Goal: Transaction & Acquisition: Purchase product/service

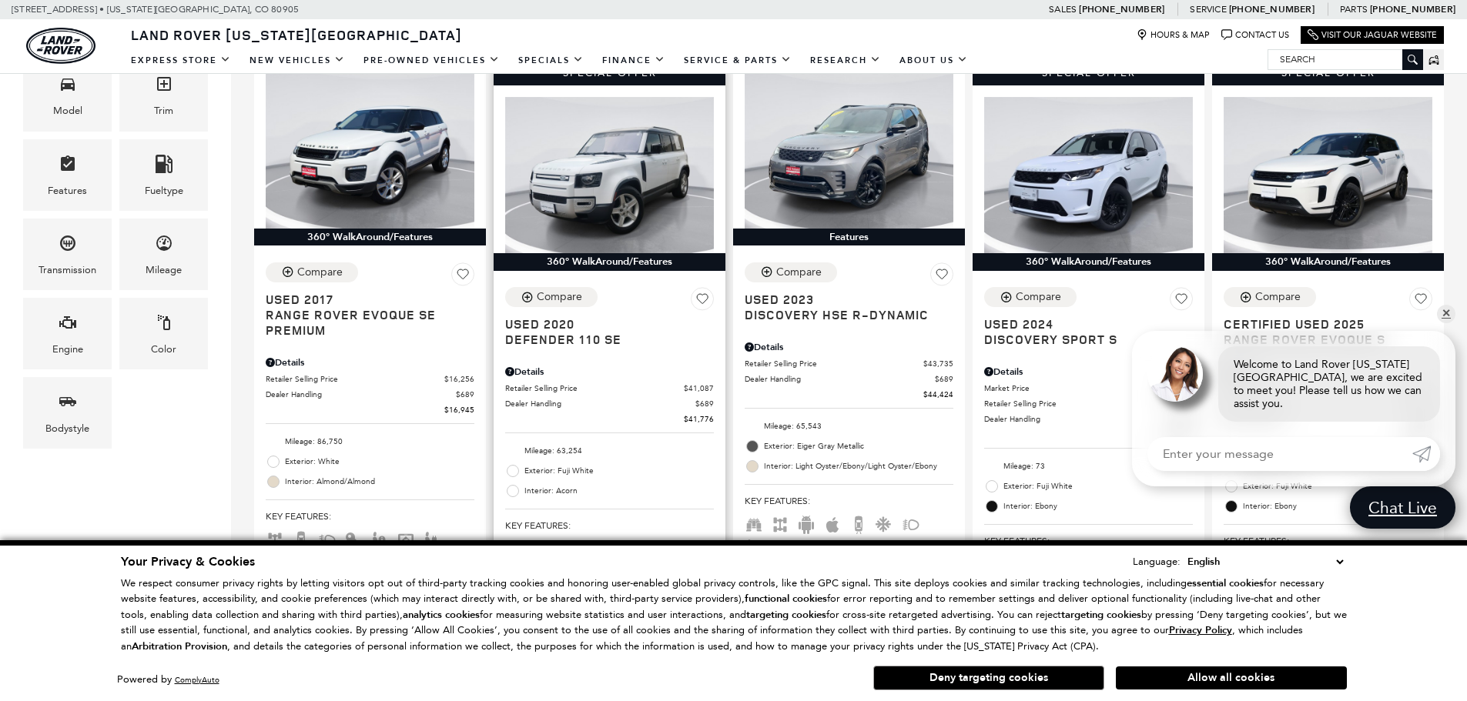
scroll to position [231, 0]
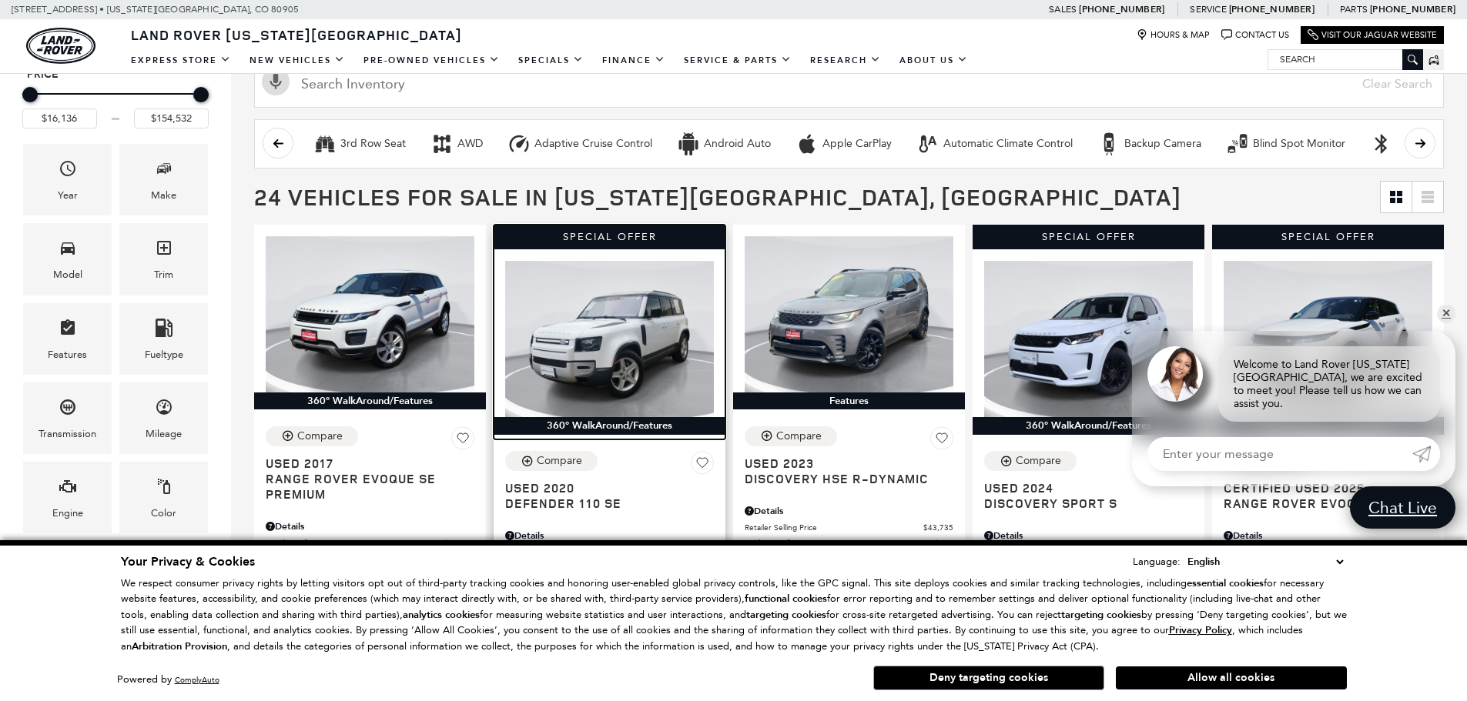
click at [637, 343] on img at bounding box center [609, 339] width 209 height 156
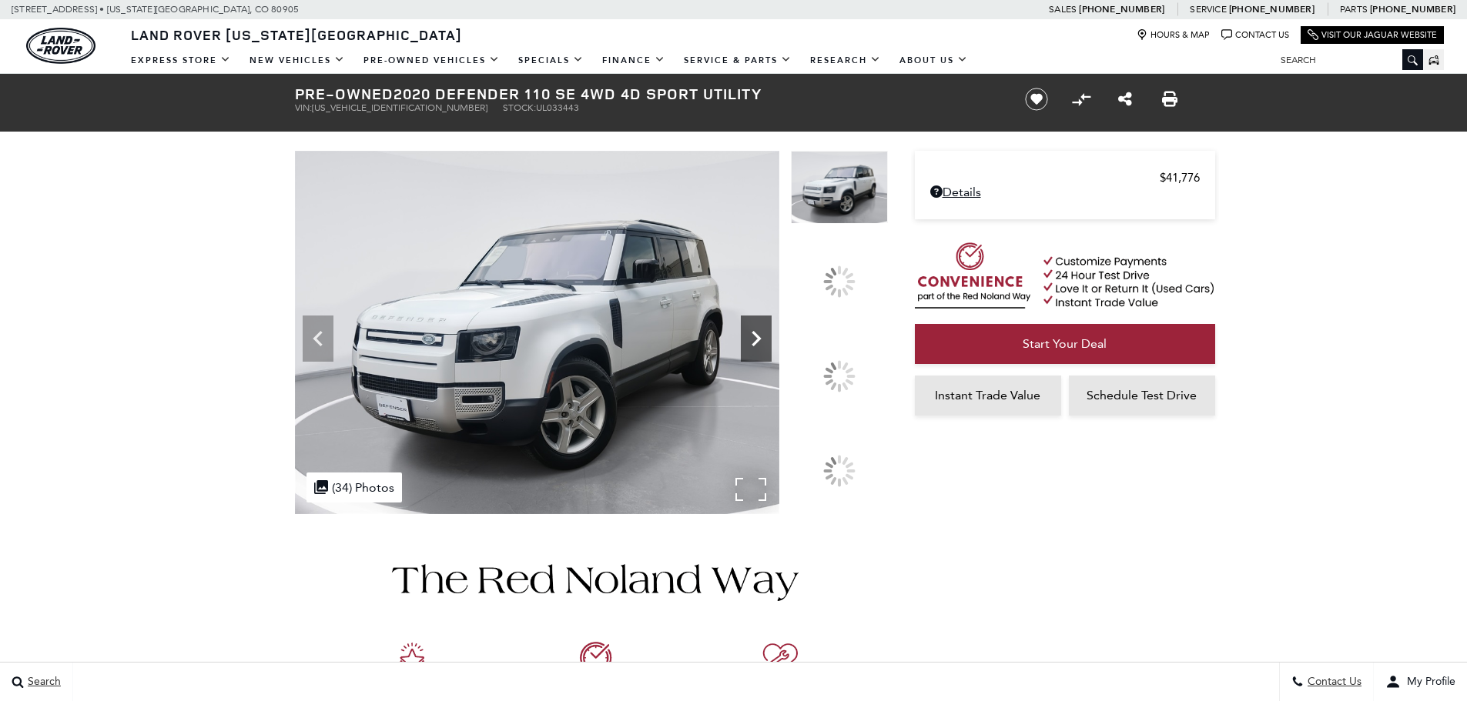
click at [772, 354] on icon at bounding box center [756, 338] width 31 height 31
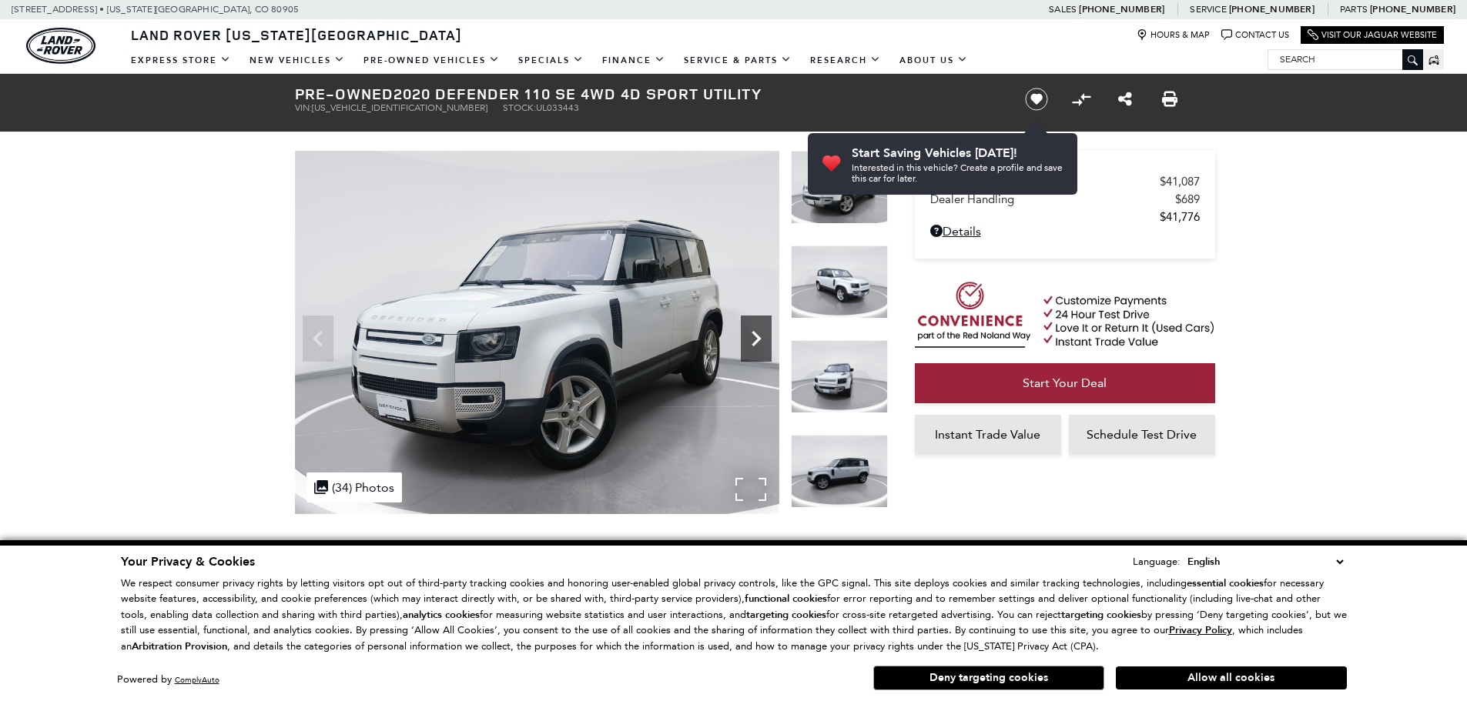
click at [752, 343] on icon "Next" at bounding box center [756, 338] width 31 height 31
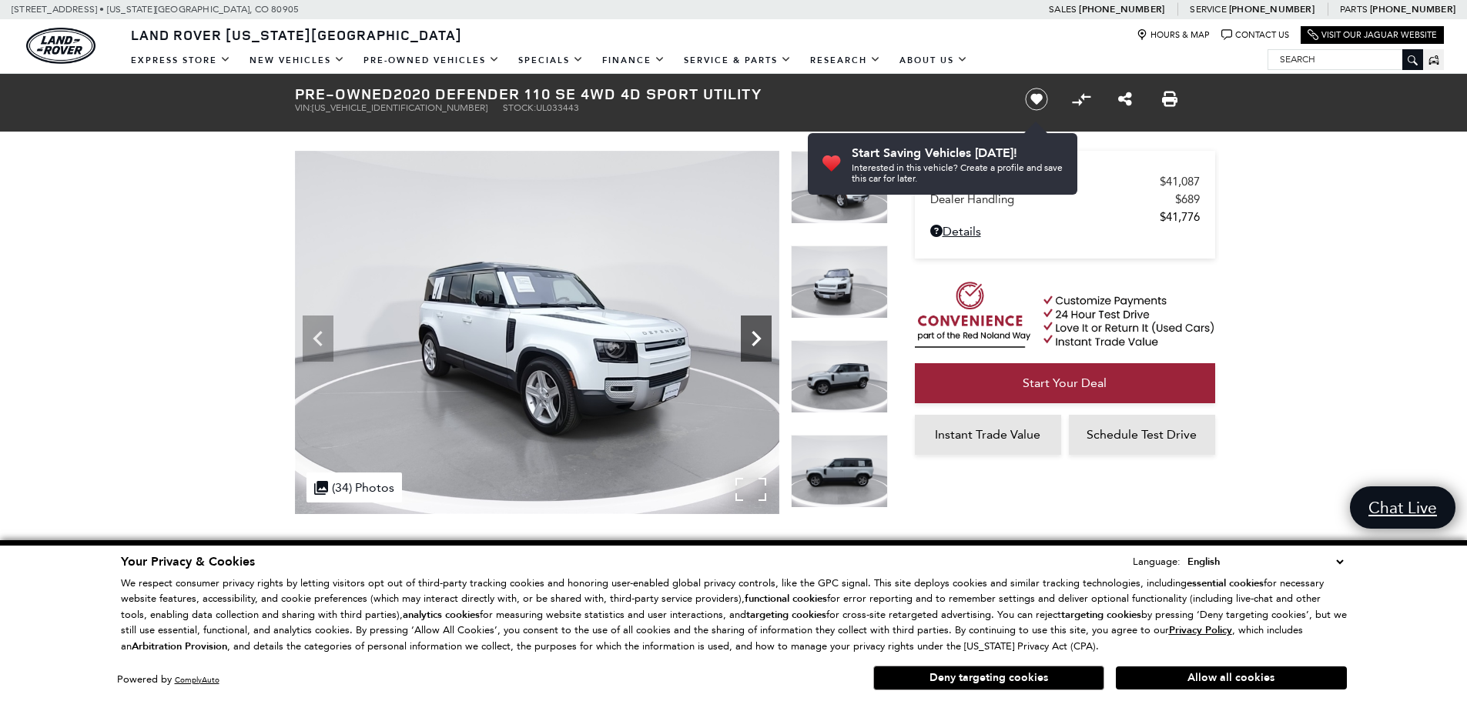
click at [755, 350] on icon "Next" at bounding box center [756, 338] width 31 height 31
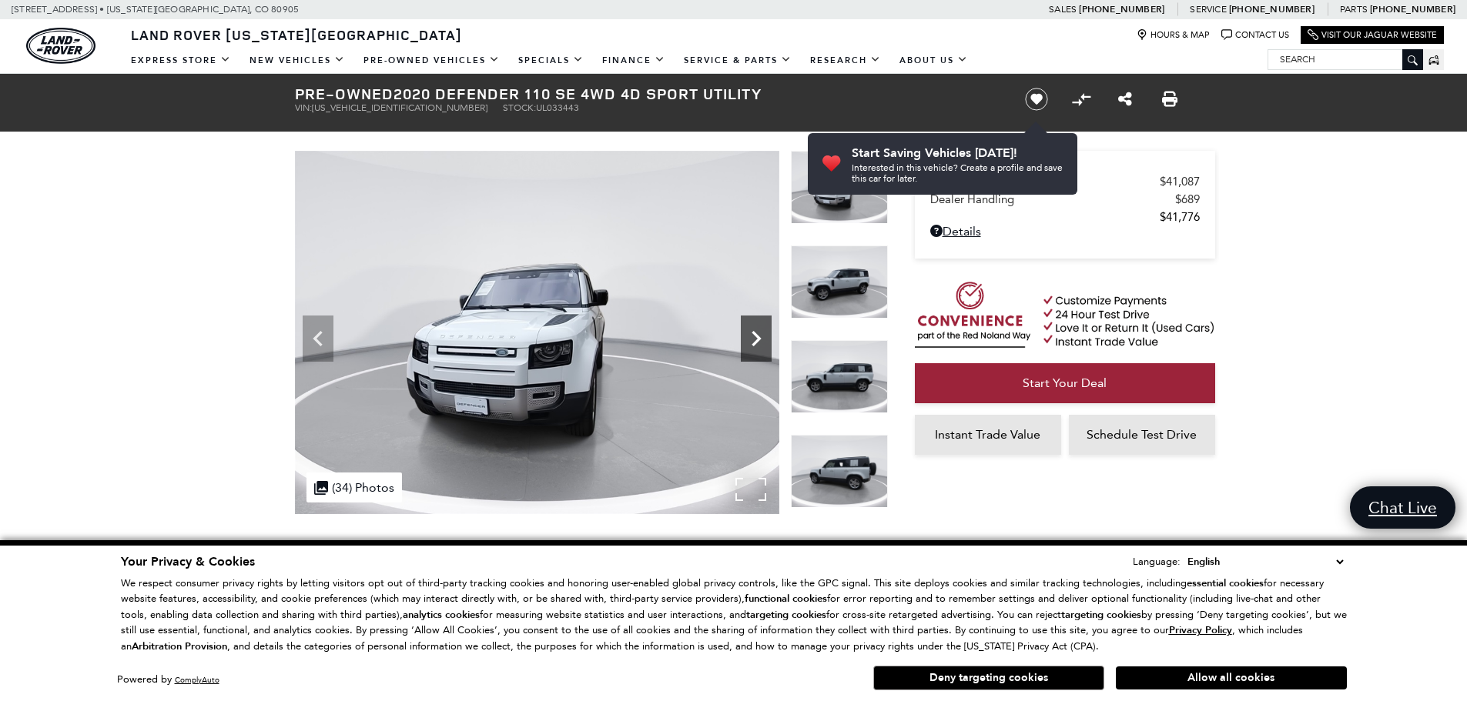
click at [755, 351] on icon "Next" at bounding box center [756, 338] width 31 height 31
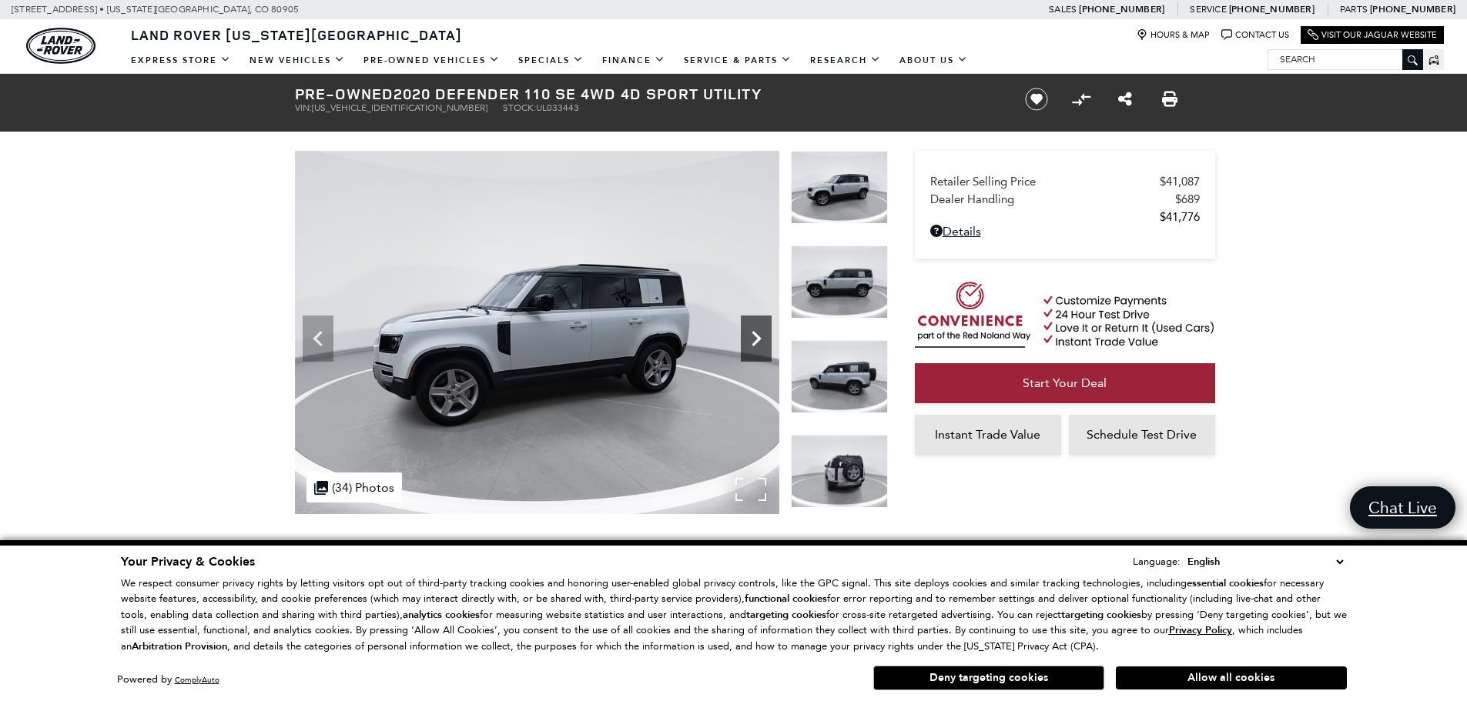
click at [755, 351] on icon "Next" at bounding box center [756, 338] width 31 height 31
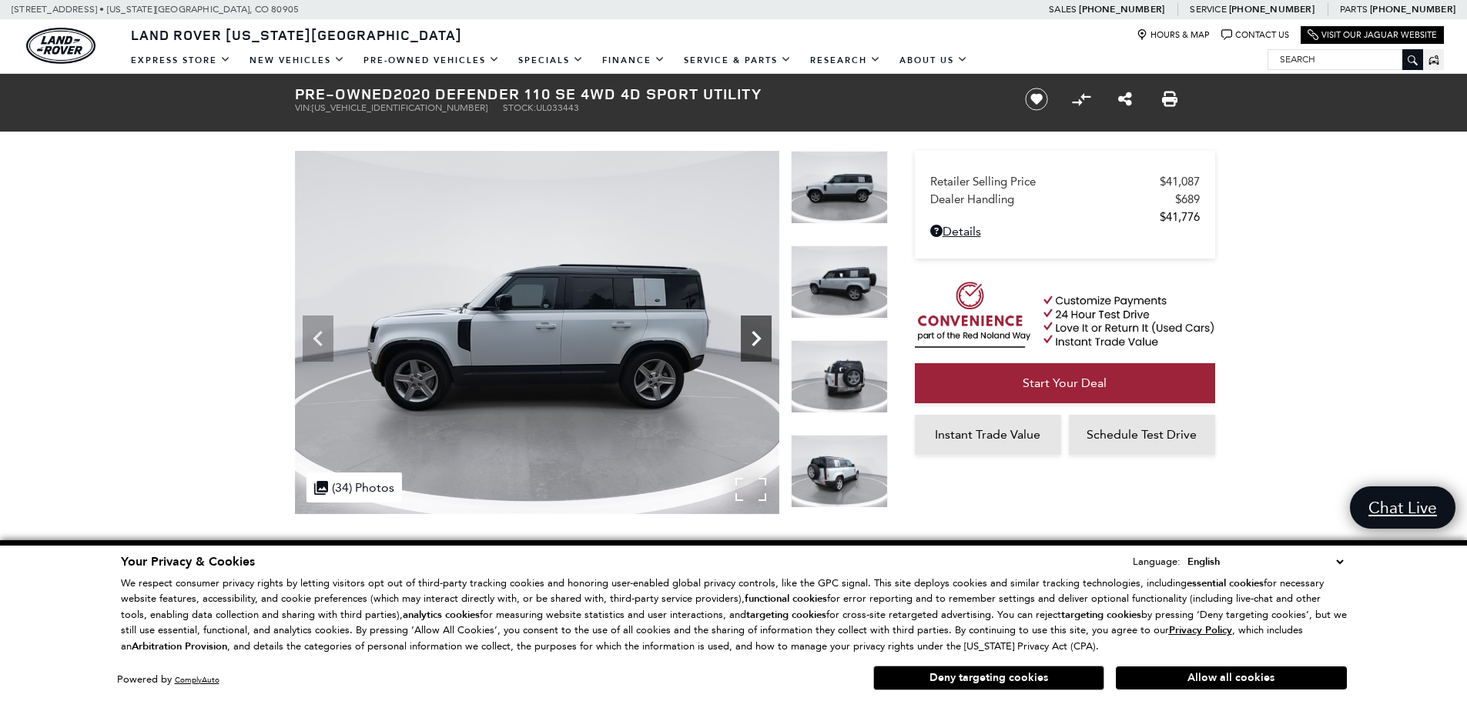
click at [755, 351] on icon "Next" at bounding box center [756, 338] width 31 height 31
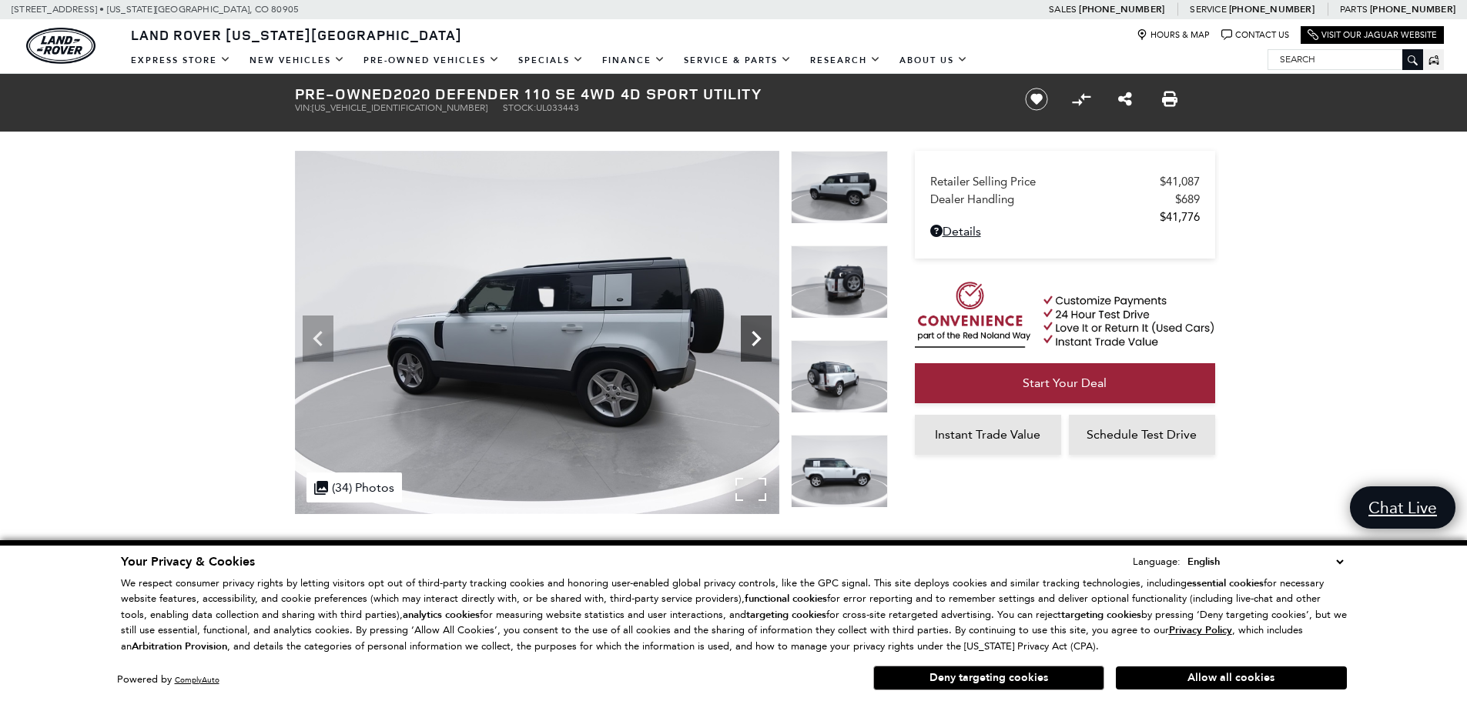
click at [755, 352] on icon "Next" at bounding box center [756, 338] width 31 height 31
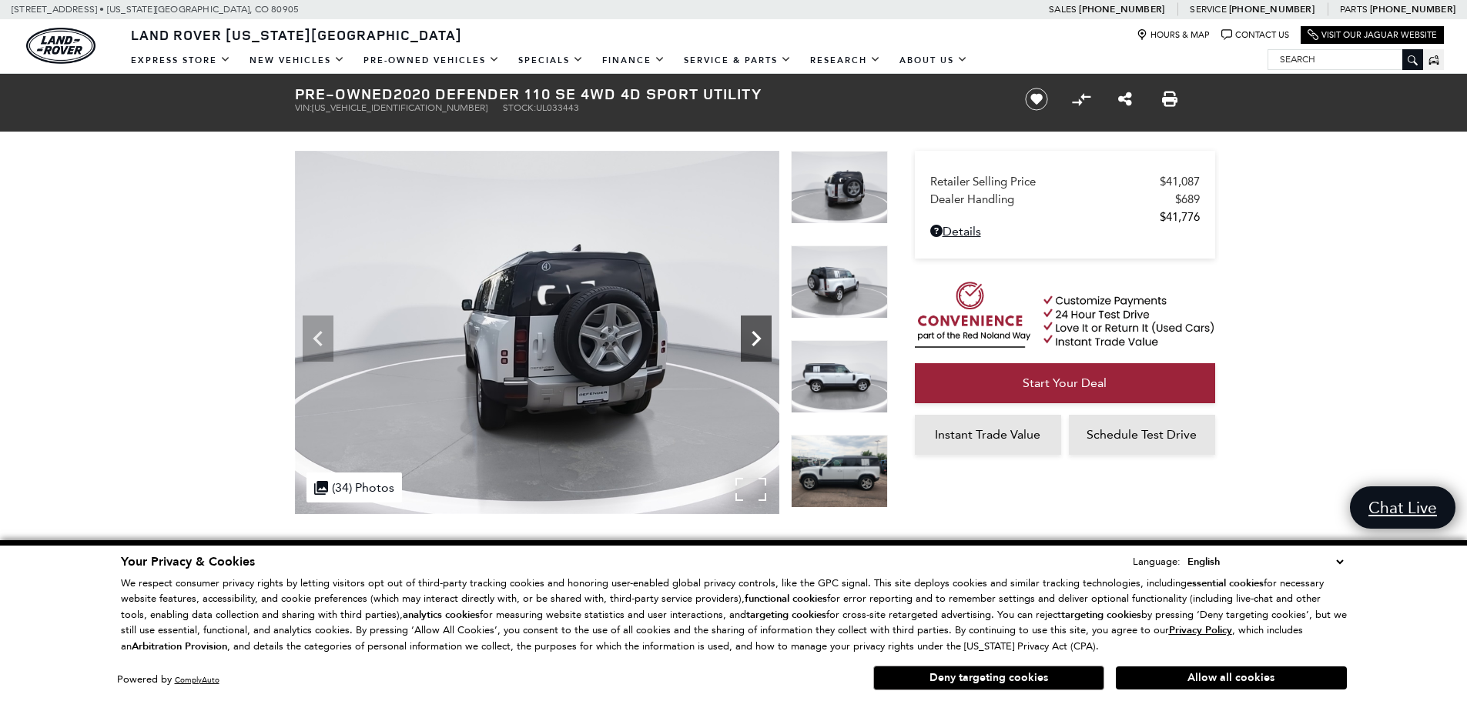
click at [755, 352] on icon "Next" at bounding box center [756, 338] width 31 height 31
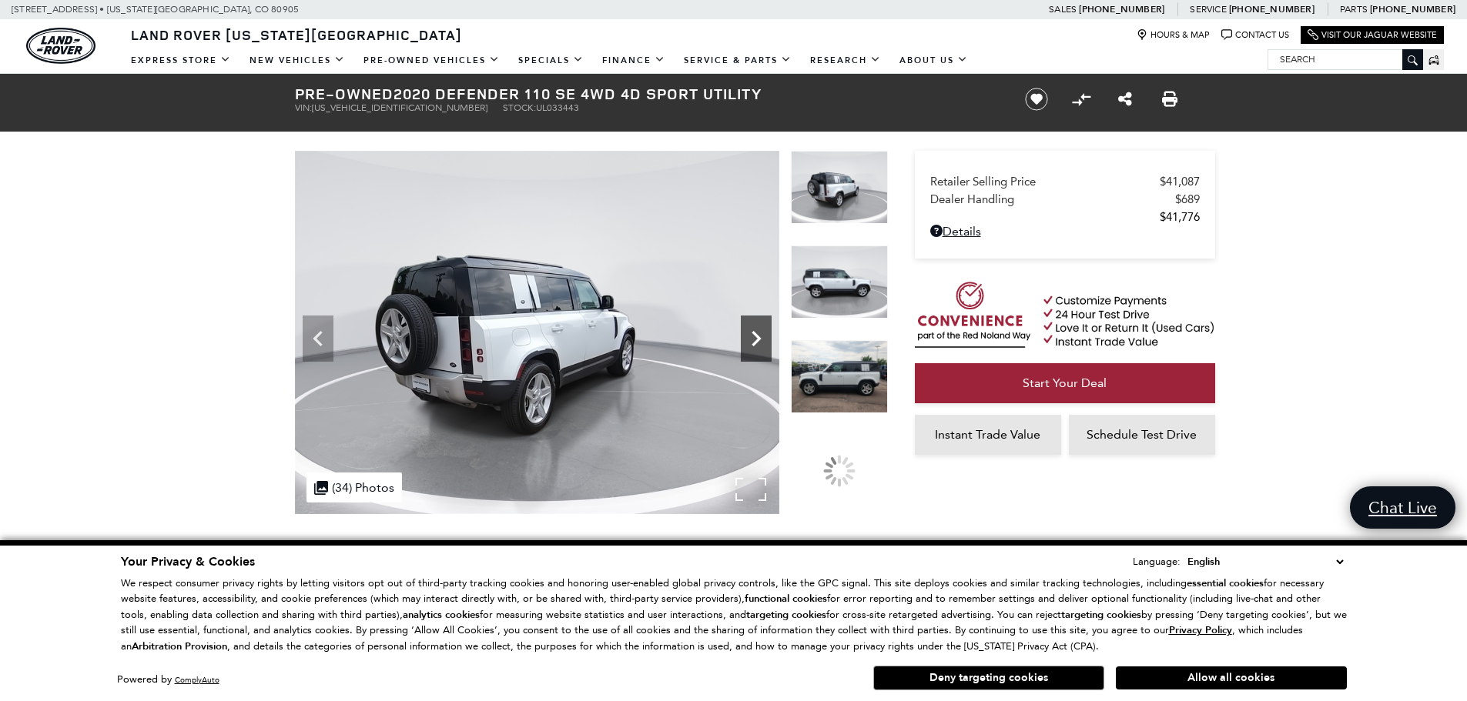
click at [755, 352] on icon "Next" at bounding box center [756, 338] width 31 height 31
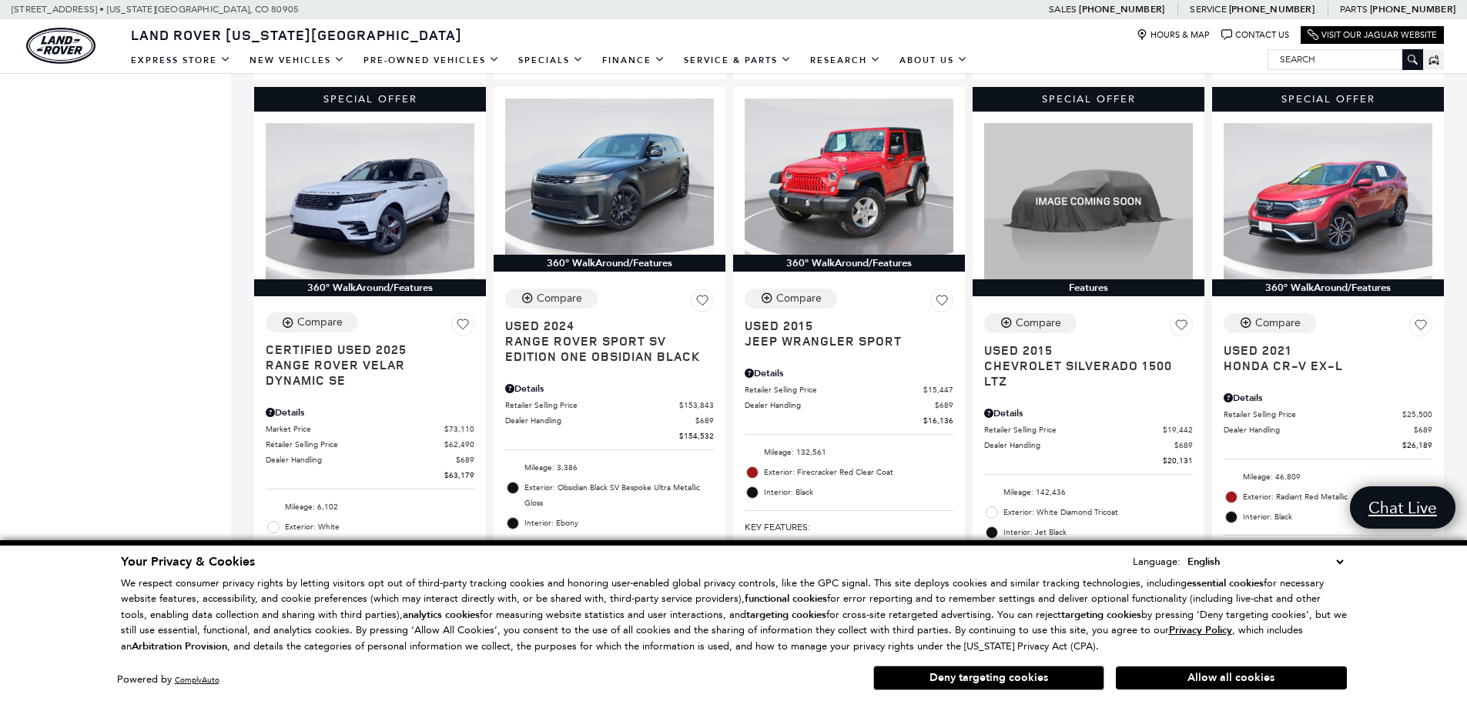
scroll to position [1637, 0]
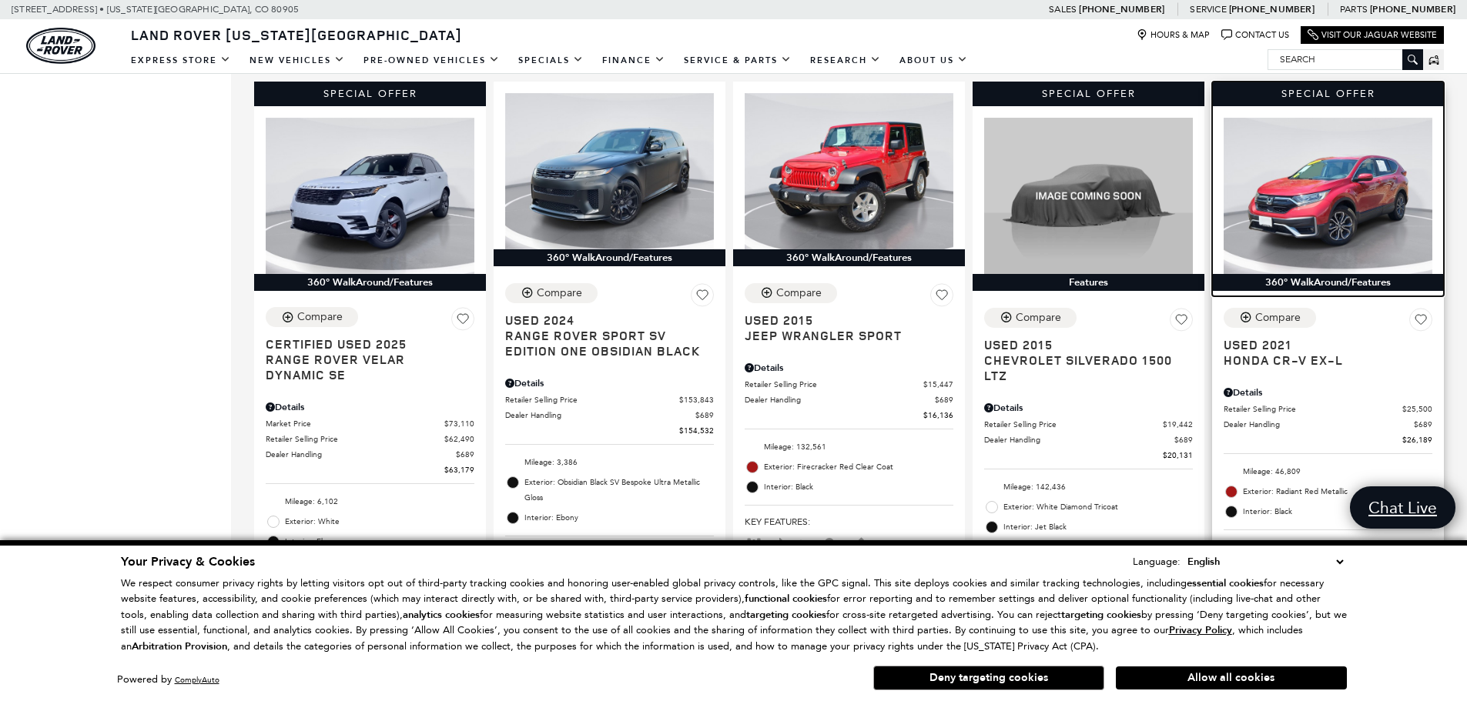
click at [1333, 143] on img at bounding box center [1327, 196] width 209 height 156
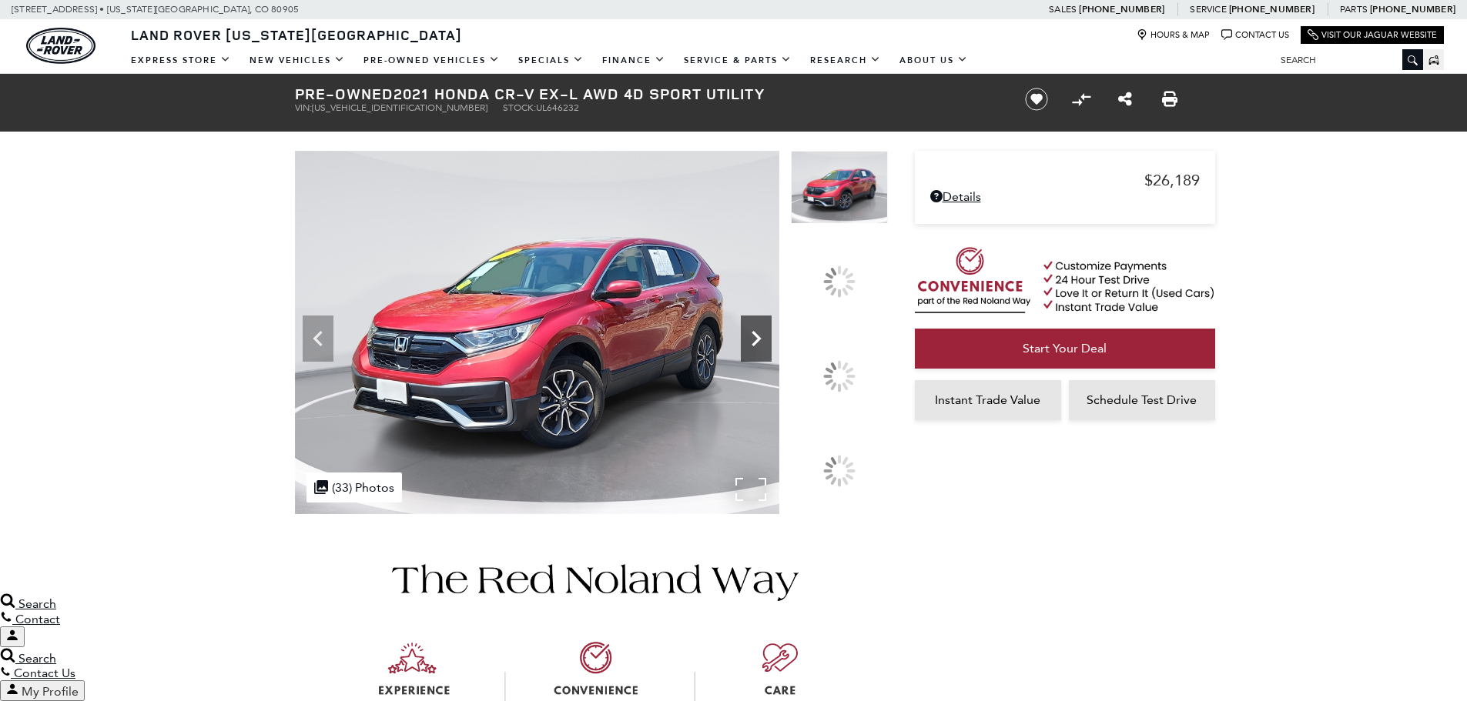
click at [772, 354] on icon at bounding box center [756, 338] width 31 height 31
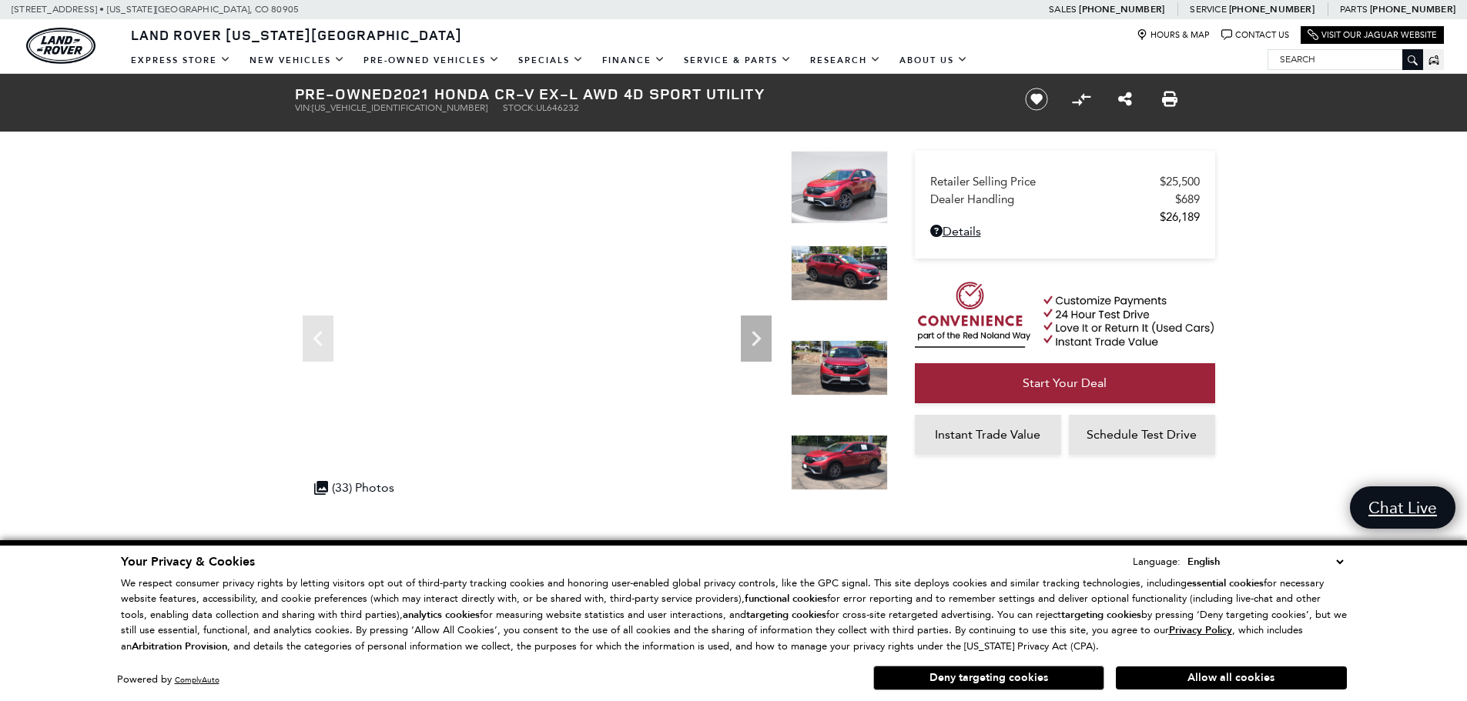
click at [845, 448] on img at bounding box center [839, 462] width 97 height 55
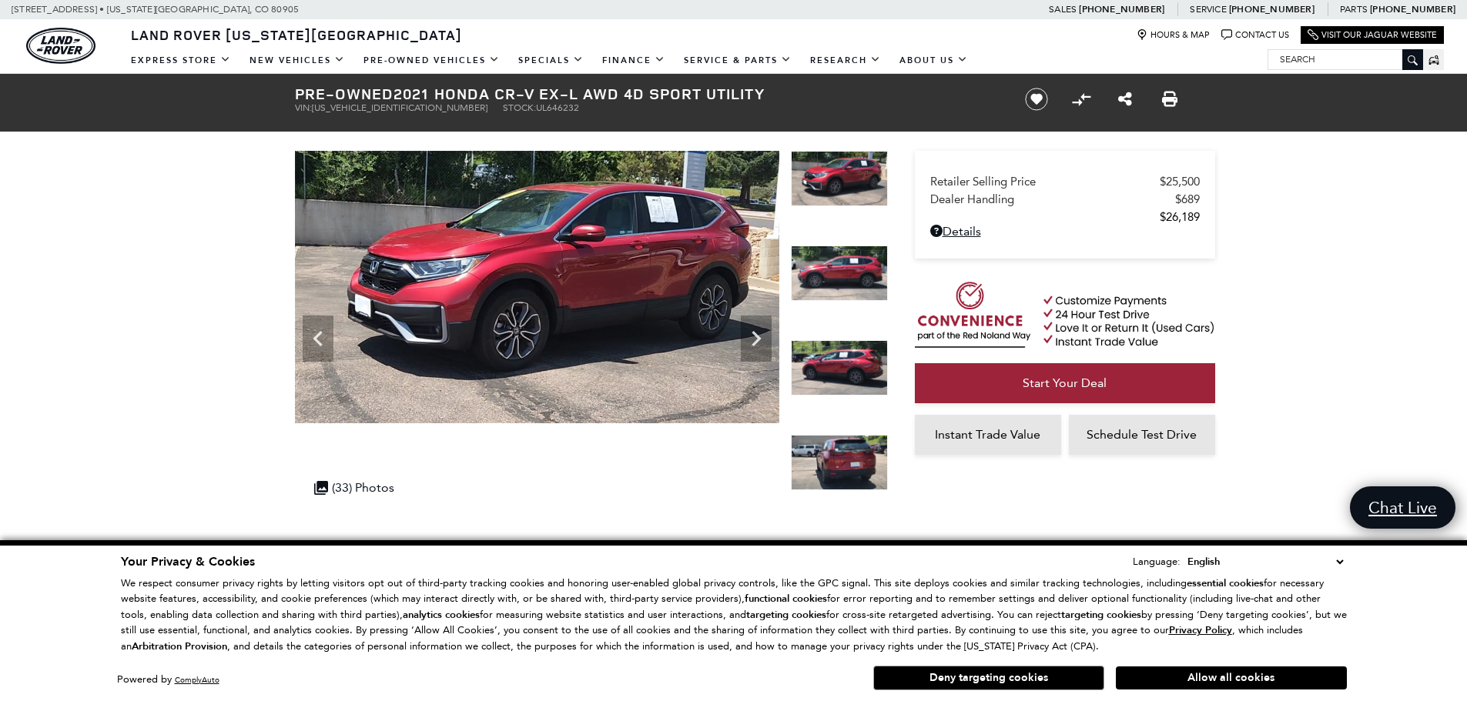
click at [849, 370] on img at bounding box center [839, 367] width 97 height 55
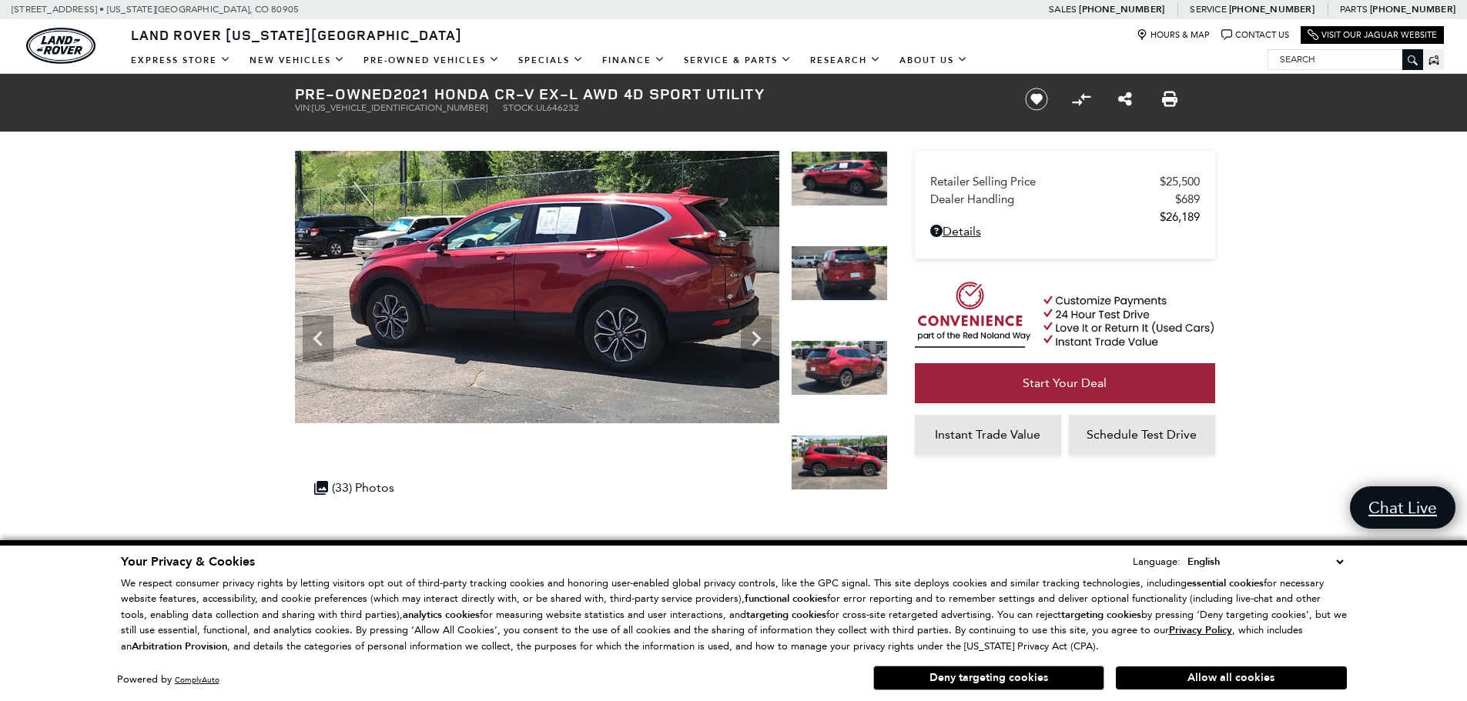
click at [849, 370] on img at bounding box center [839, 367] width 97 height 55
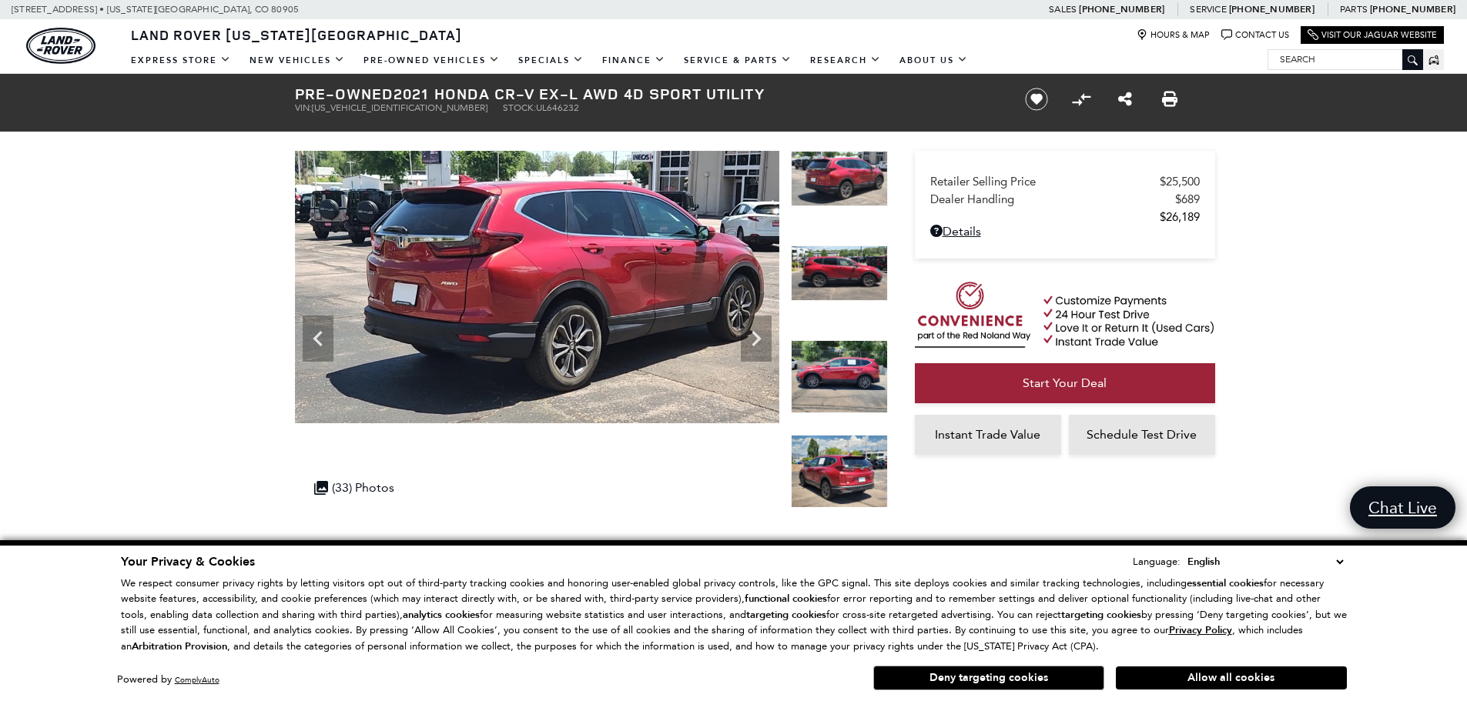
click at [849, 370] on img at bounding box center [839, 376] width 97 height 73
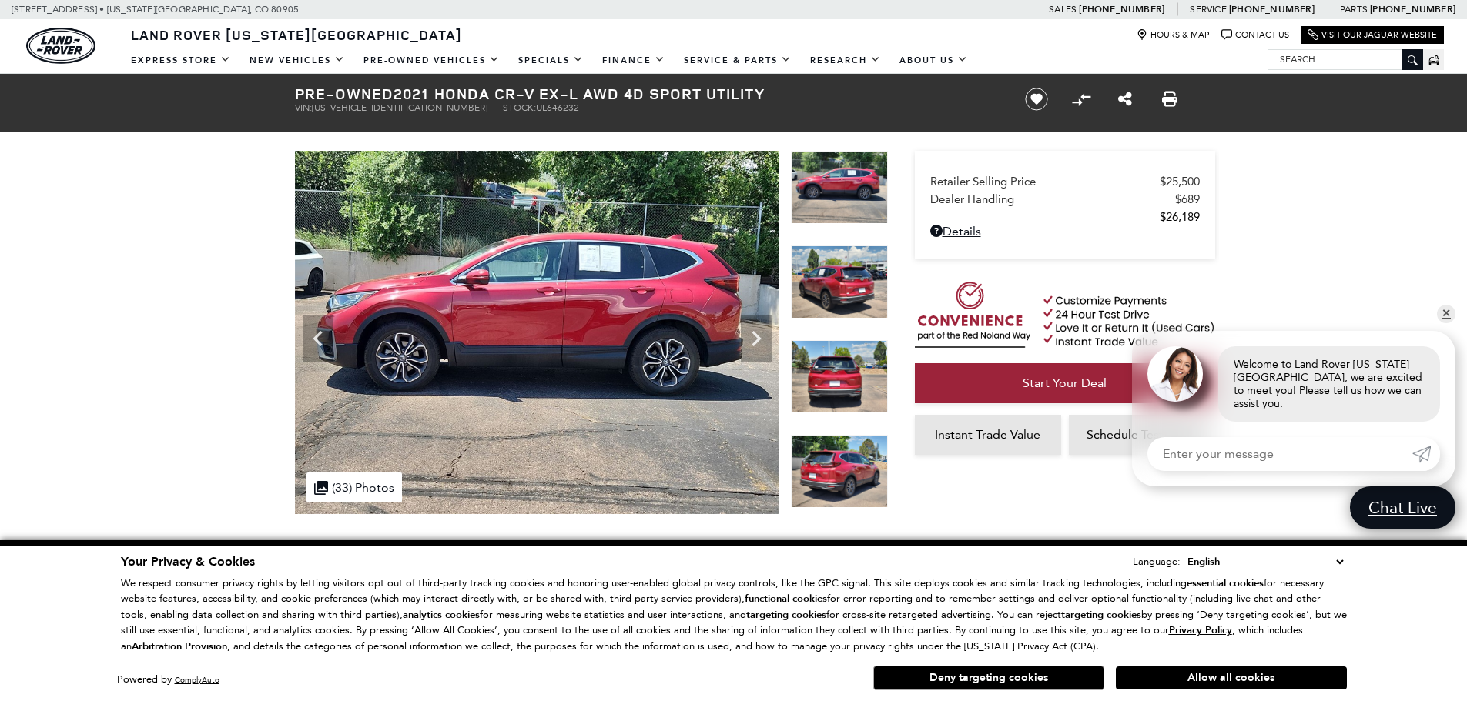
click at [843, 456] on img at bounding box center [839, 471] width 97 height 73
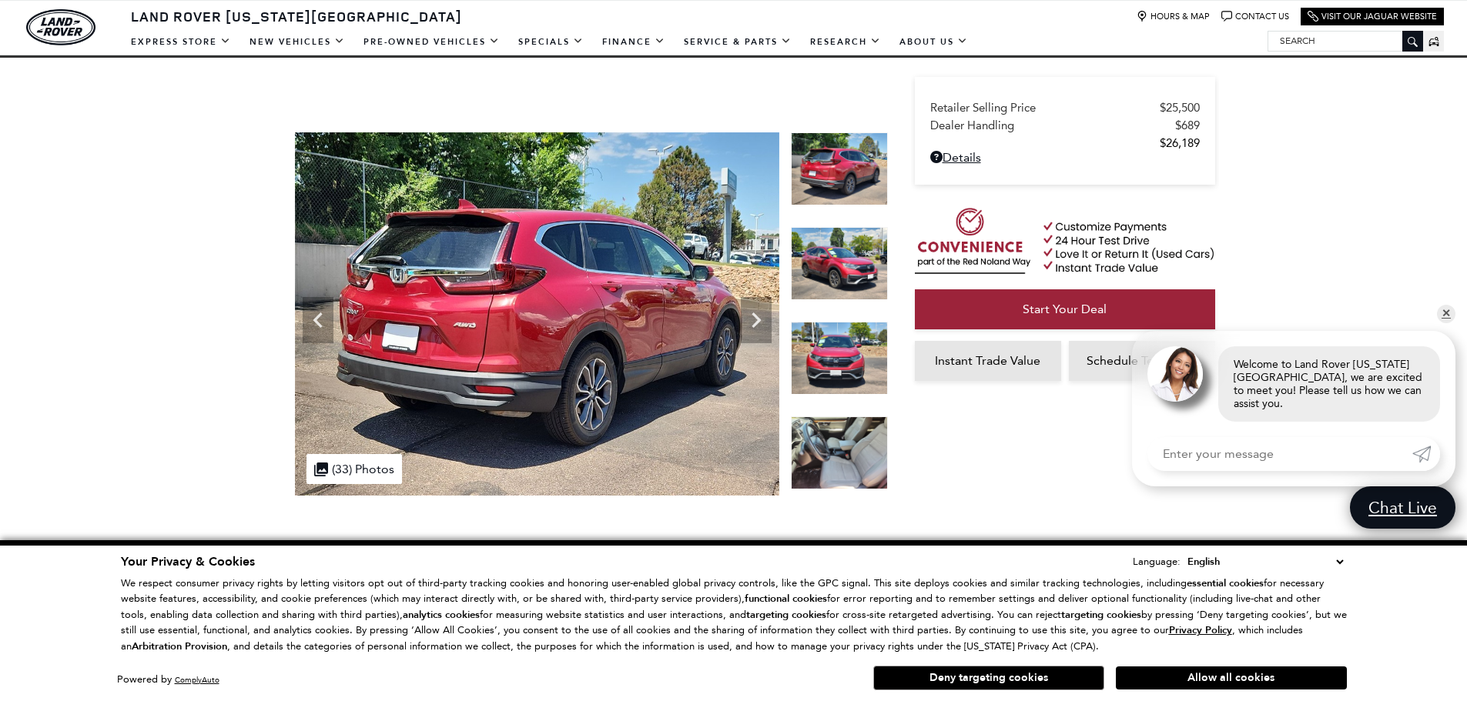
scroll to position [154, 0]
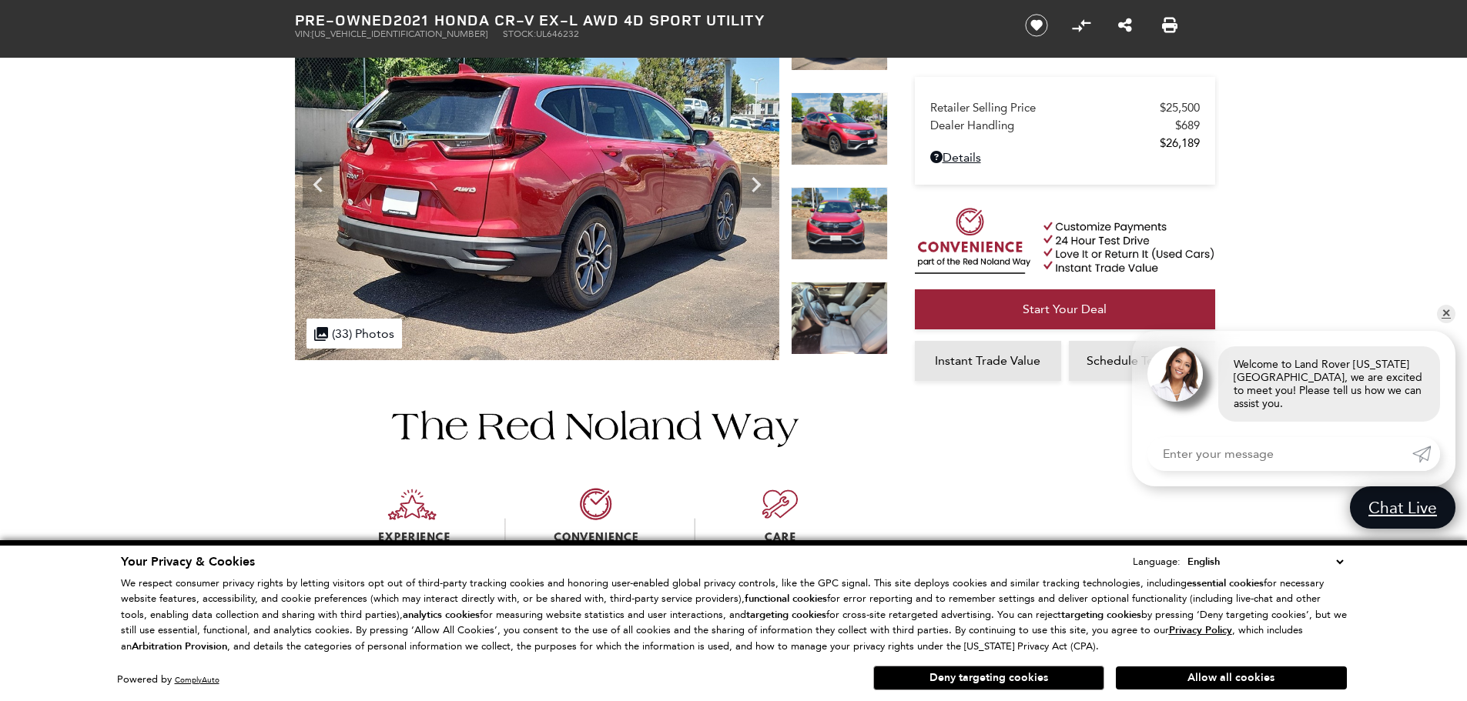
click at [866, 306] on img at bounding box center [839, 318] width 97 height 73
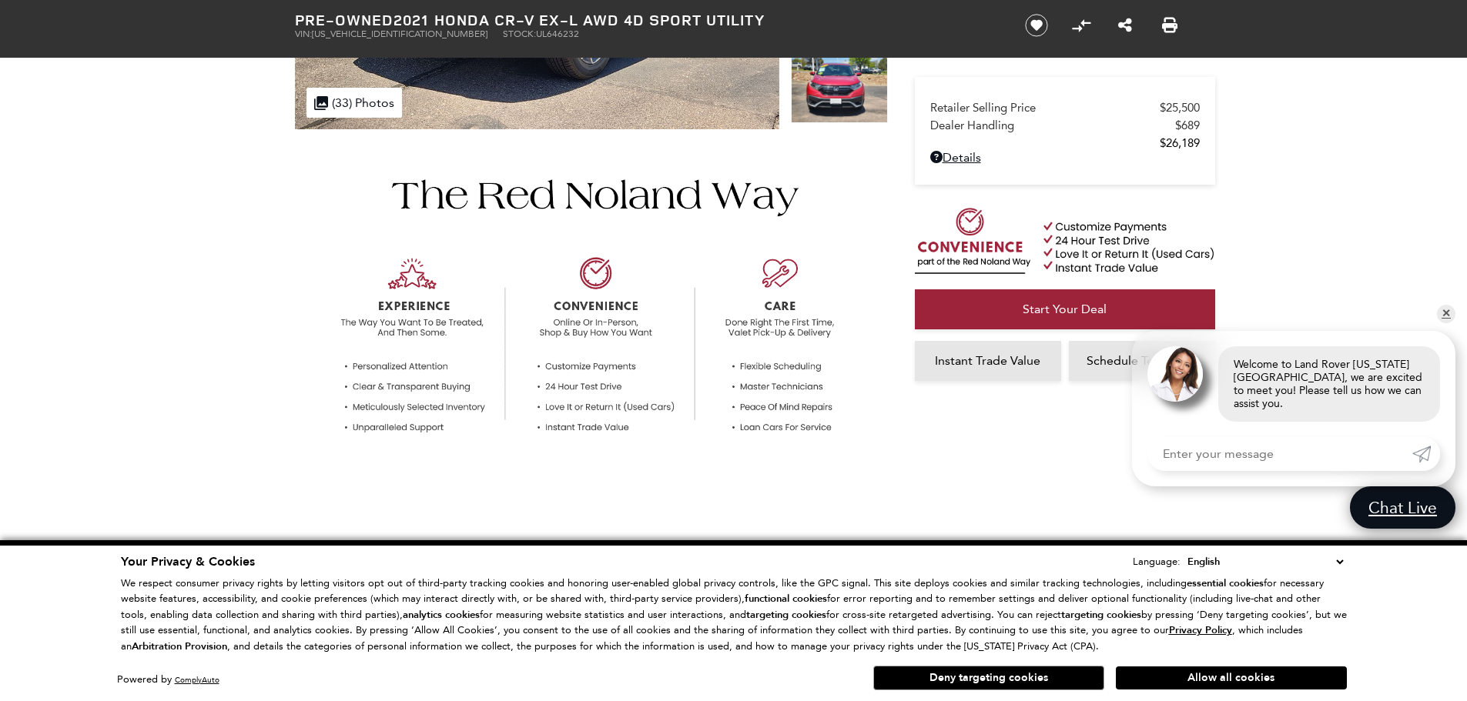
scroll to position [77, 0]
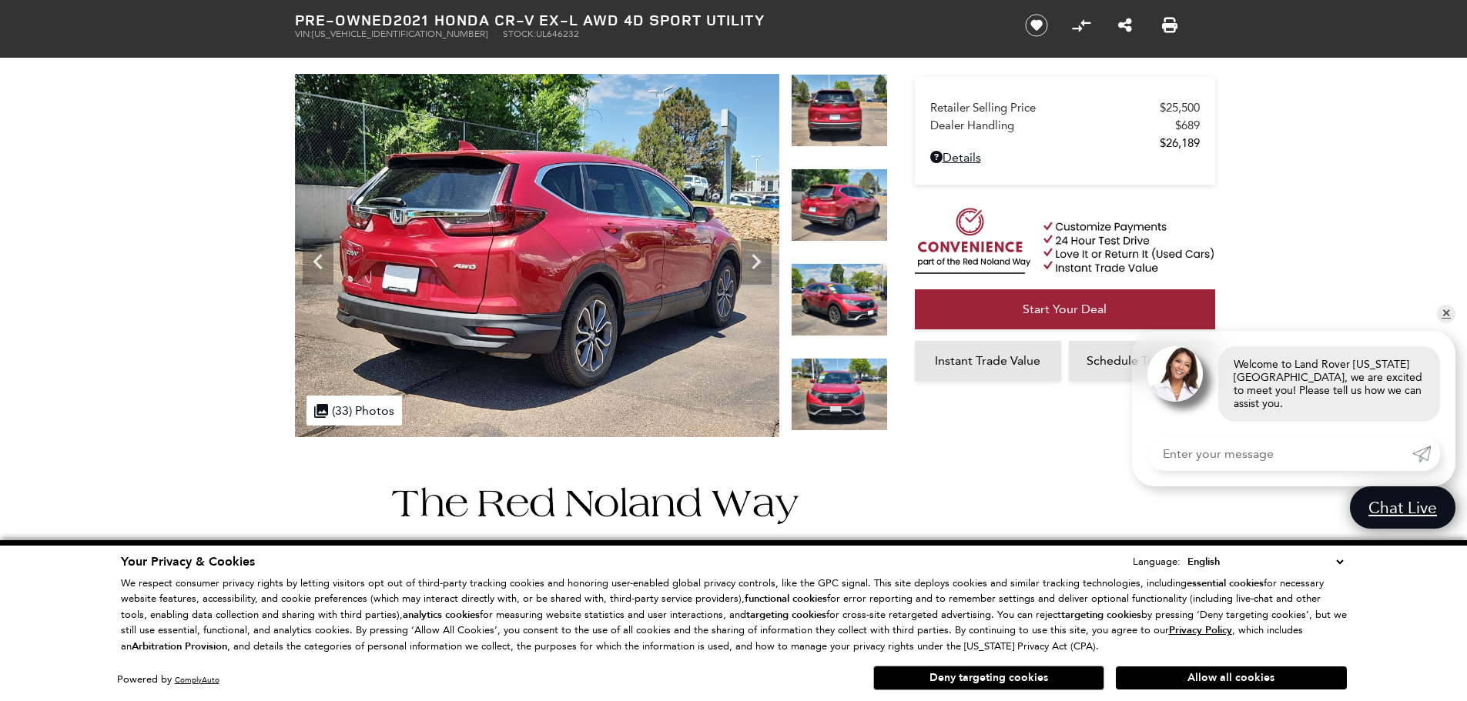
click at [829, 392] on img at bounding box center [839, 394] width 97 height 73
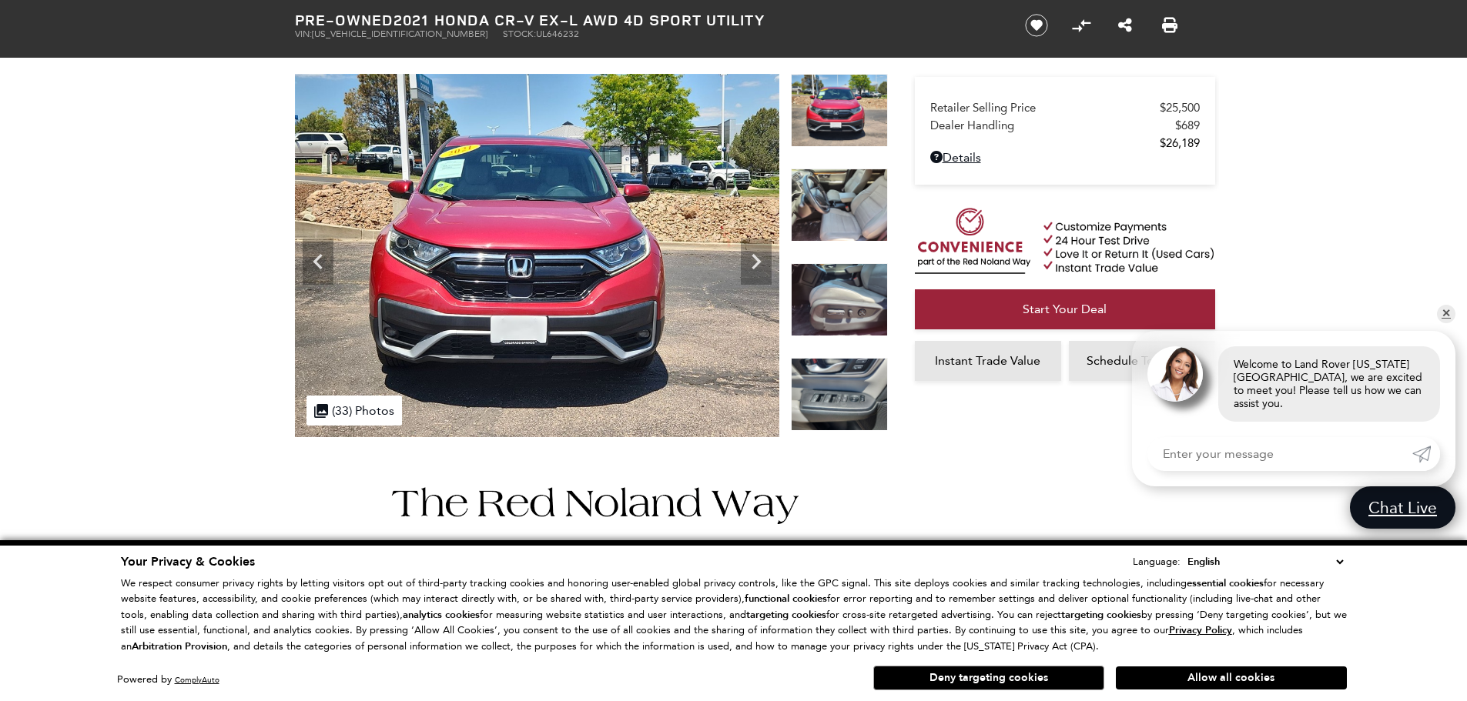
click at [841, 226] on img at bounding box center [839, 205] width 97 height 73
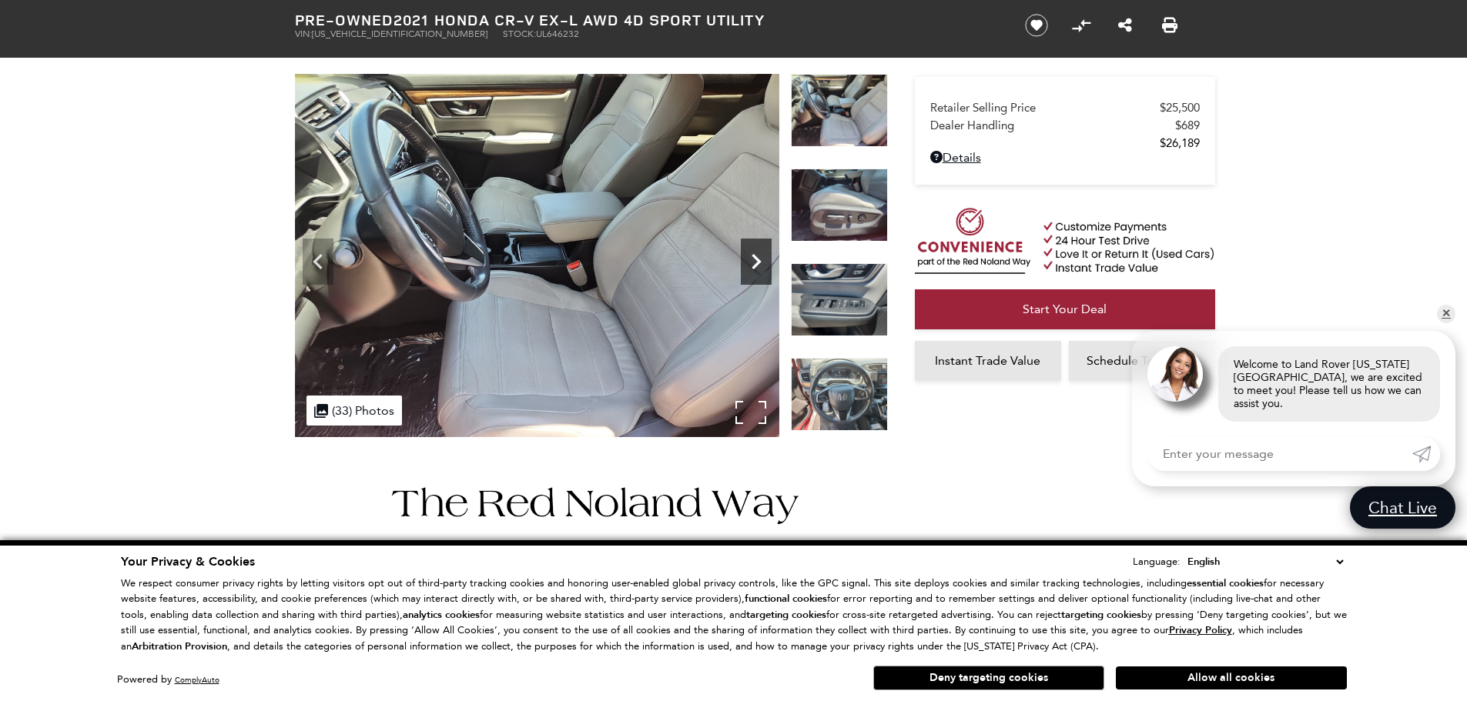
click at [765, 271] on icon "Next" at bounding box center [756, 261] width 31 height 31
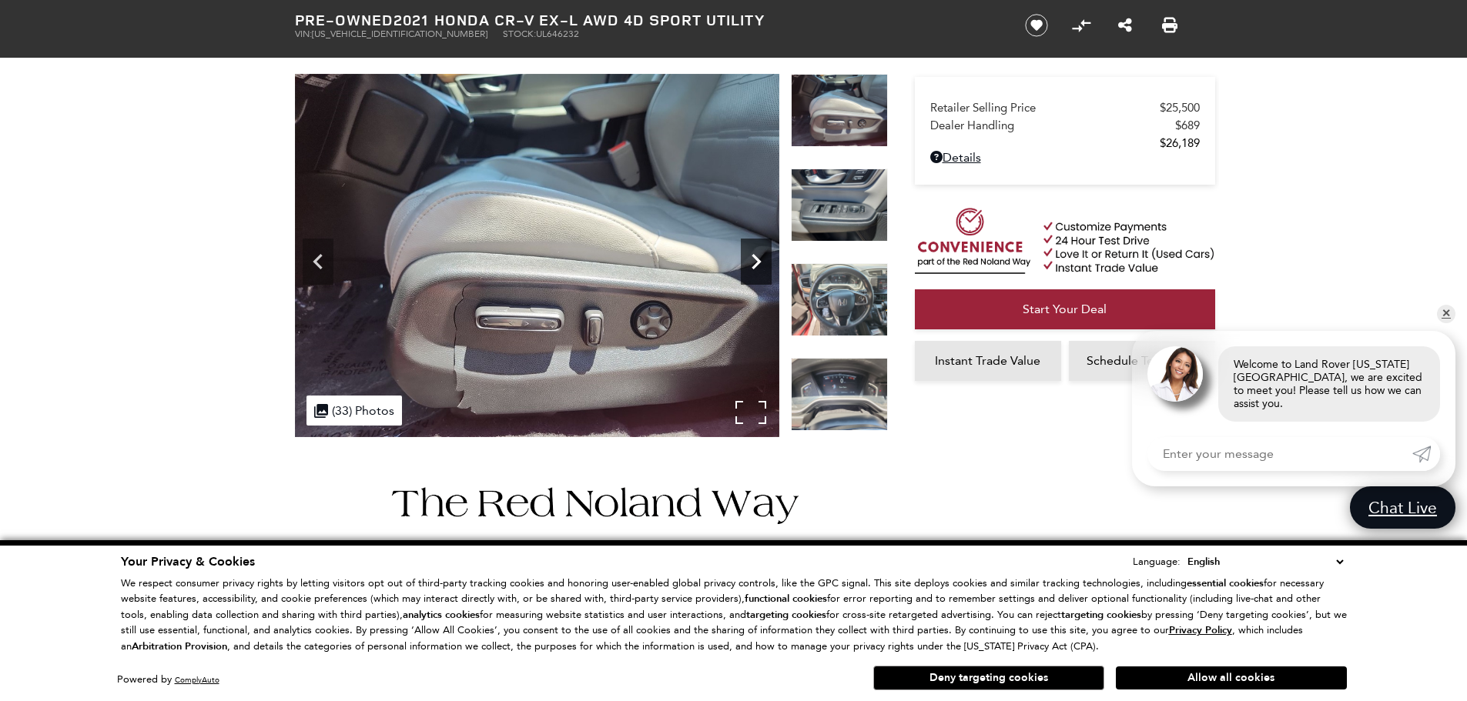
click at [762, 270] on icon "Next" at bounding box center [756, 261] width 31 height 31
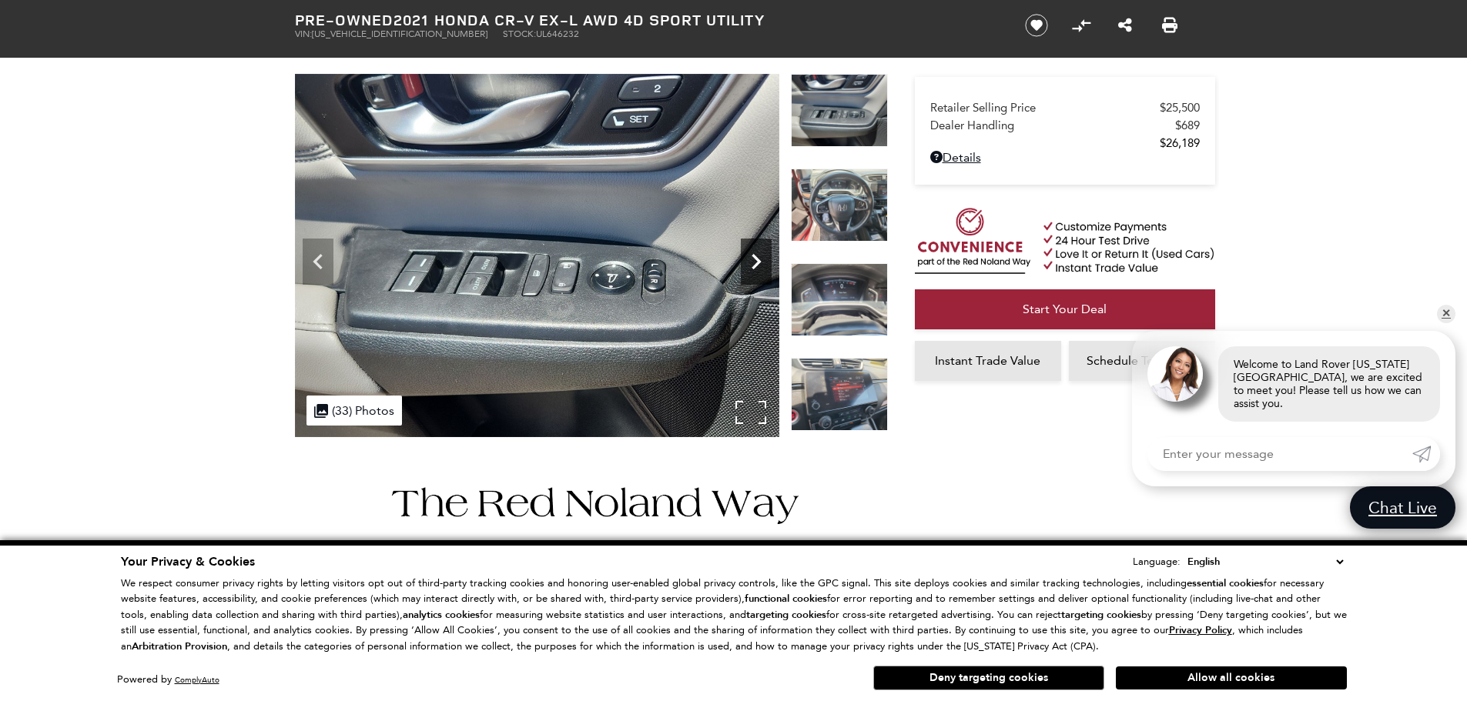
click at [762, 270] on icon "Next" at bounding box center [756, 261] width 31 height 31
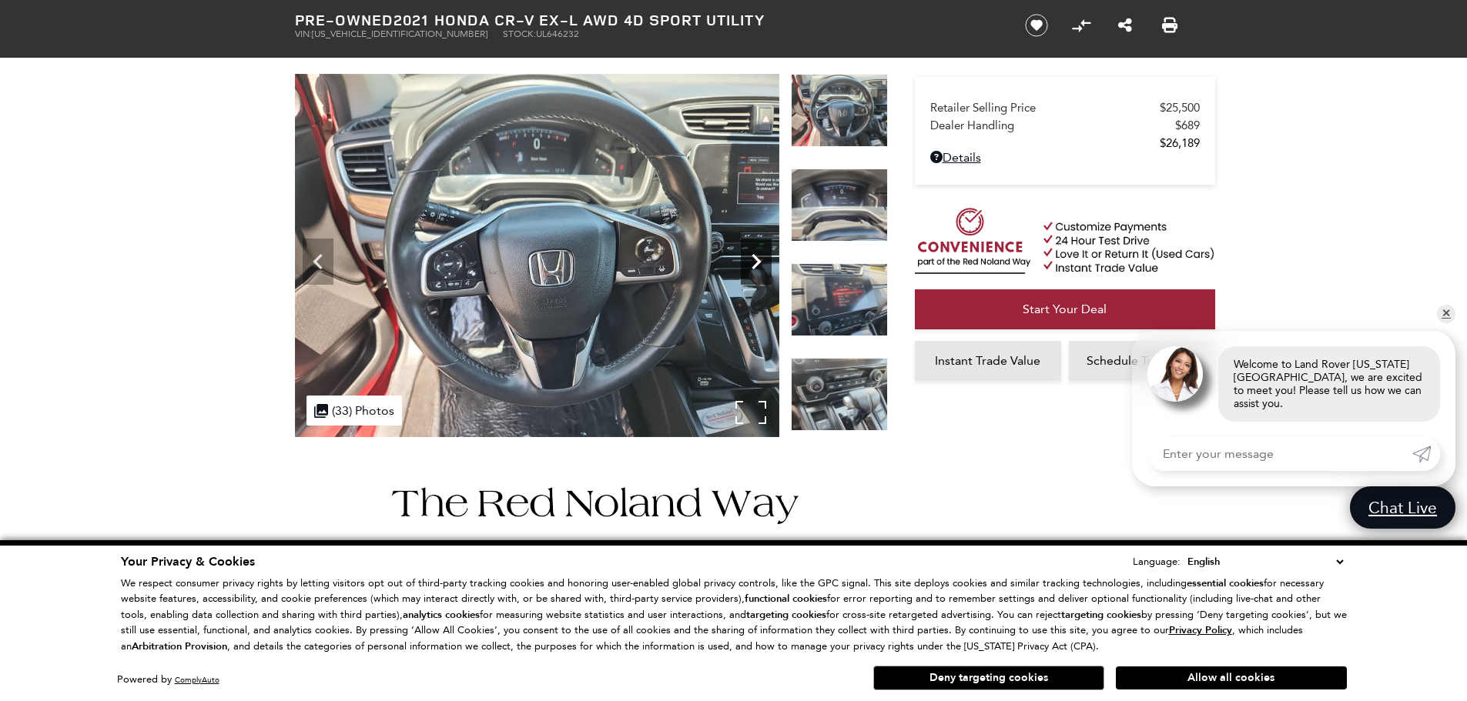
click at [762, 270] on icon "Next" at bounding box center [756, 261] width 31 height 31
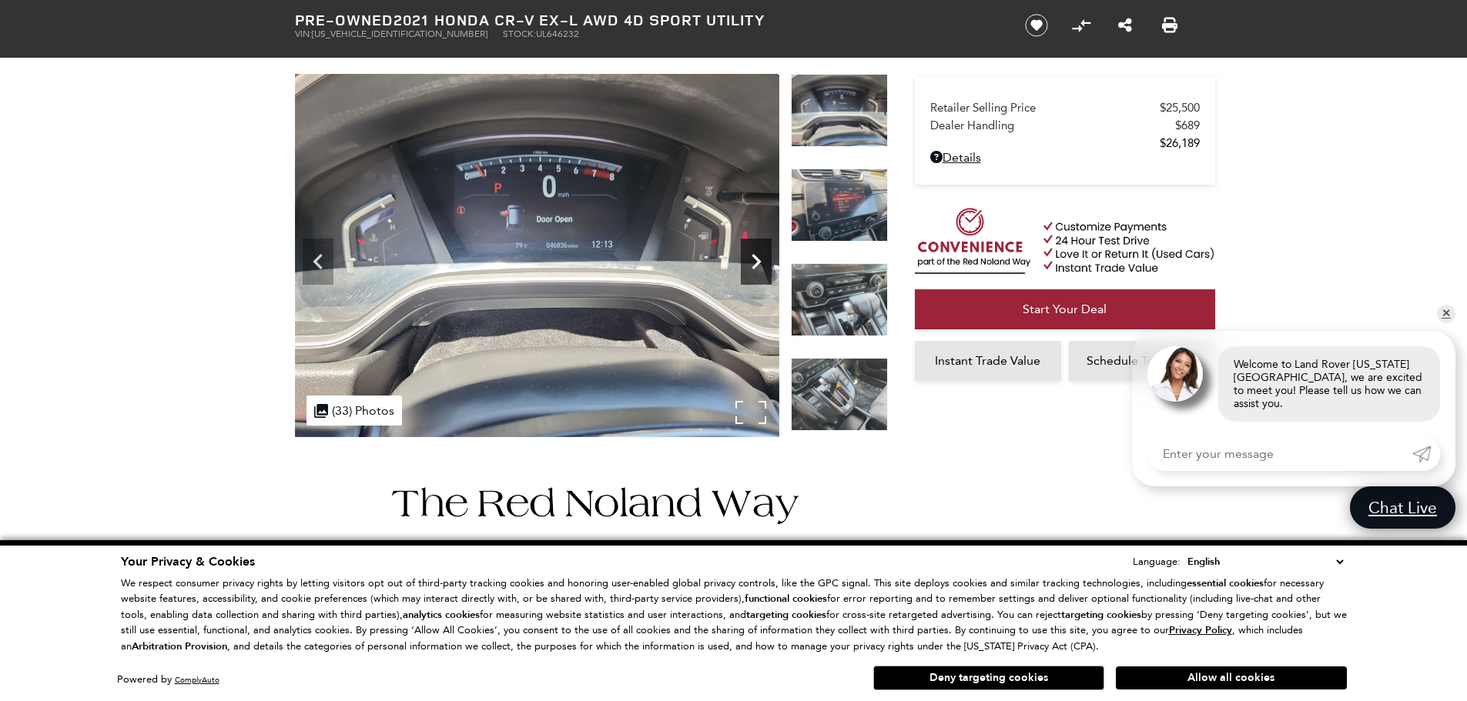
click at [762, 270] on icon "Next" at bounding box center [756, 261] width 31 height 31
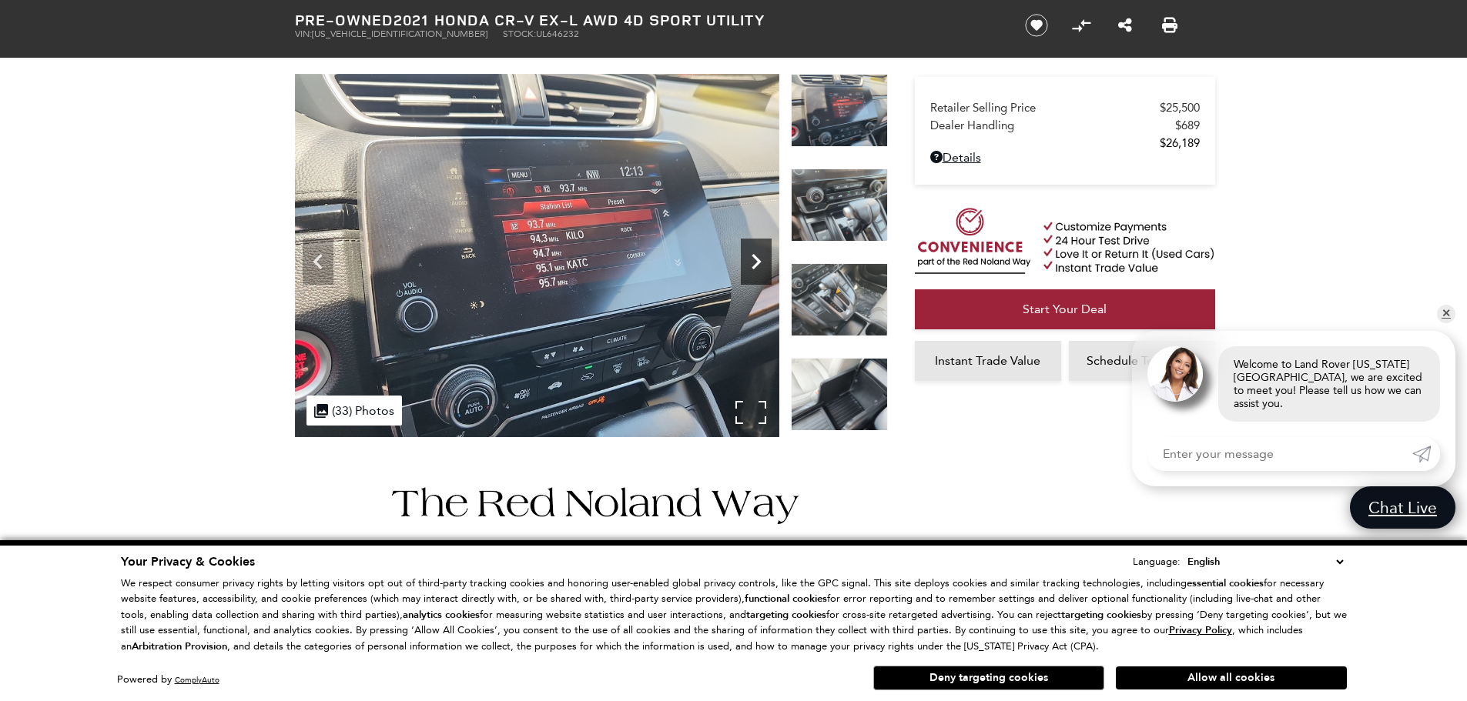
click at [762, 270] on icon "Next" at bounding box center [756, 261] width 31 height 31
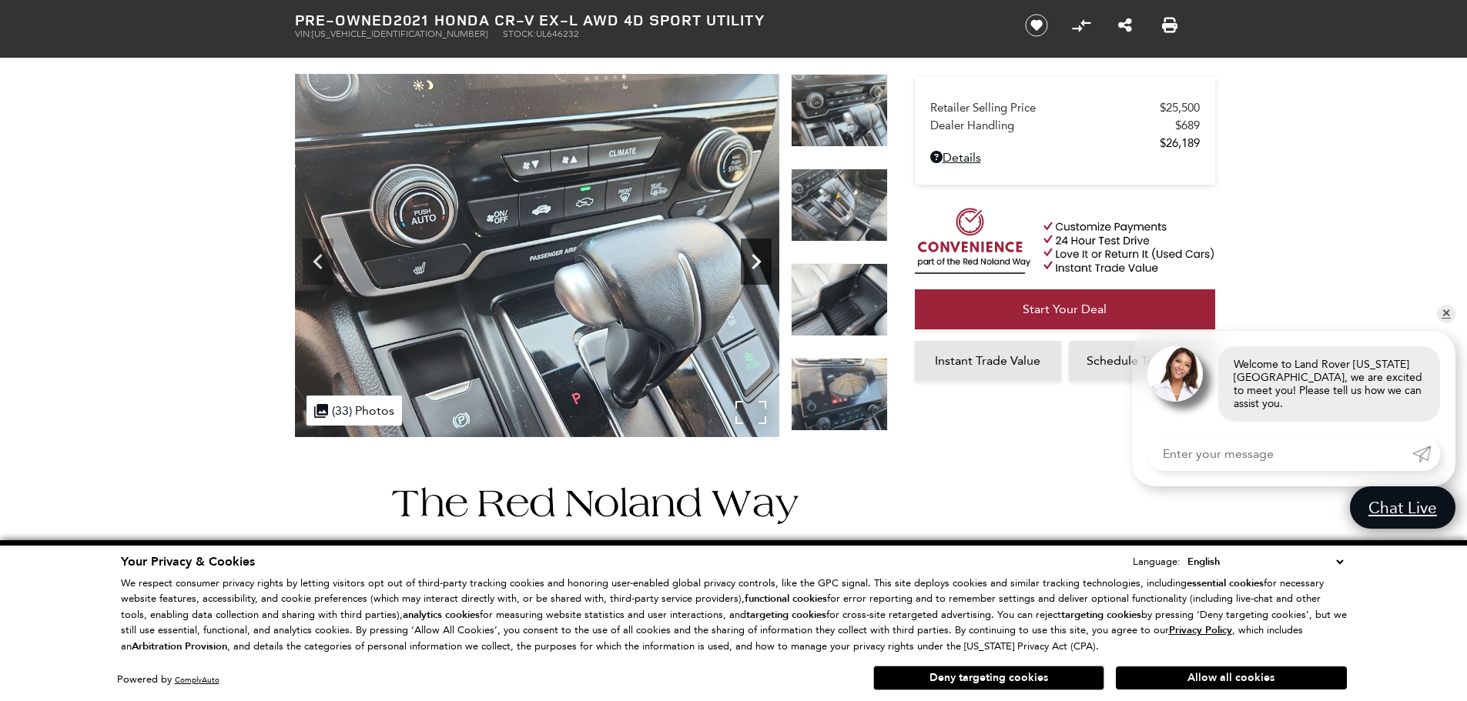
click at [762, 270] on icon "Next" at bounding box center [756, 261] width 31 height 31
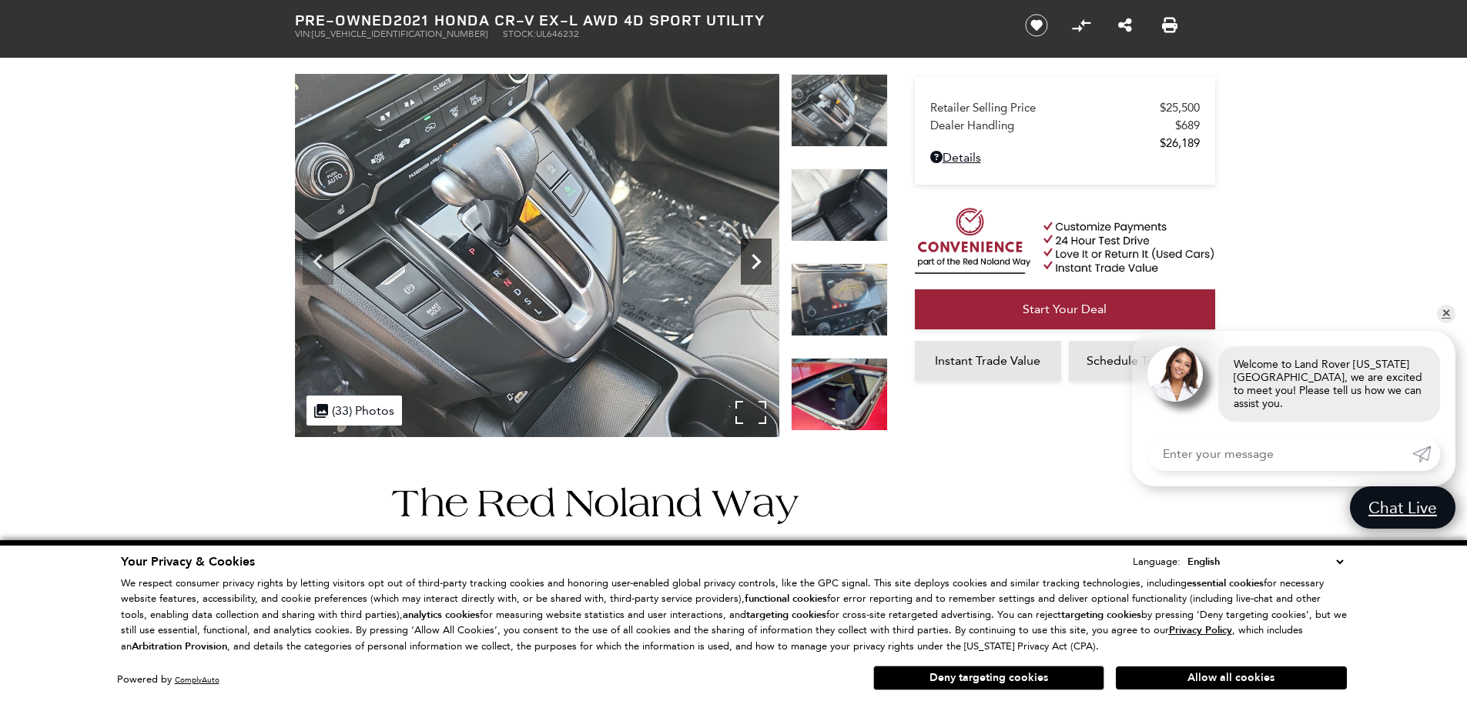
click at [762, 270] on icon "Next" at bounding box center [756, 261] width 31 height 31
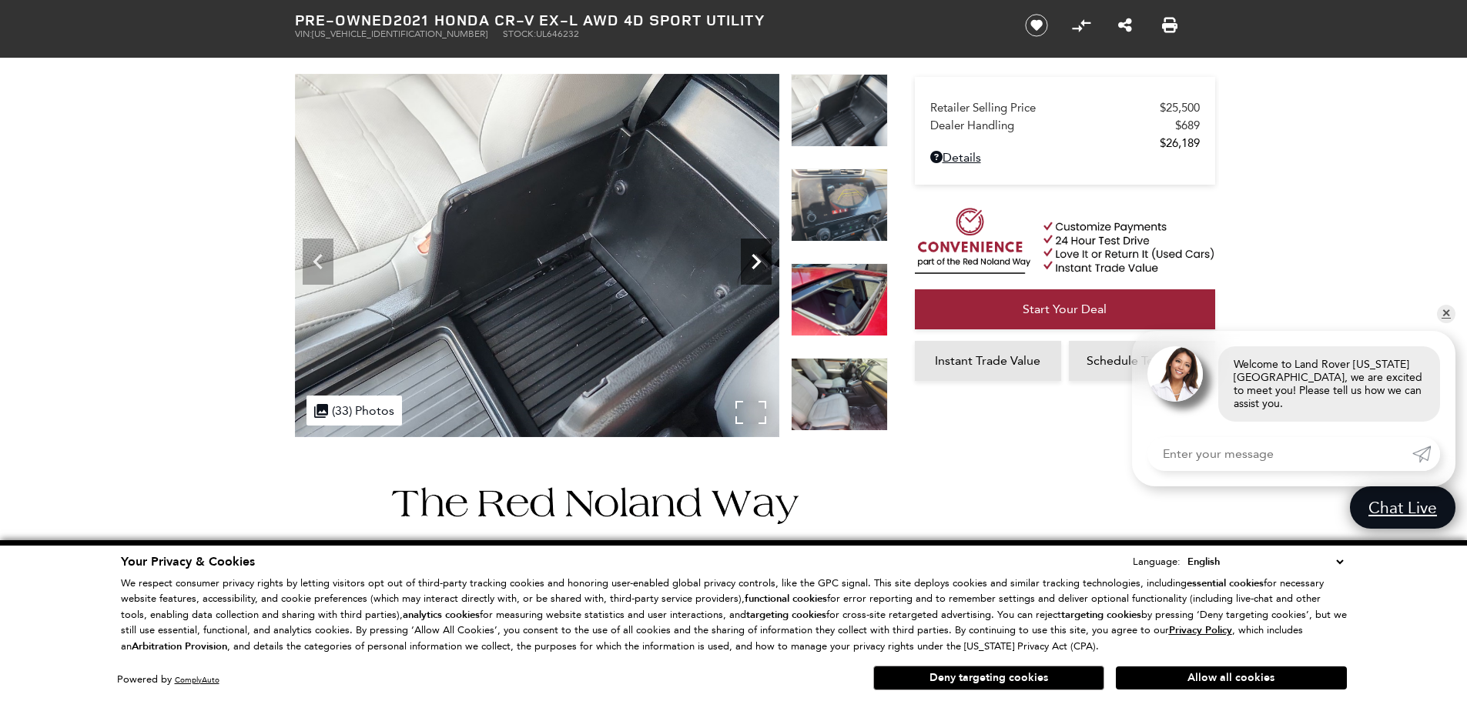
click at [762, 270] on icon "Next" at bounding box center [756, 261] width 31 height 31
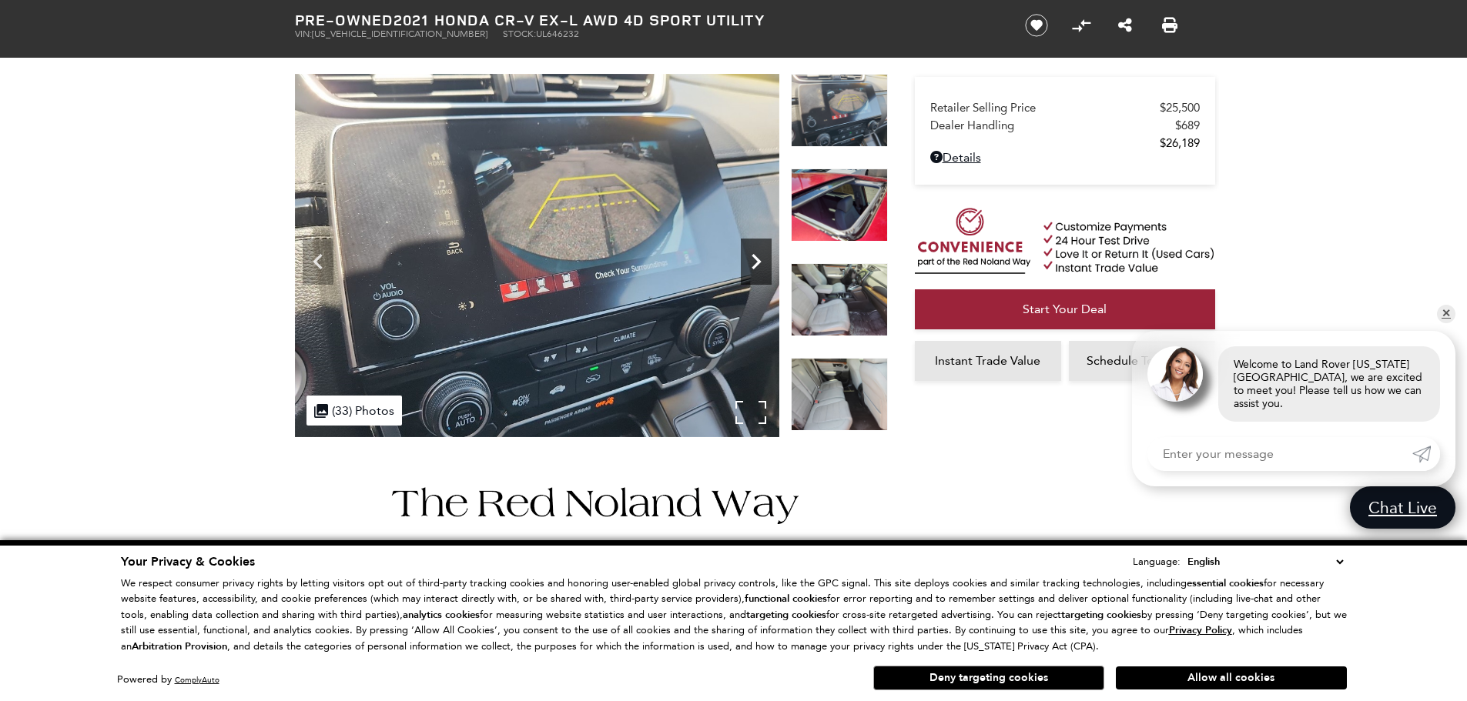
click at [762, 270] on icon "Next" at bounding box center [756, 261] width 31 height 31
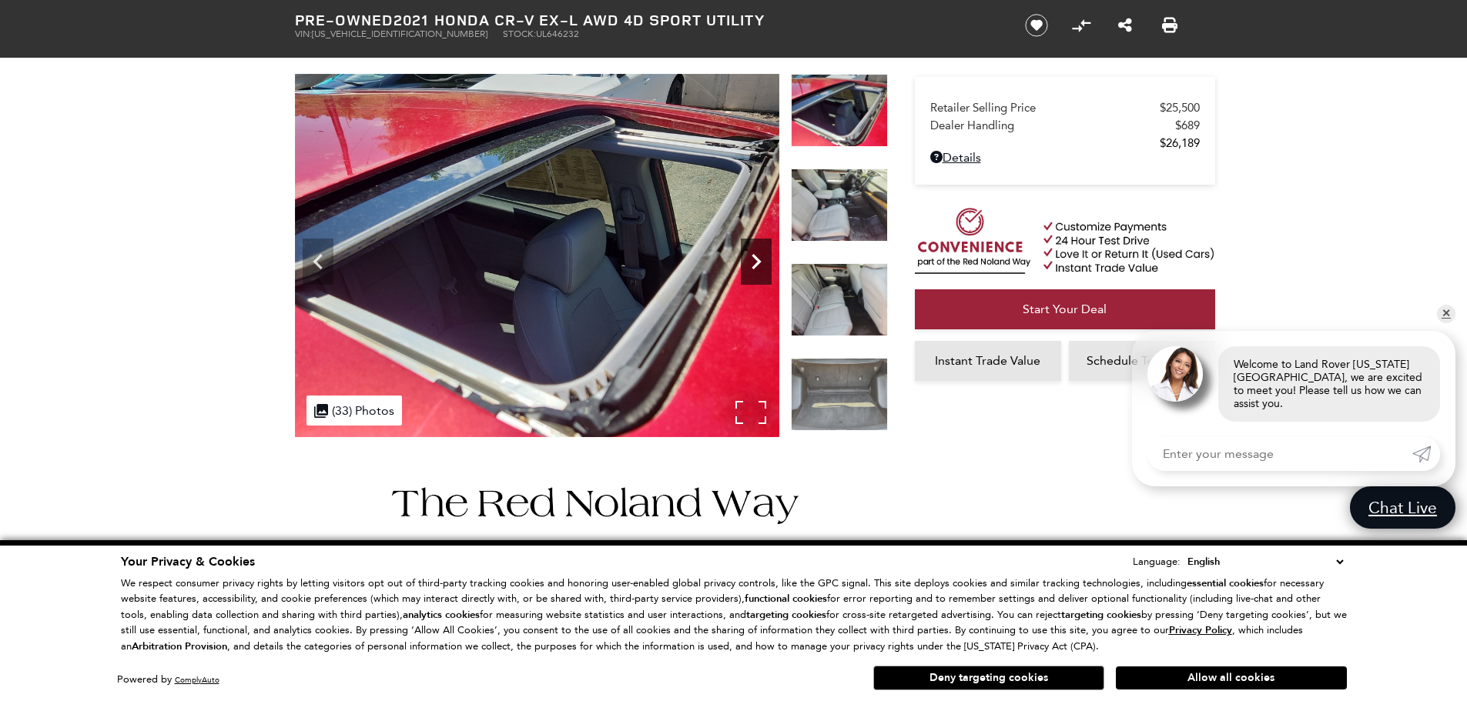
click at [762, 270] on icon "Next" at bounding box center [756, 261] width 31 height 31
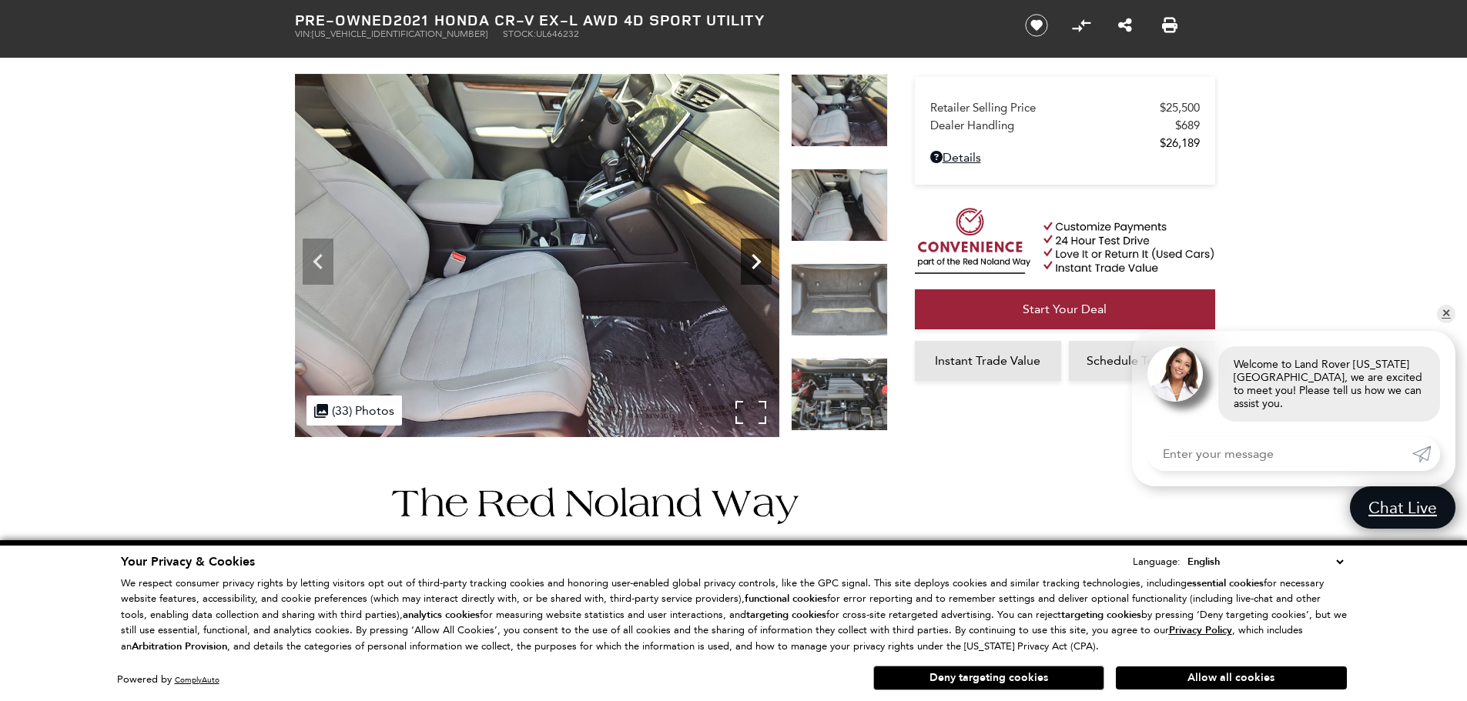
click at [758, 269] on icon "Next" at bounding box center [756, 261] width 31 height 31
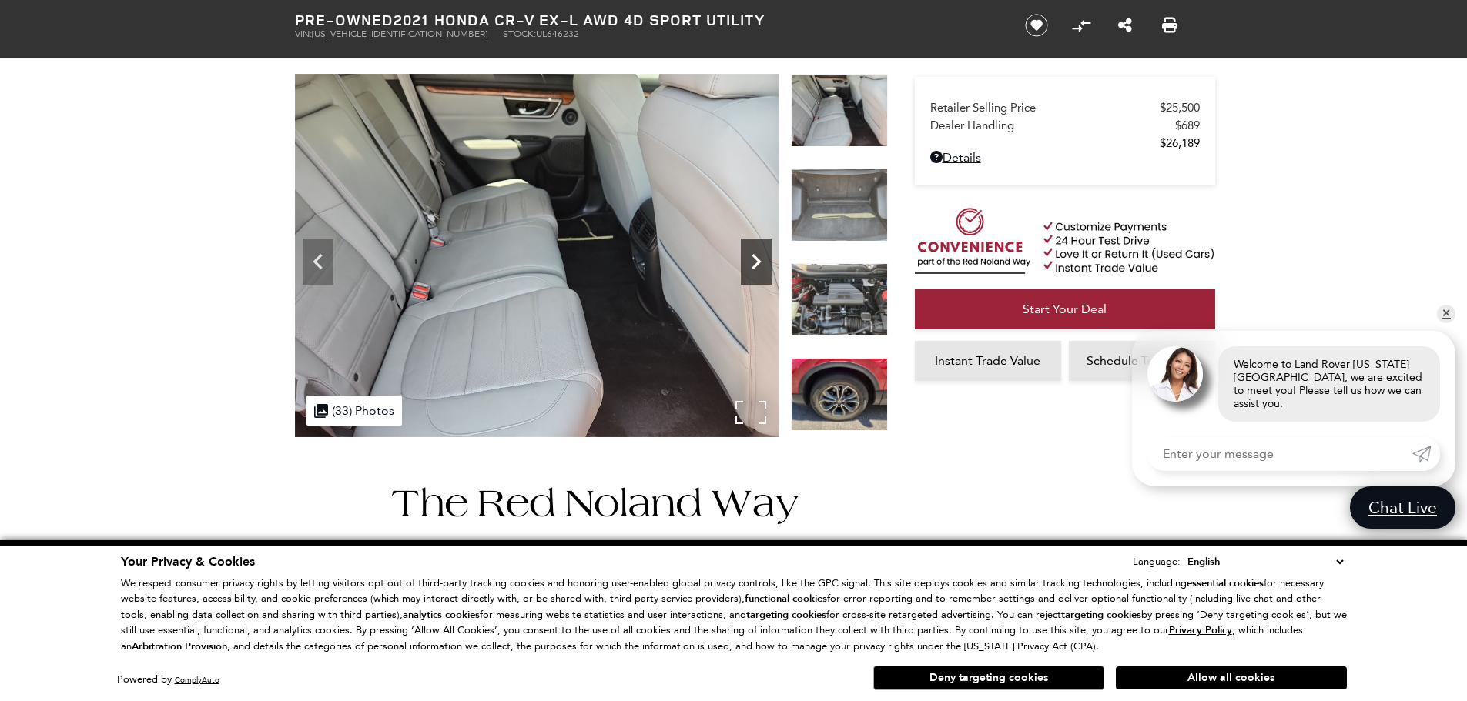
click at [758, 269] on icon "Next" at bounding box center [756, 261] width 31 height 31
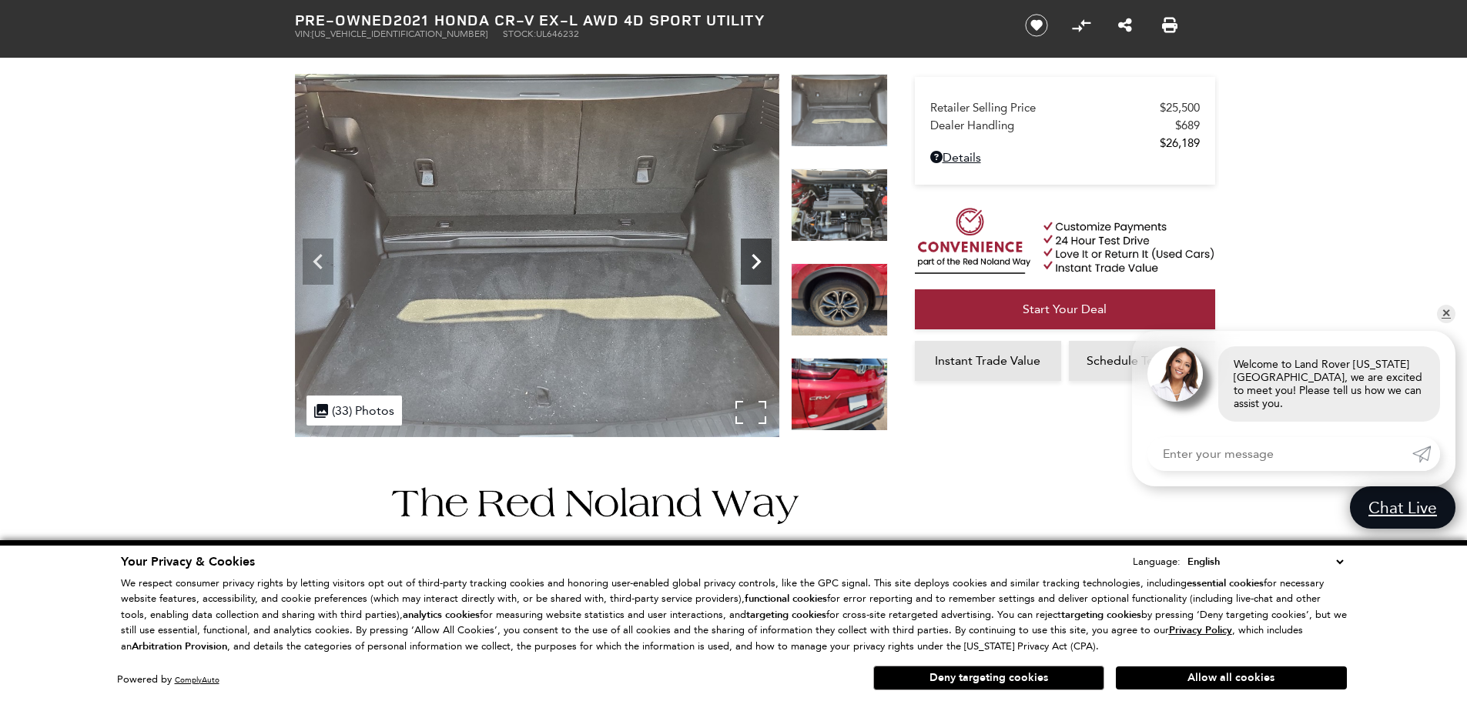
click at [758, 269] on icon "Next" at bounding box center [756, 261] width 31 height 31
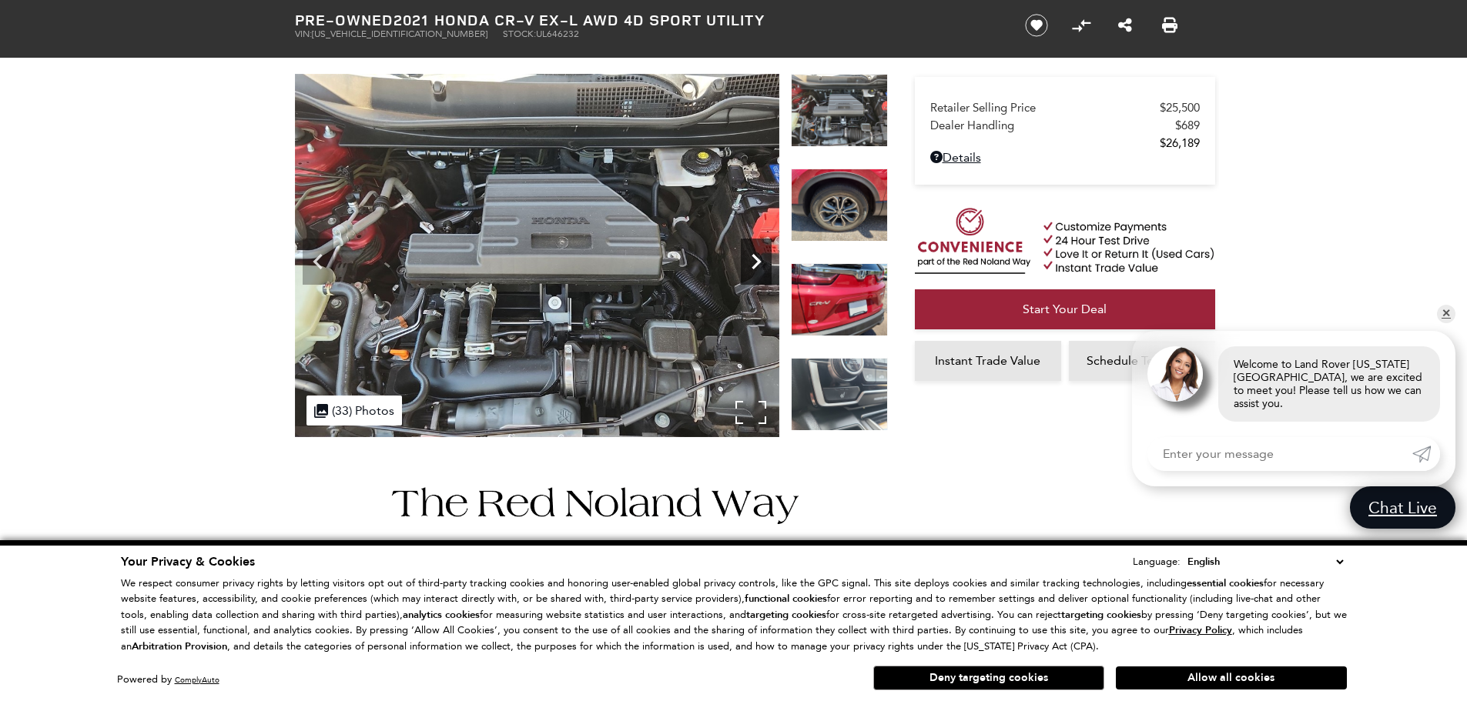
click at [758, 269] on icon "Next" at bounding box center [756, 261] width 31 height 31
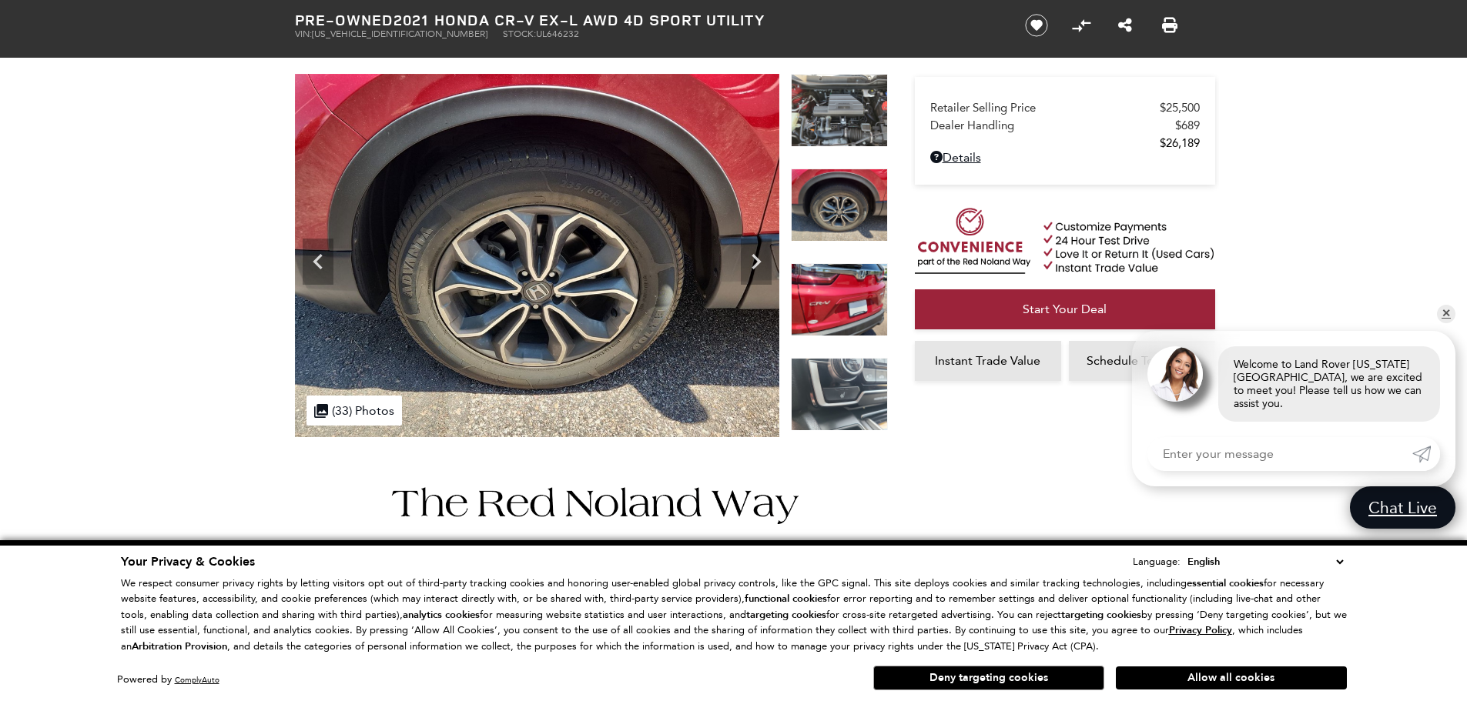
scroll to position [0, 0]
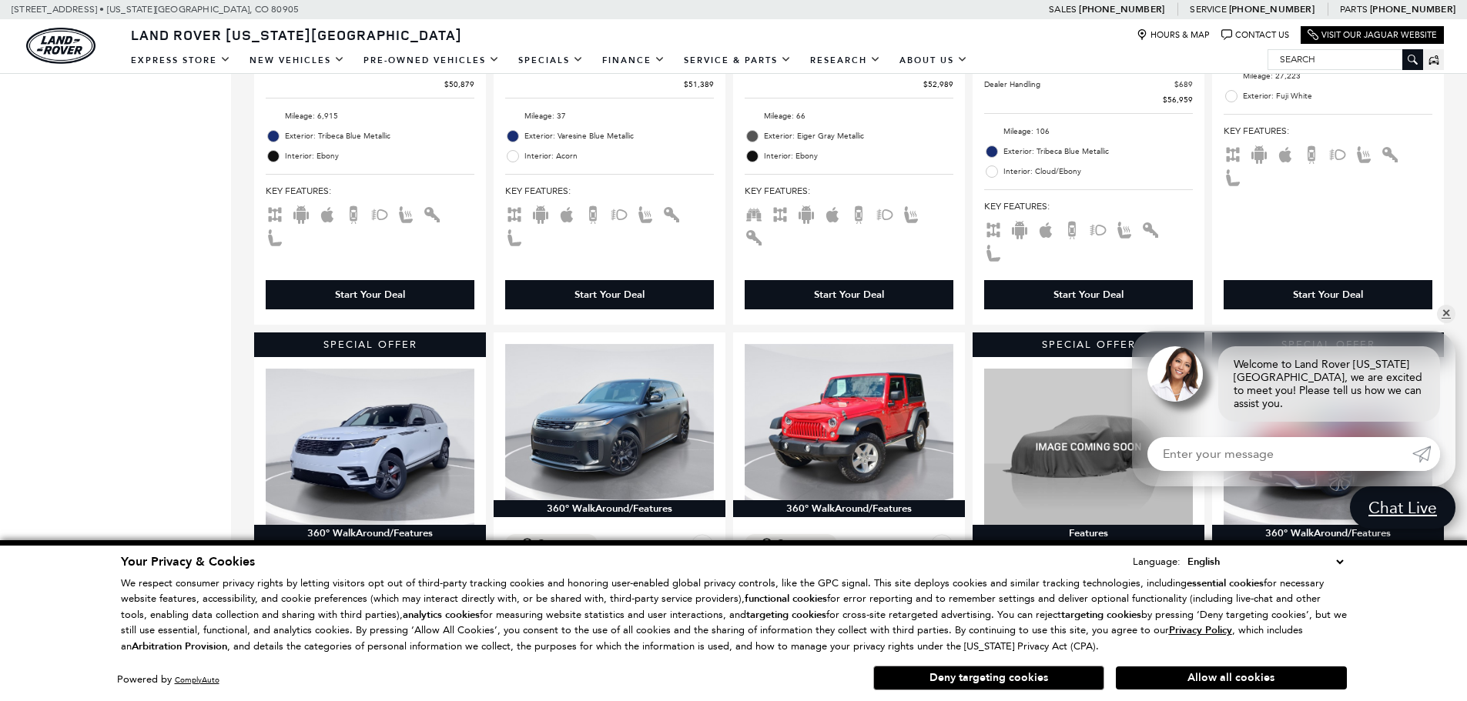
scroll to position [1540, 0]
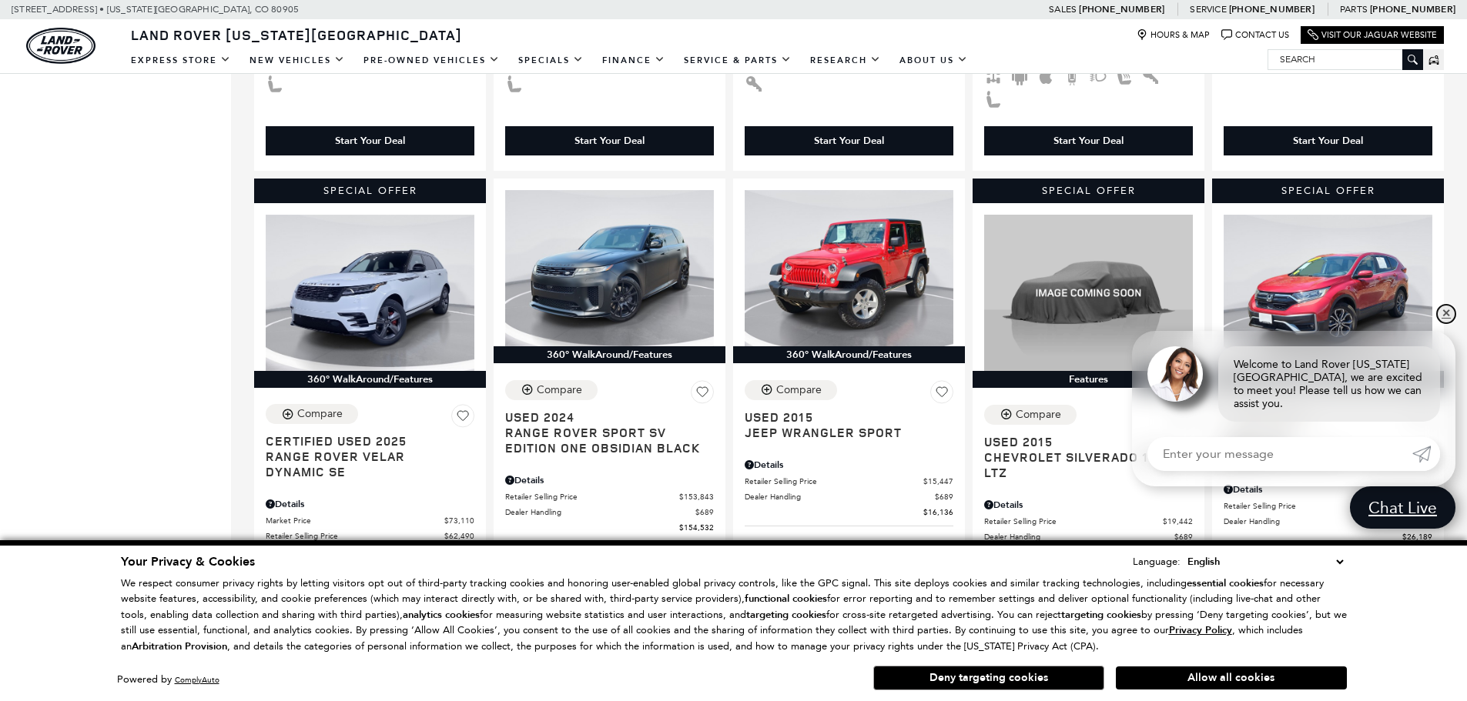
click at [1445, 323] on link "✕" at bounding box center [1446, 314] width 18 height 18
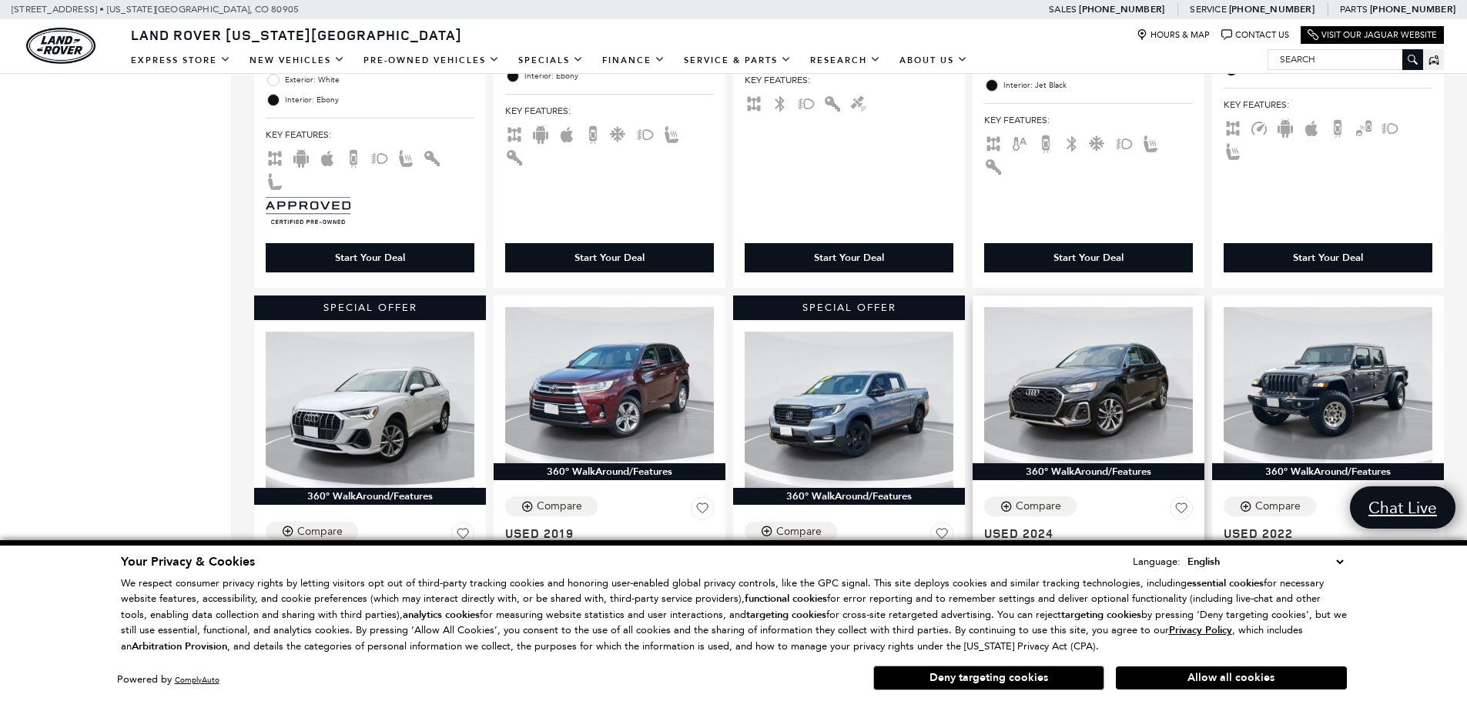
scroll to position [2233, 0]
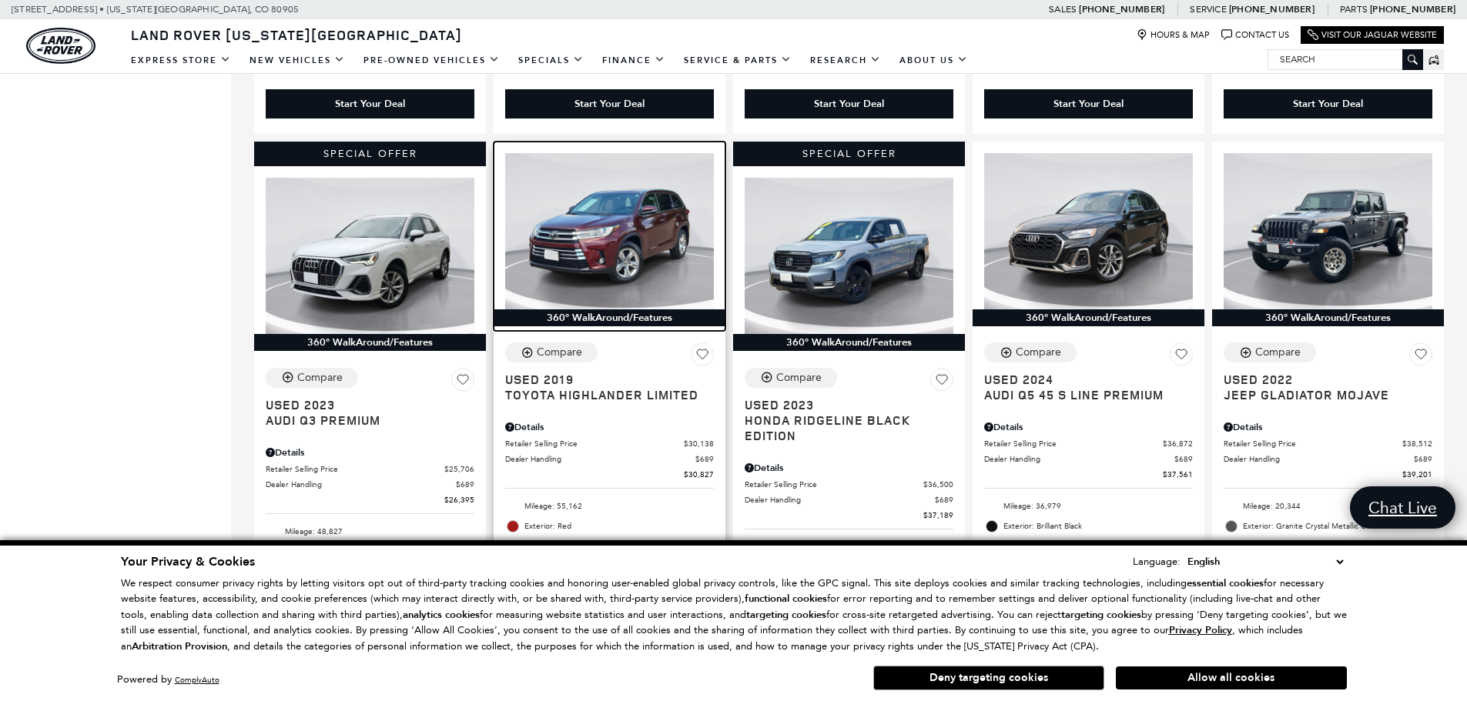
click at [628, 172] on img at bounding box center [609, 231] width 209 height 156
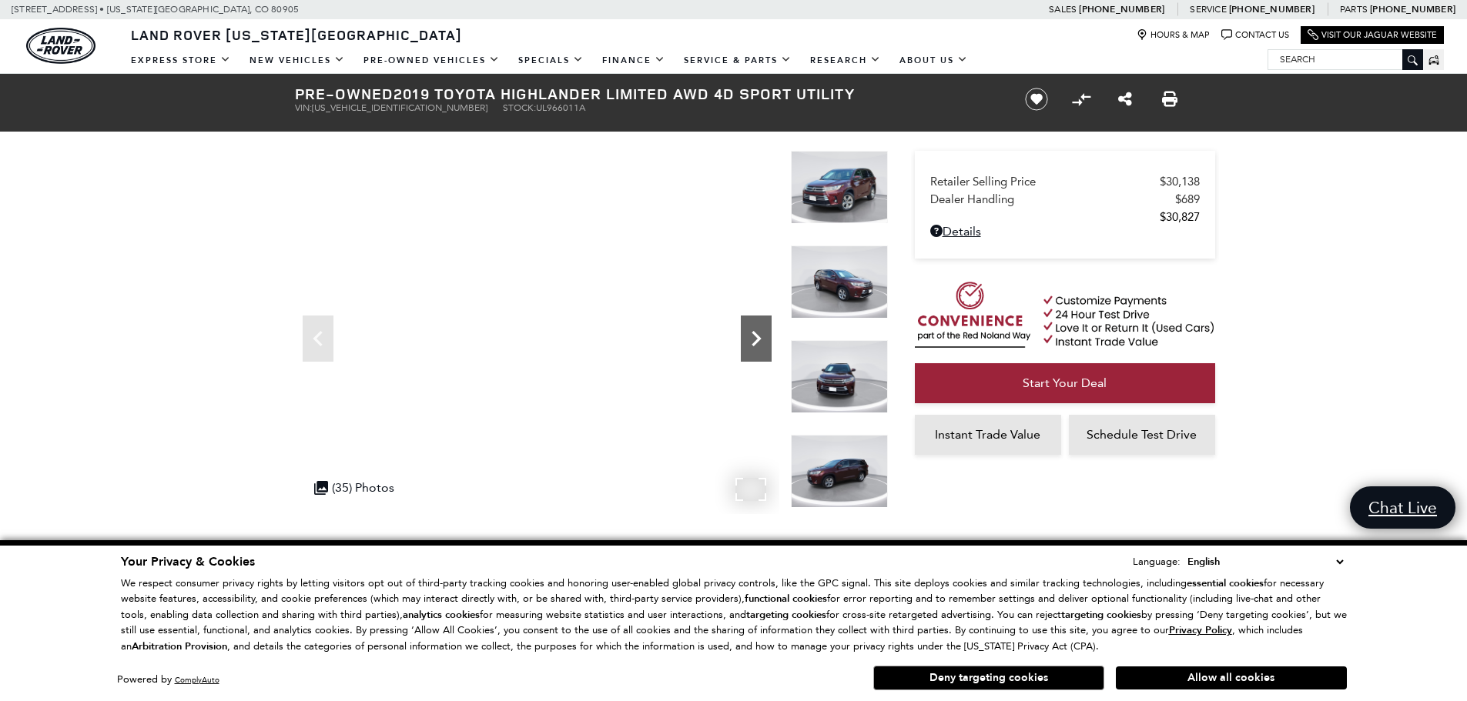
click at [767, 341] on icon "Next" at bounding box center [756, 338] width 31 height 31
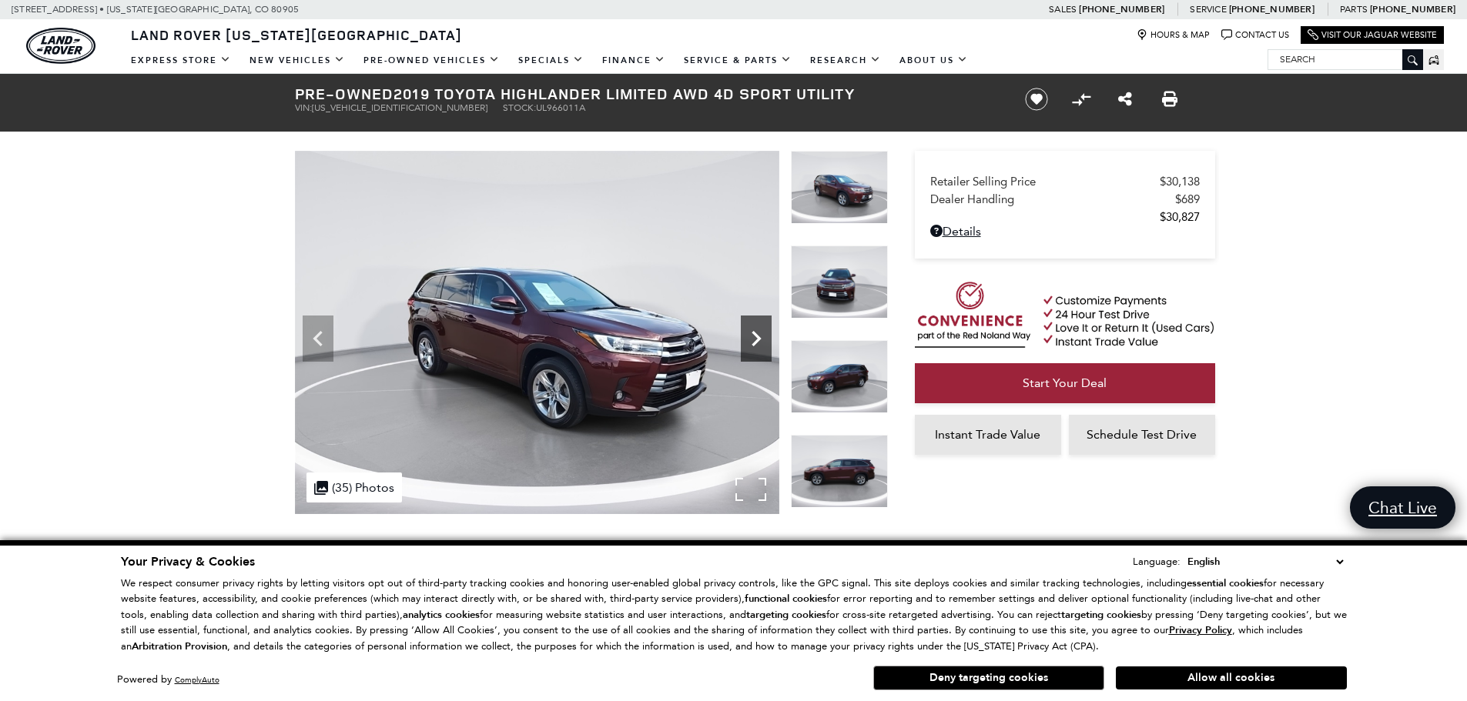
click at [765, 340] on icon "Next" at bounding box center [756, 338] width 31 height 31
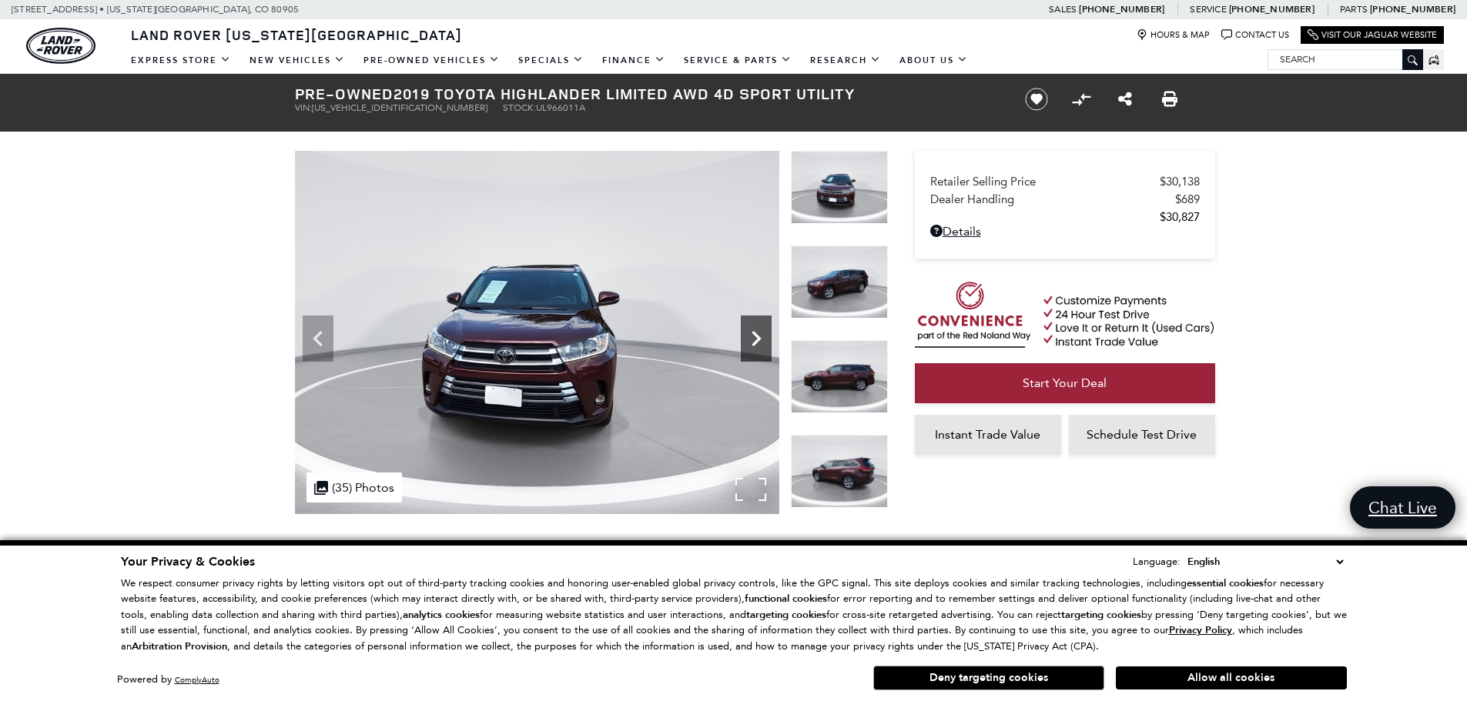
click at [764, 340] on icon "Next" at bounding box center [756, 338] width 31 height 31
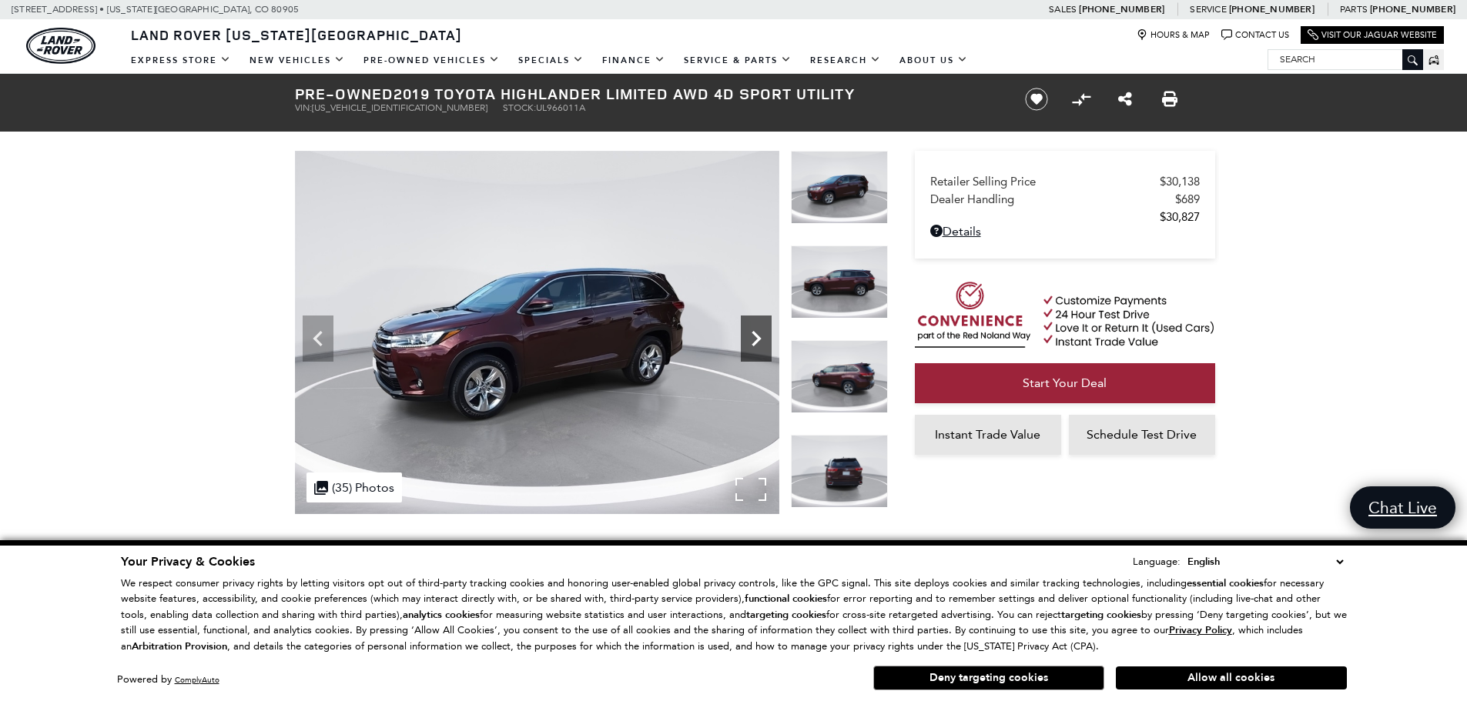
click at [762, 339] on icon "Next" at bounding box center [756, 338] width 31 height 31
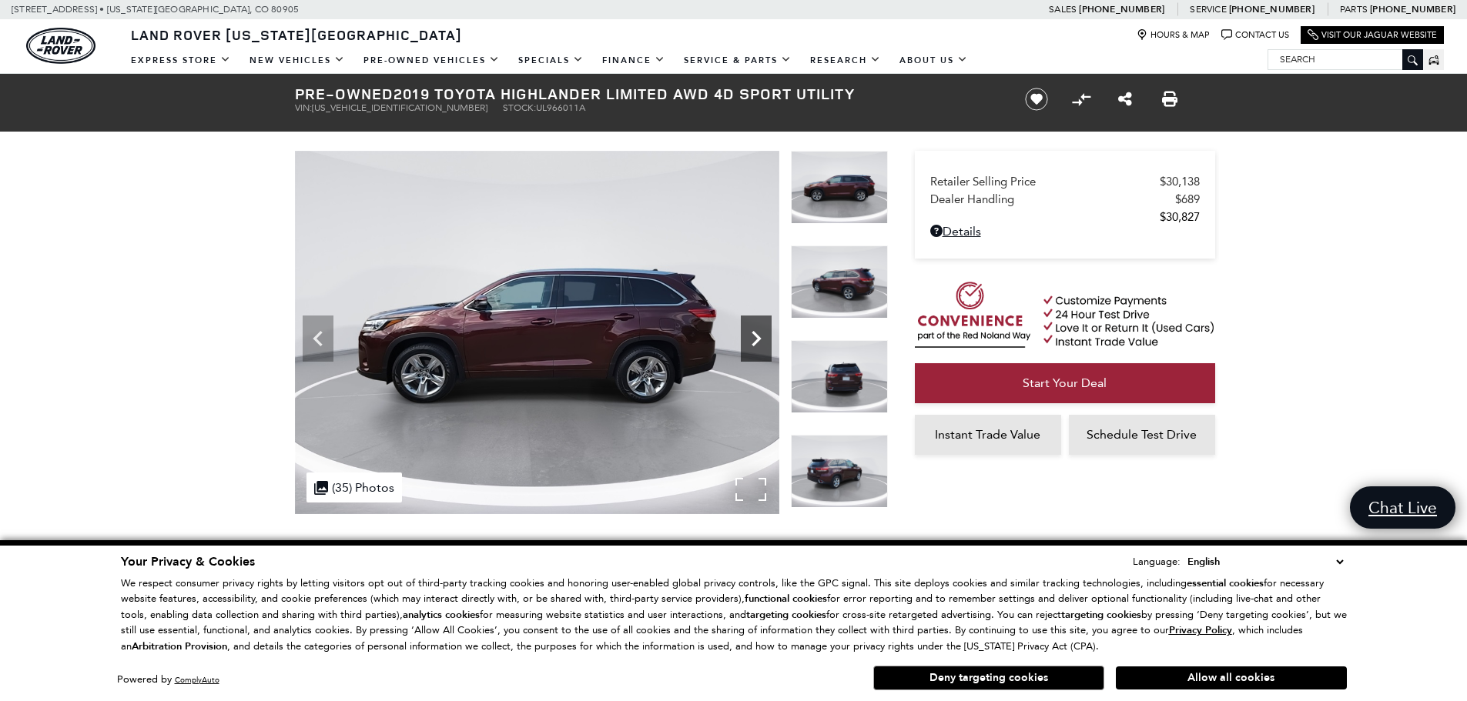
click at [762, 339] on icon "Next" at bounding box center [756, 338] width 31 height 31
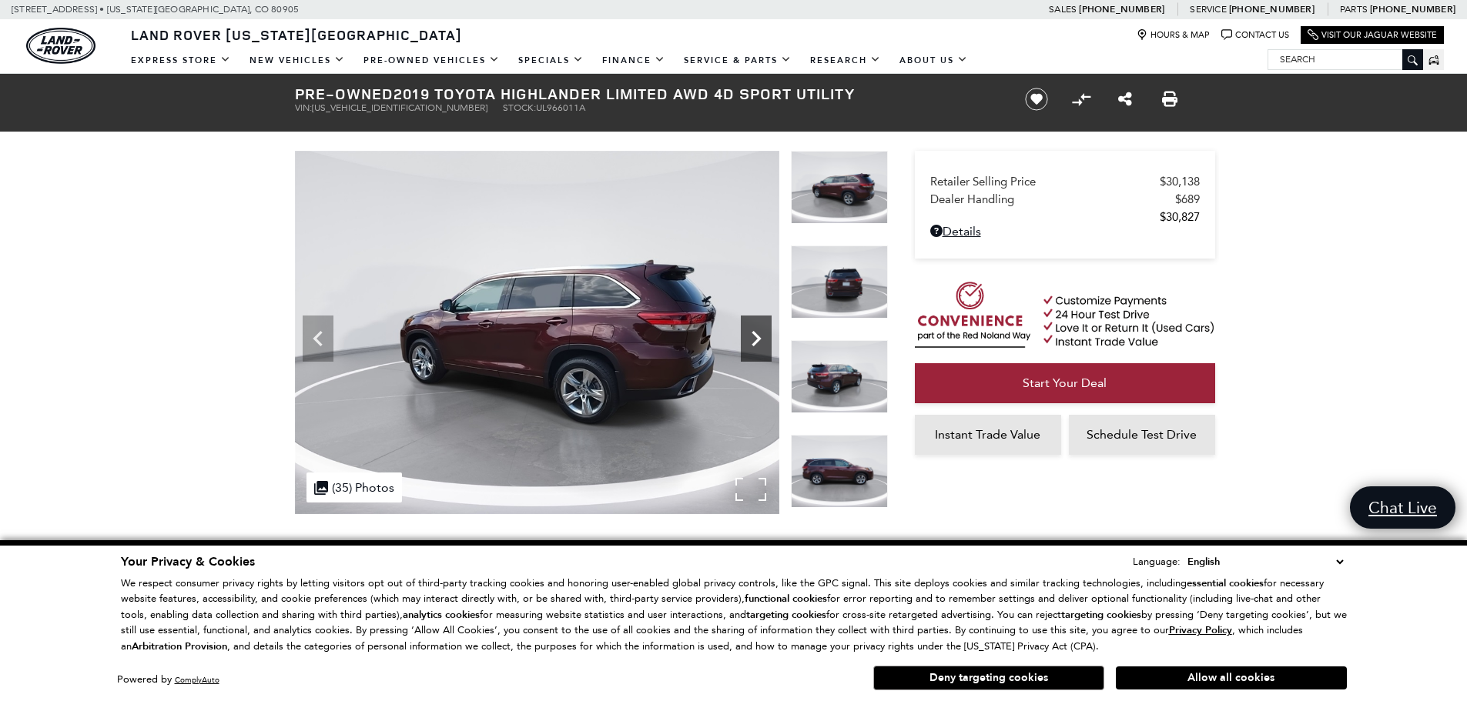
click at [762, 339] on icon "Next" at bounding box center [756, 338] width 31 height 31
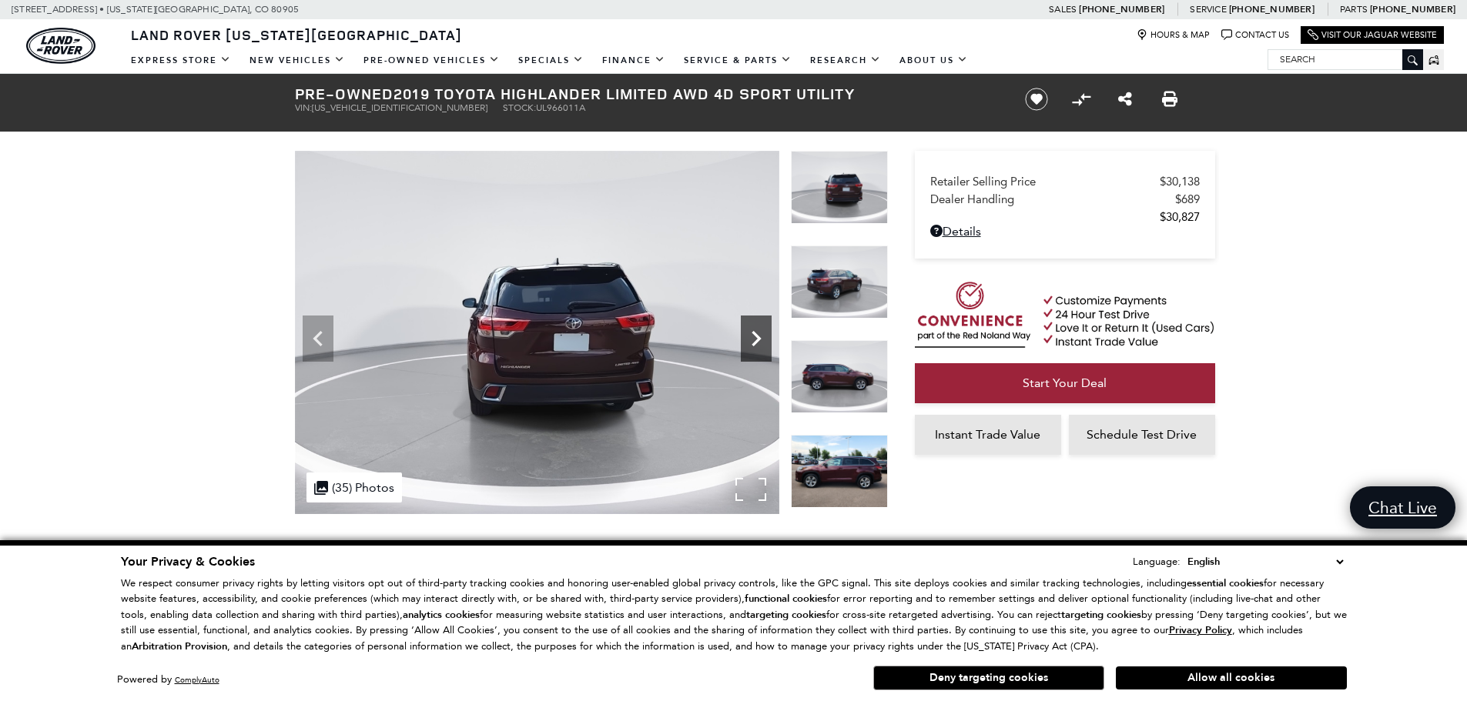
click at [762, 339] on icon "Next" at bounding box center [756, 338] width 31 height 31
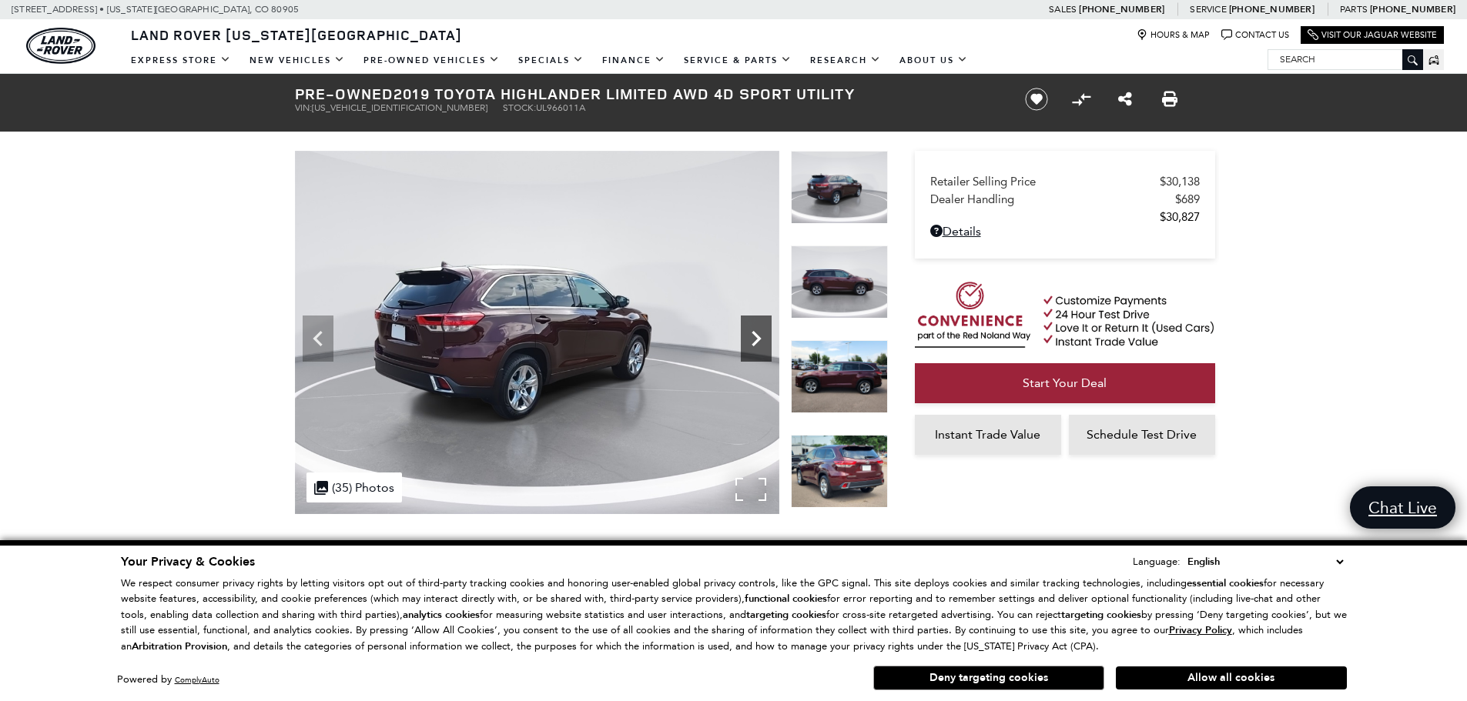
click at [762, 339] on icon "Next" at bounding box center [756, 338] width 31 height 31
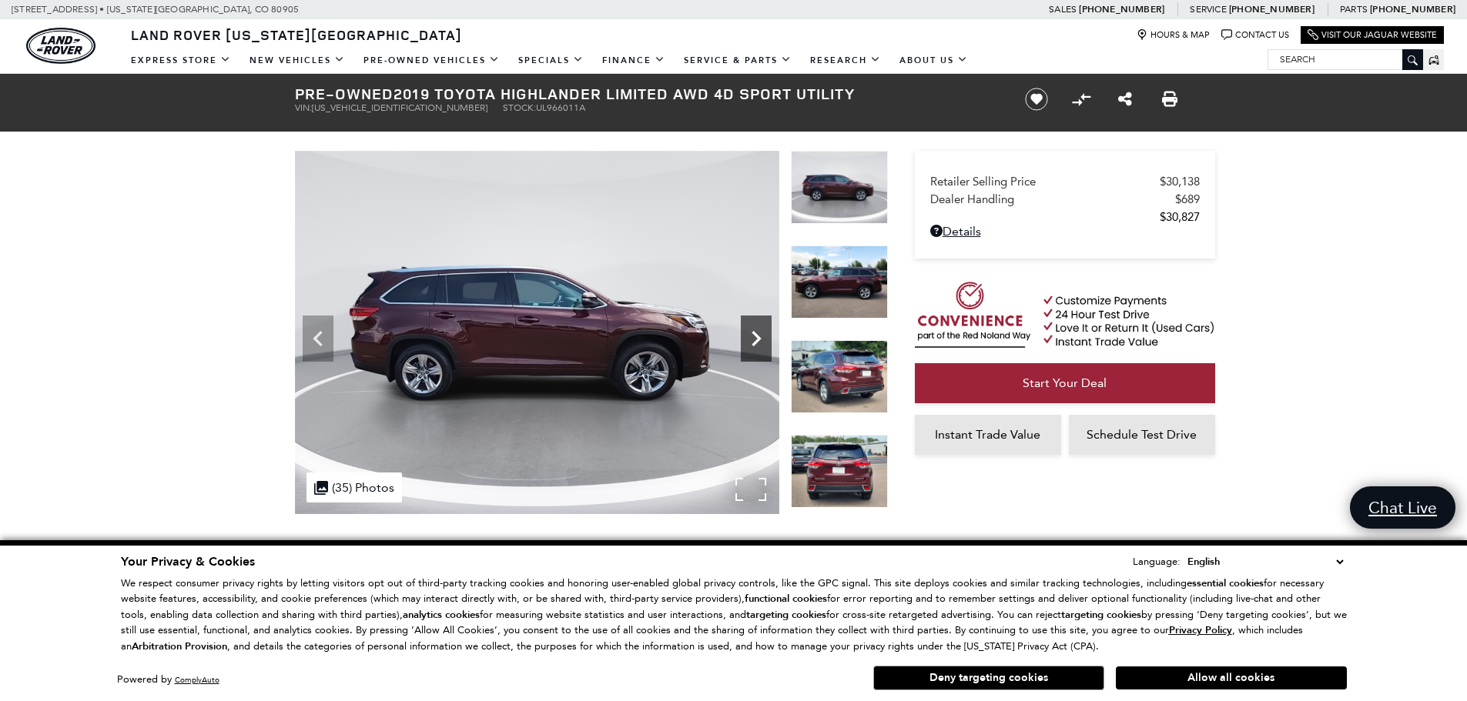
click at [762, 339] on icon "Next" at bounding box center [756, 338] width 31 height 31
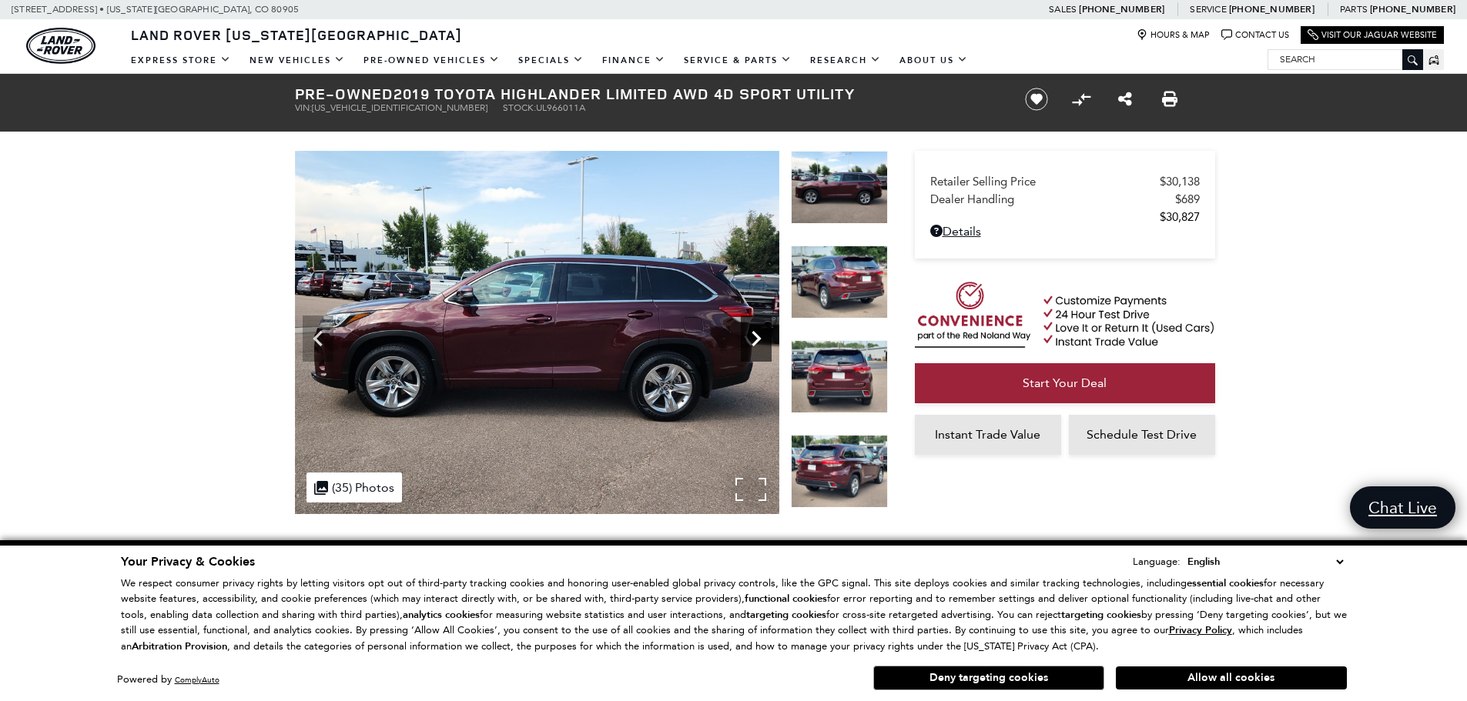
click at [762, 339] on icon "Next" at bounding box center [756, 338] width 31 height 31
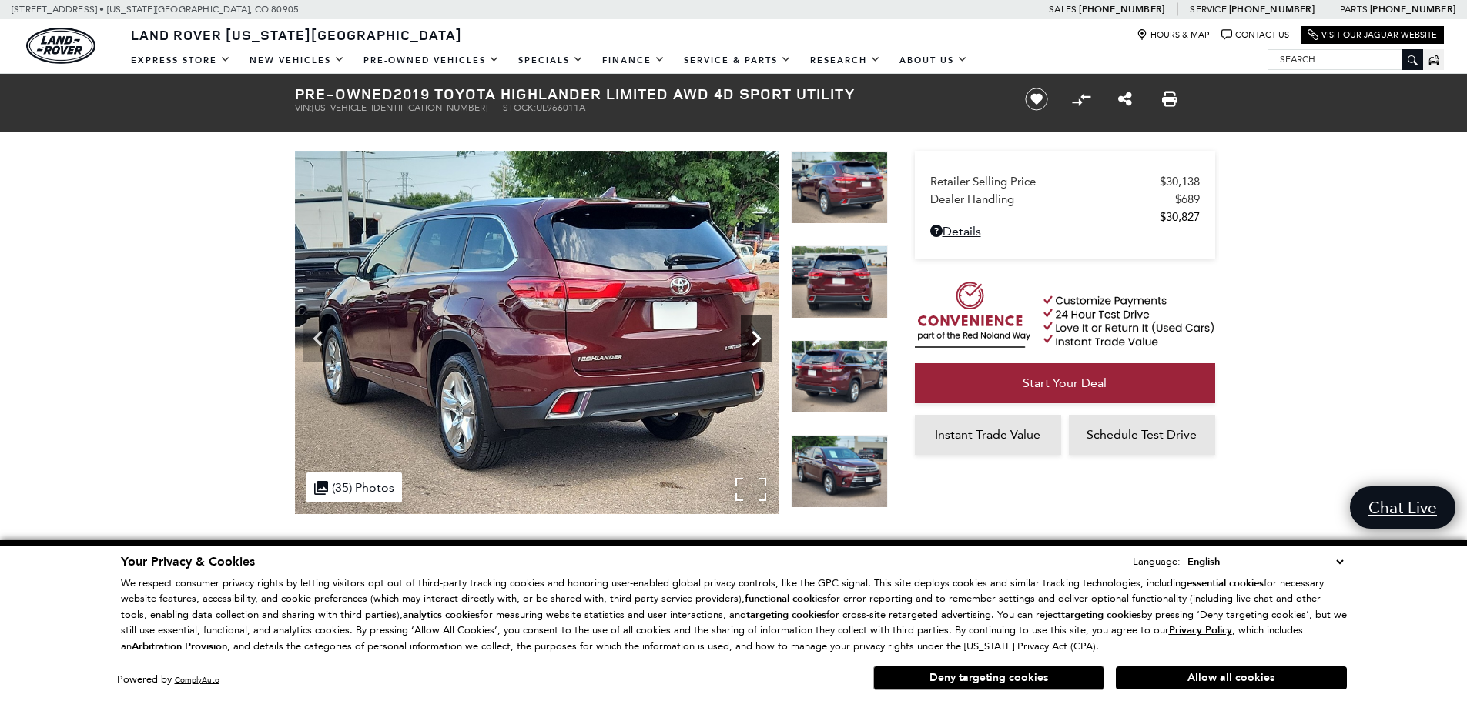
click at [762, 339] on icon "Next" at bounding box center [756, 338] width 31 height 31
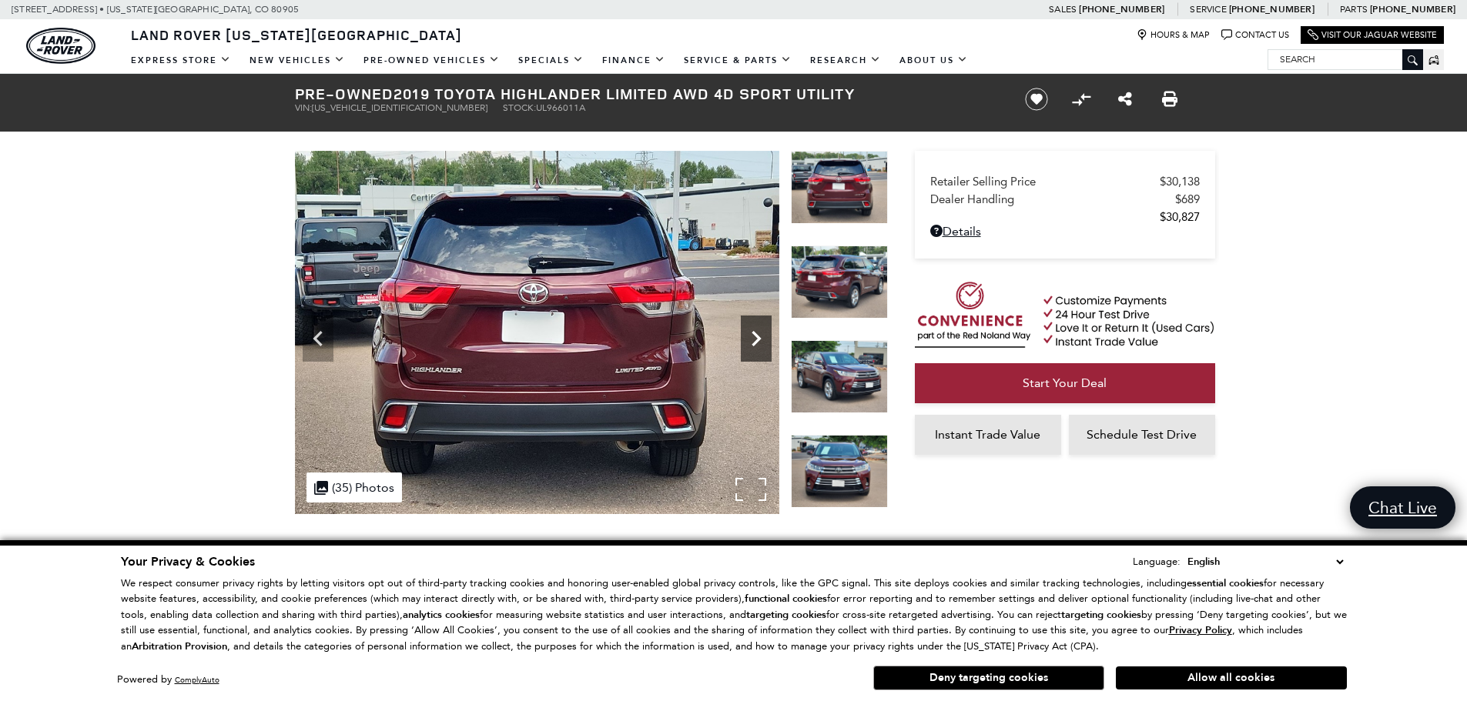
click at [761, 338] on icon "Next" at bounding box center [756, 338] width 31 height 31
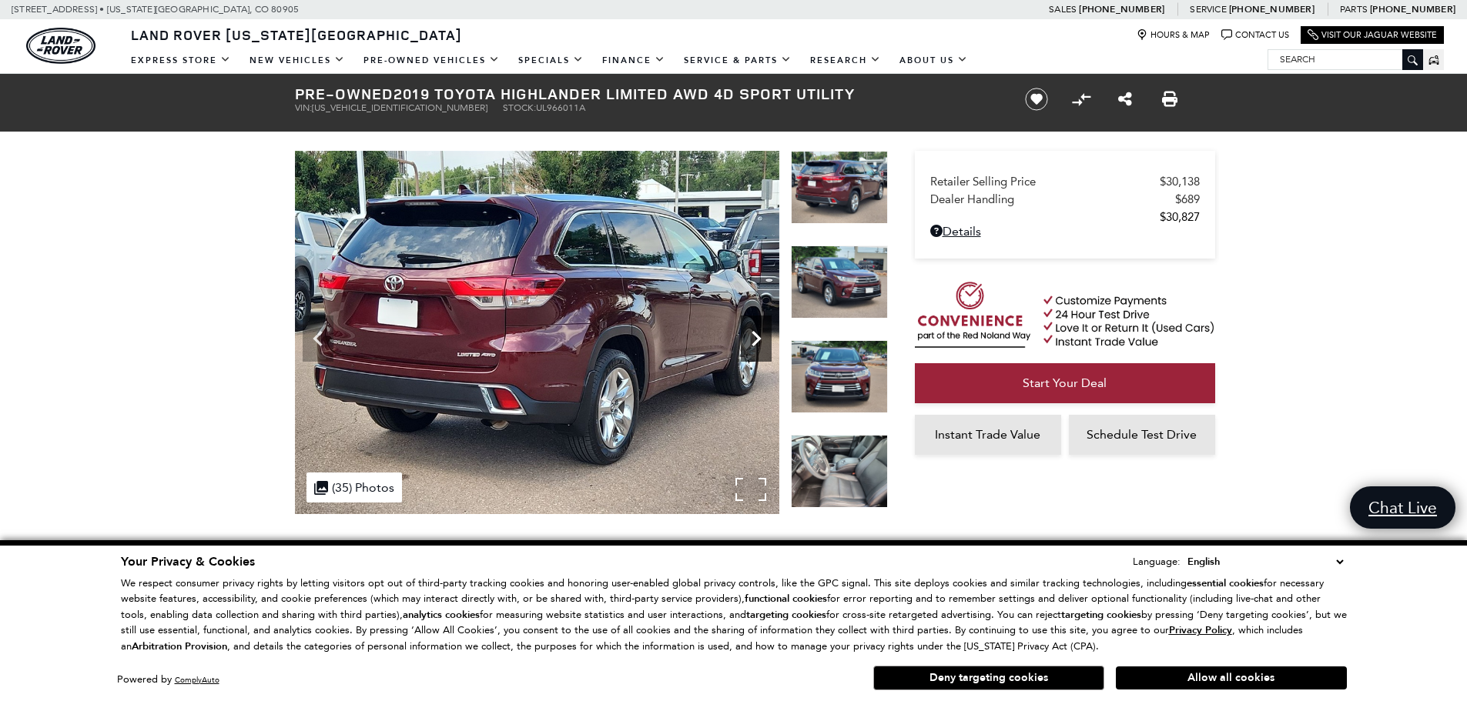
click at [761, 338] on icon "Next" at bounding box center [756, 338] width 31 height 31
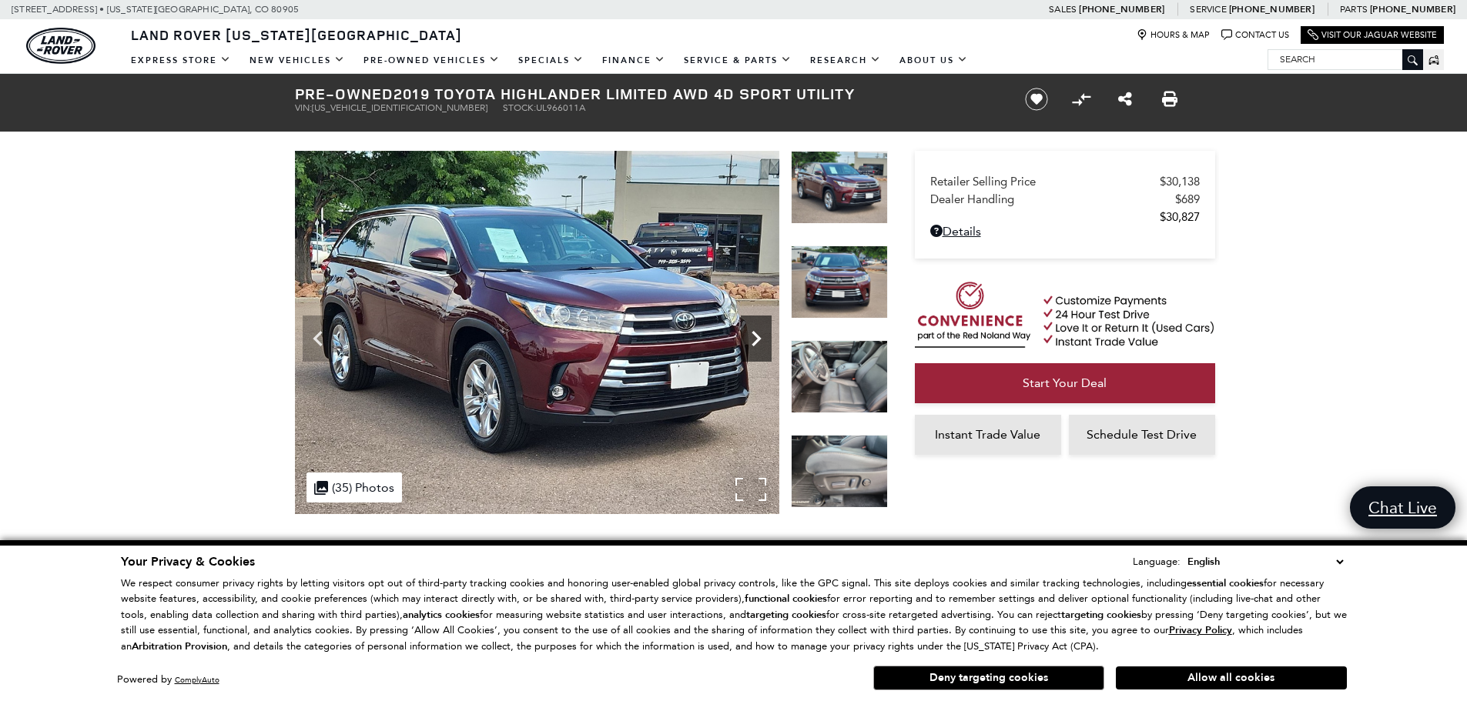
click at [761, 338] on icon "Next" at bounding box center [756, 338] width 31 height 31
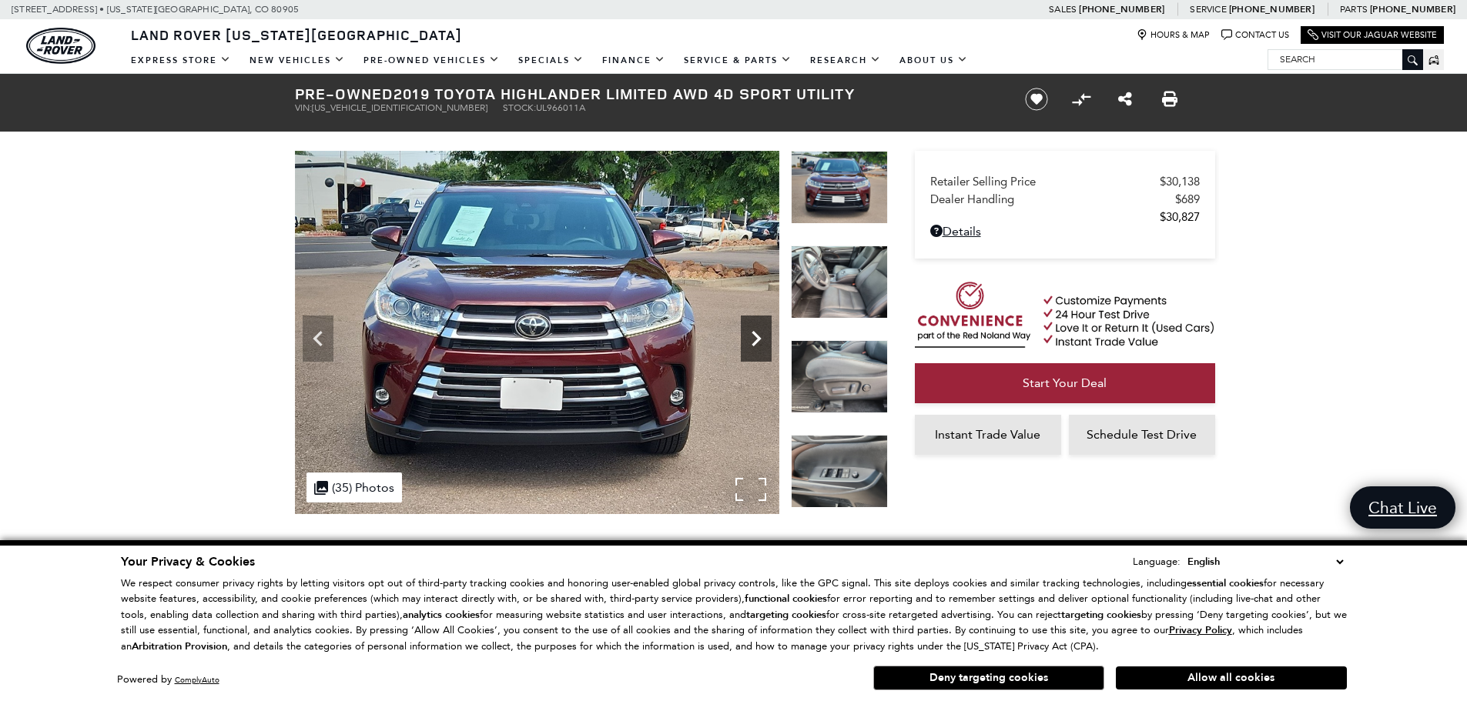
click at [763, 339] on icon "Next" at bounding box center [756, 338] width 31 height 31
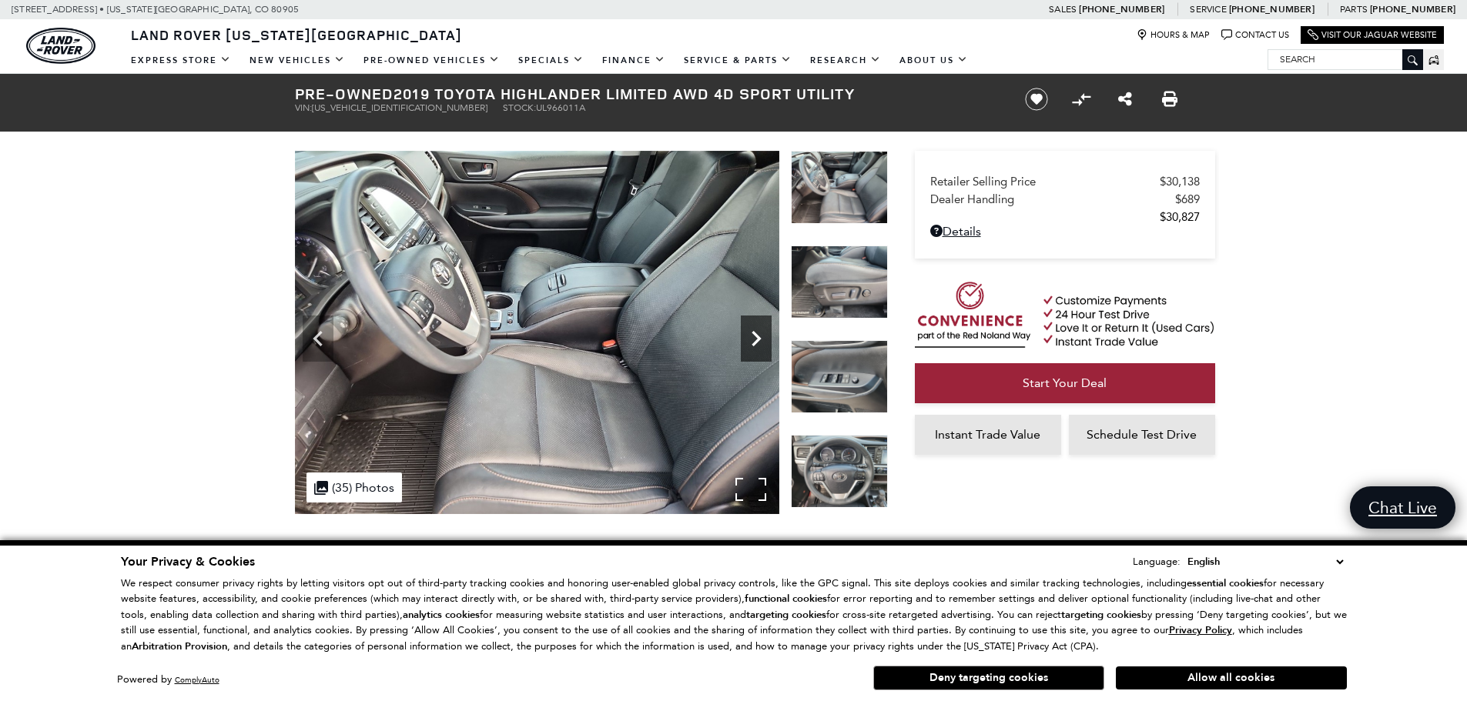
click at [763, 339] on icon "Next" at bounding box center [756, 338] width 31 height 31
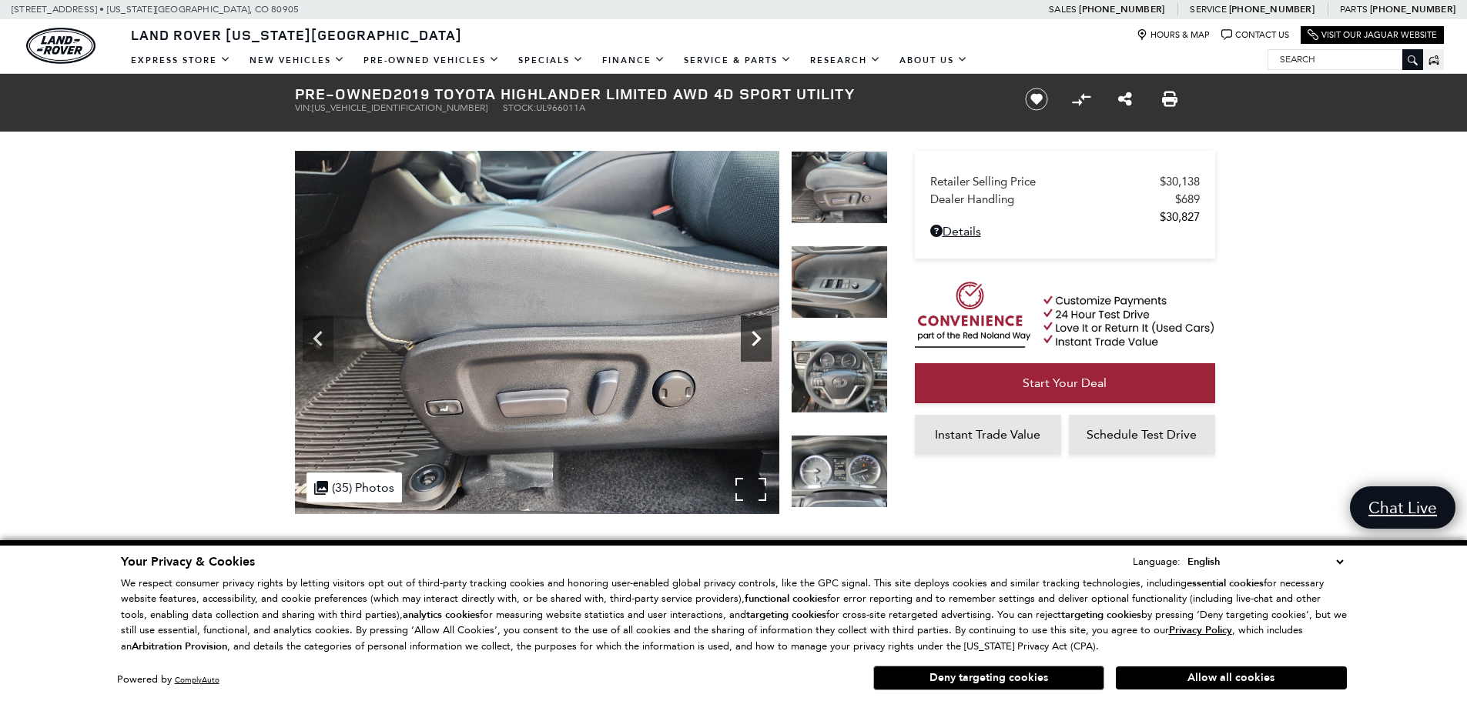
click at [762, 339] on icon "Next" at bounding box center [756, 338] width 31 height 31
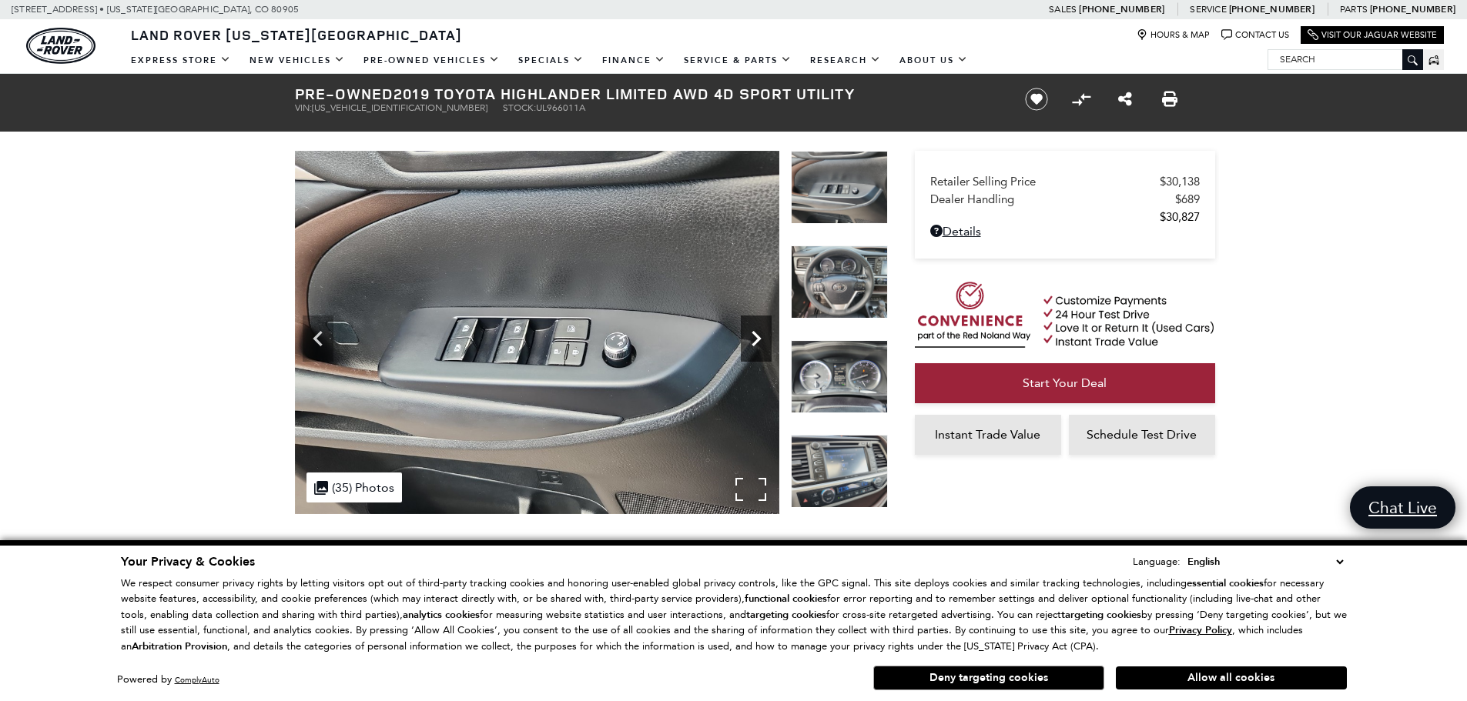
click at [762, 339] on icon "Next" at bounding box center [756, 338] width 31 height 31
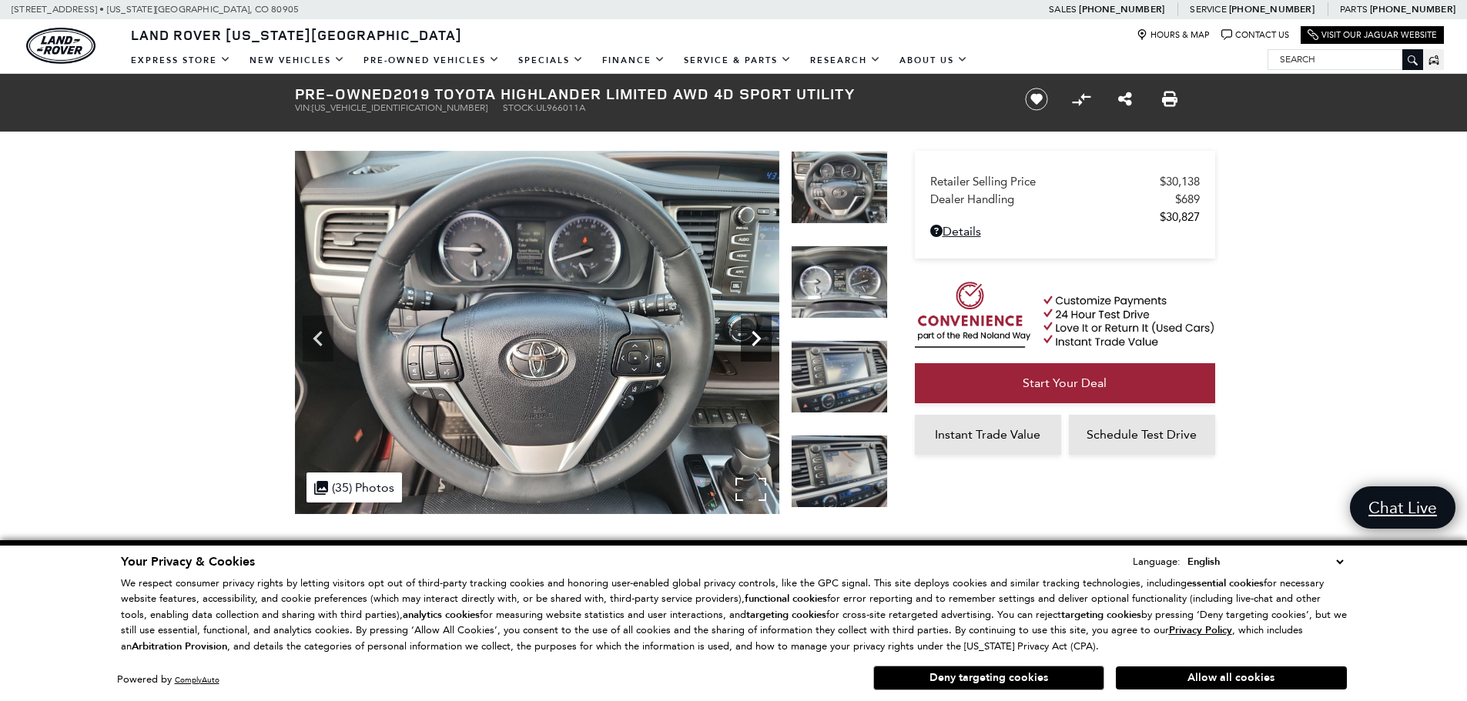
click at [762, 339] on icon "Next" at bounding box center [756, 338] width 31 height 31
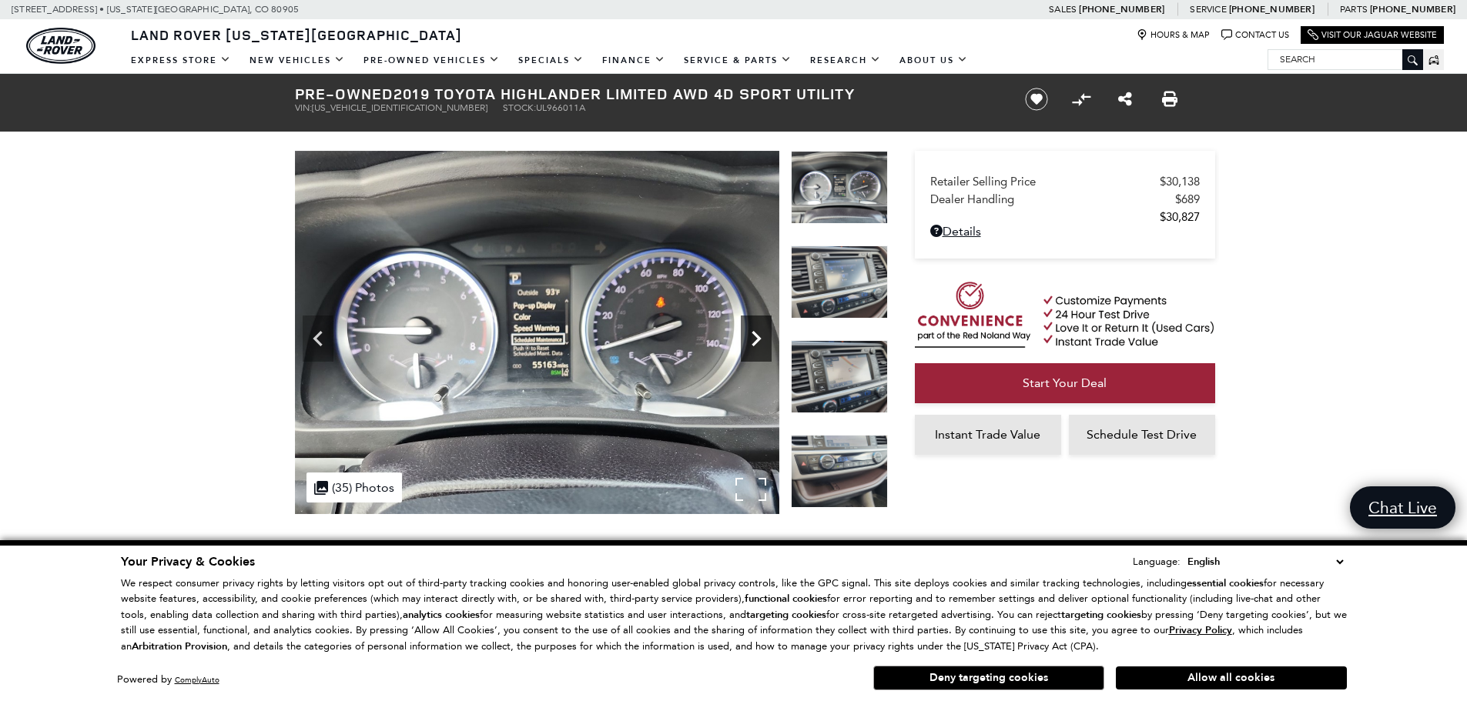
click at [762, 339] on icon "Next" at bounding box center [756, 338] width 31 height 31
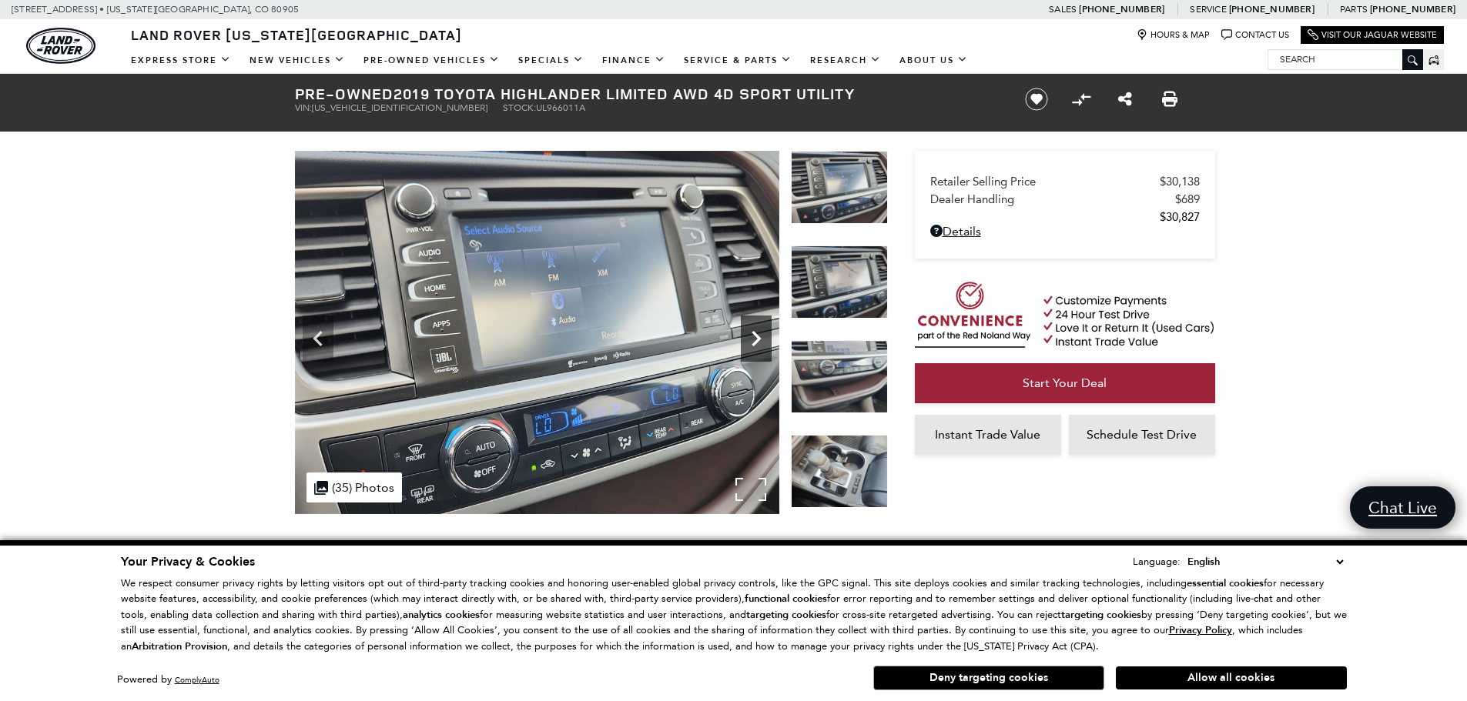
click at [762, 339] on icon "Next" at bounding box center [756, 338] width 31 height 31
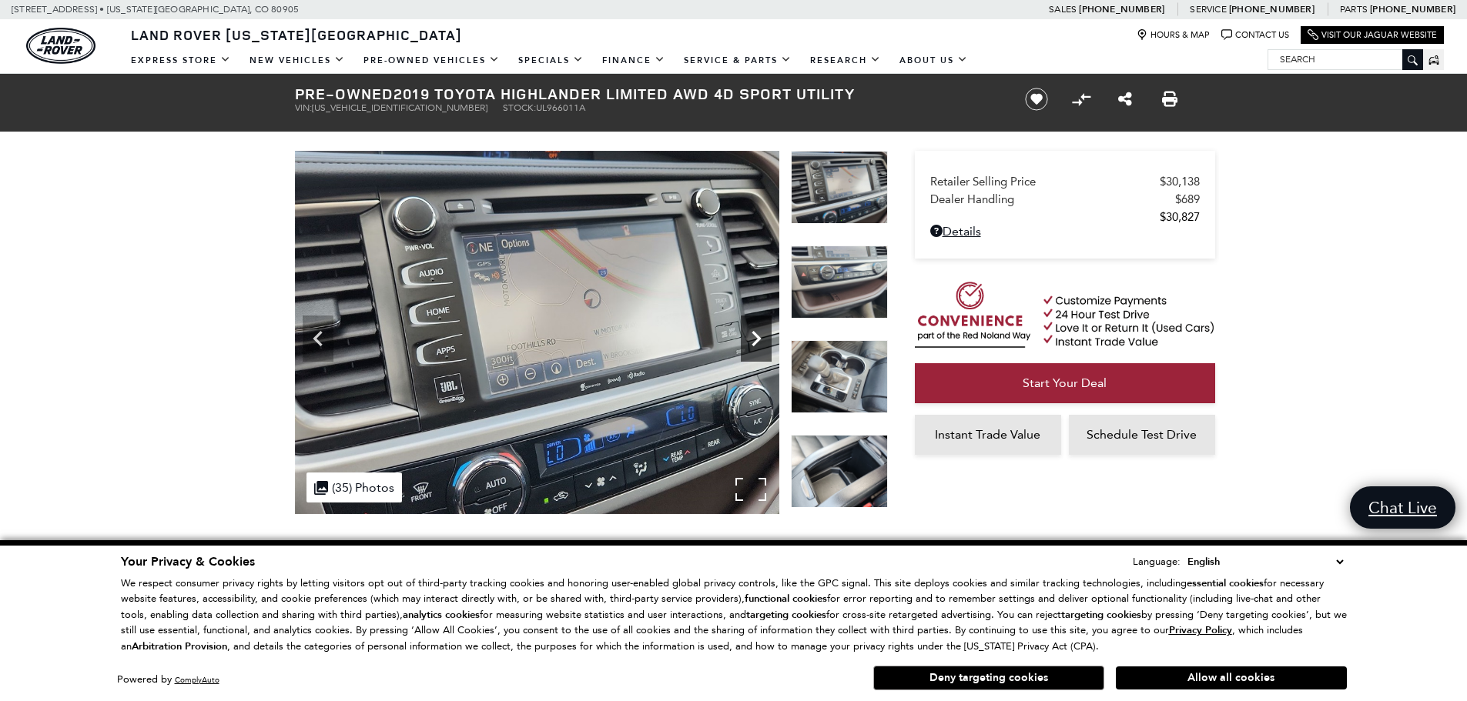
click at [762, 339] on icon "Next" at bounding box center [756, 338] width 31 height 31
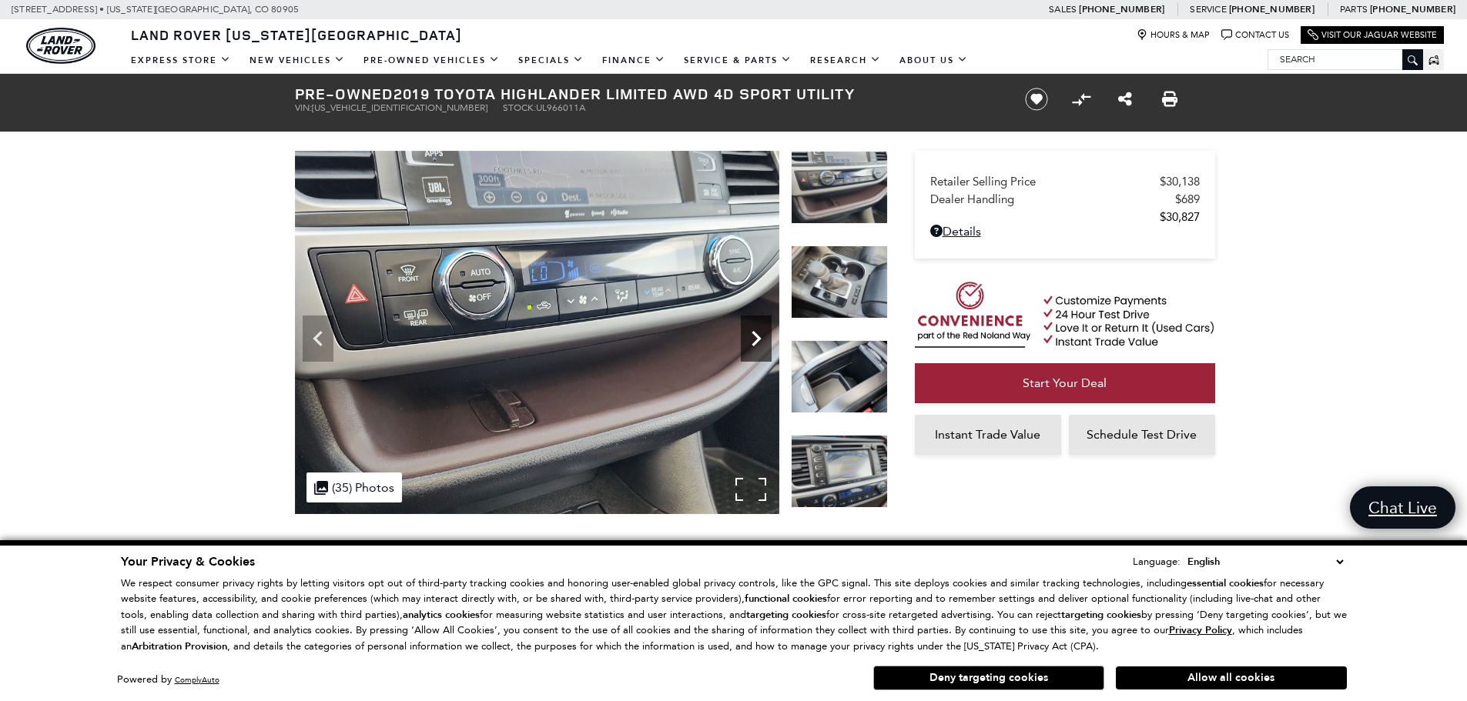
click at [762, 339] on icon "Next" at bounding box center [756, 338] width 31 height 31
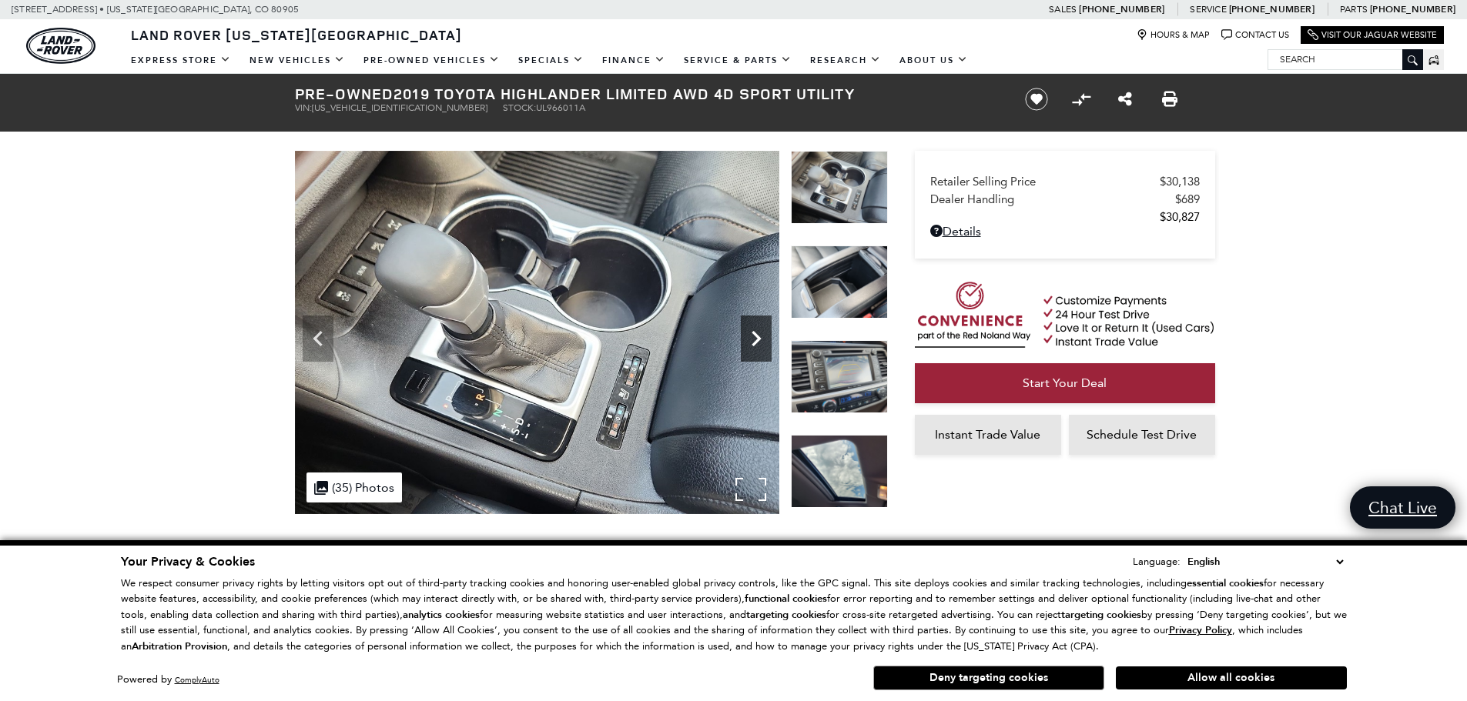
click at [762, 339] on icon "Next" at bounding box center [756, 338] width 31 height 31
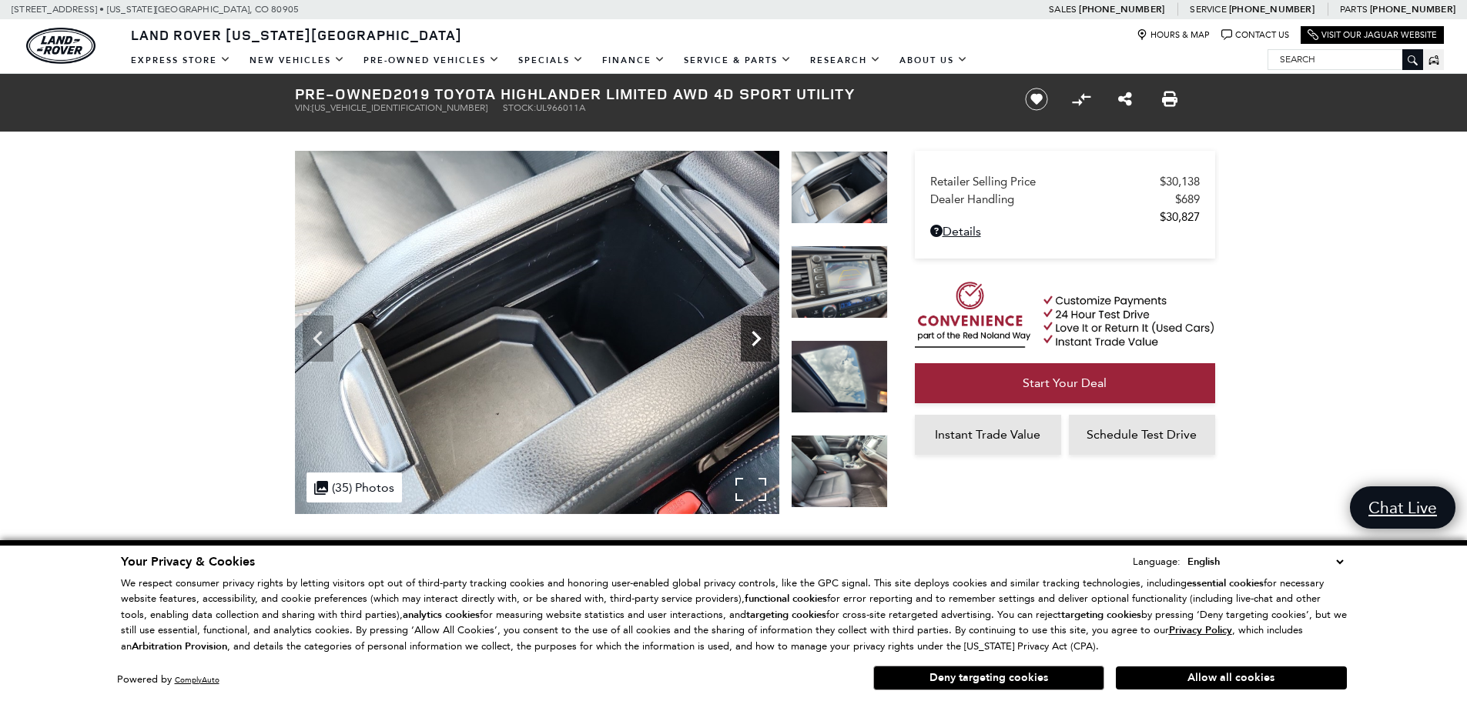
click at [762, 339] on icon "Next" at bounding box center [756, 338] width 31 height 31
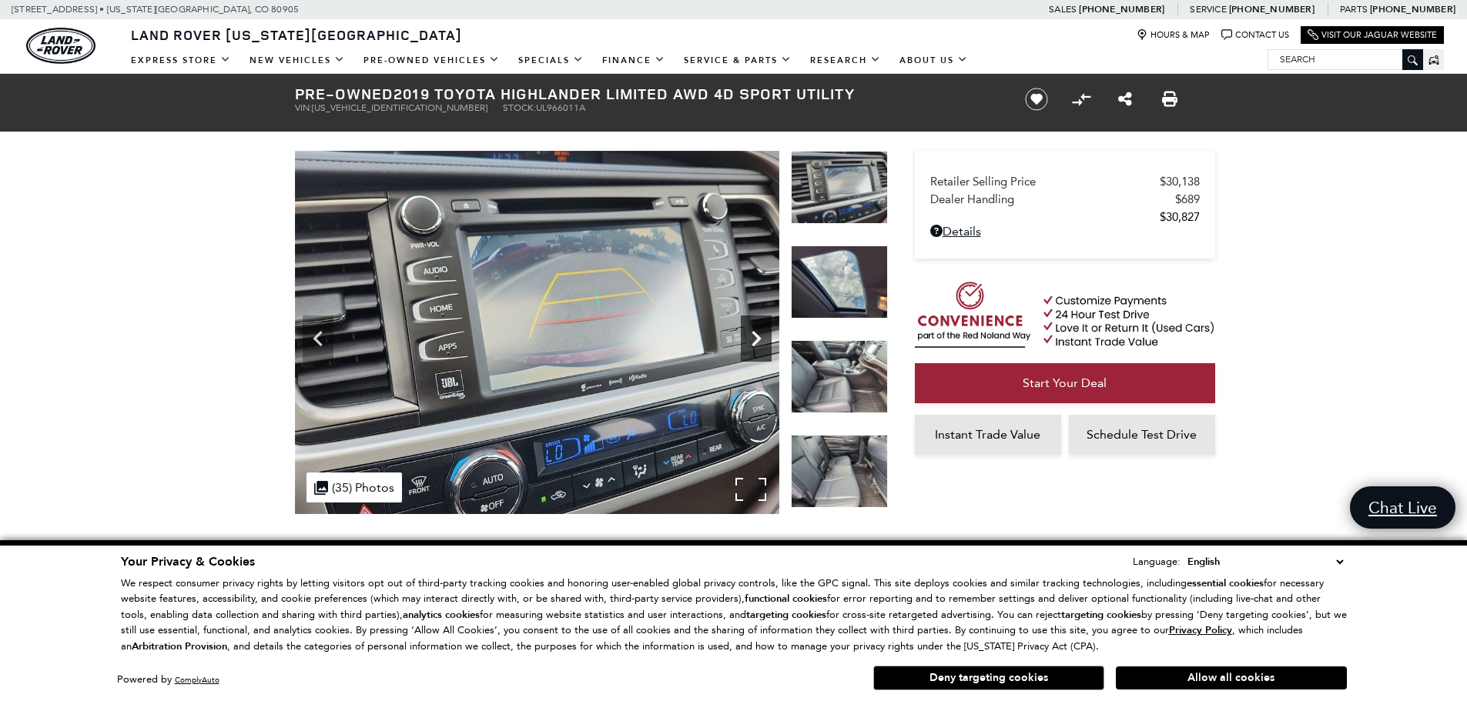
click at [762, 339] on icon "Next" at bounding box center [756, 338] width 31 height 31
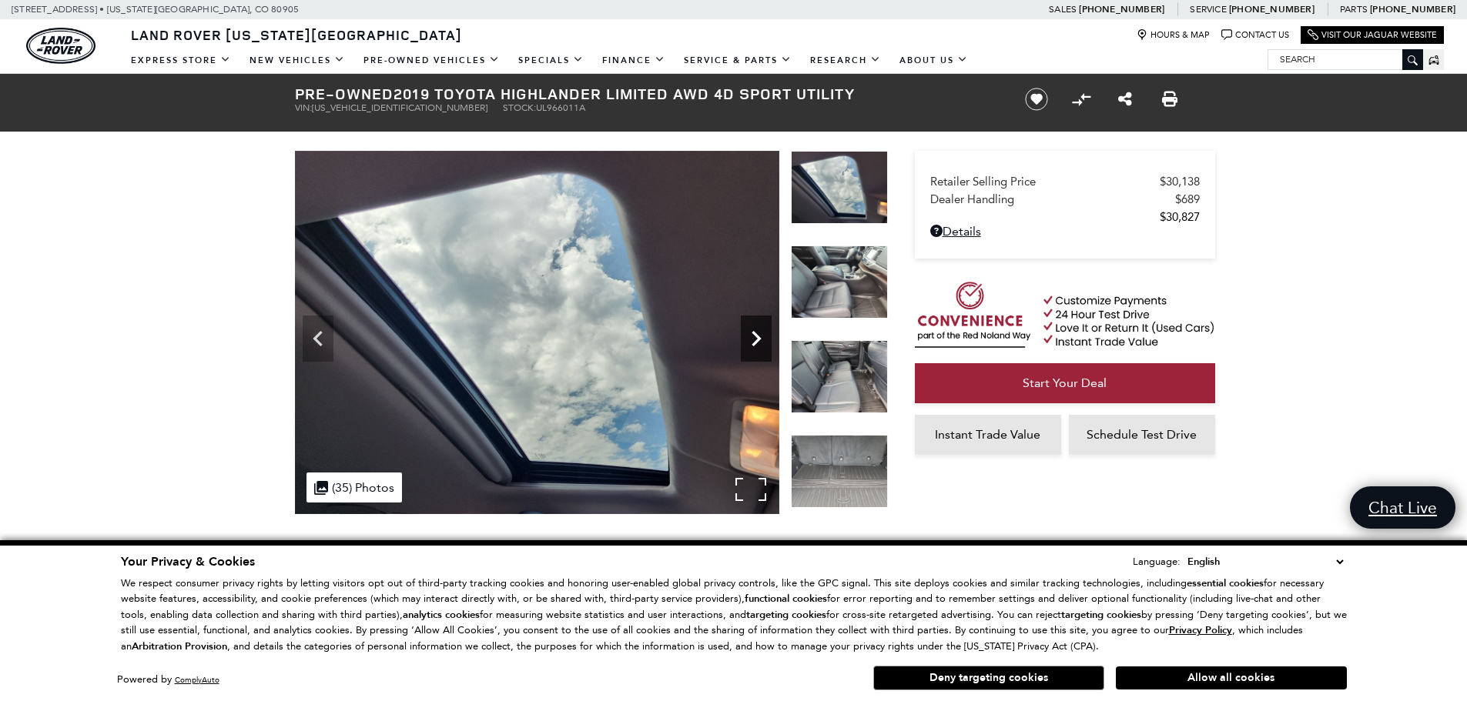
click at [762, 338] on icon "Next" at bounding box center [756, 338] width 31 height 31
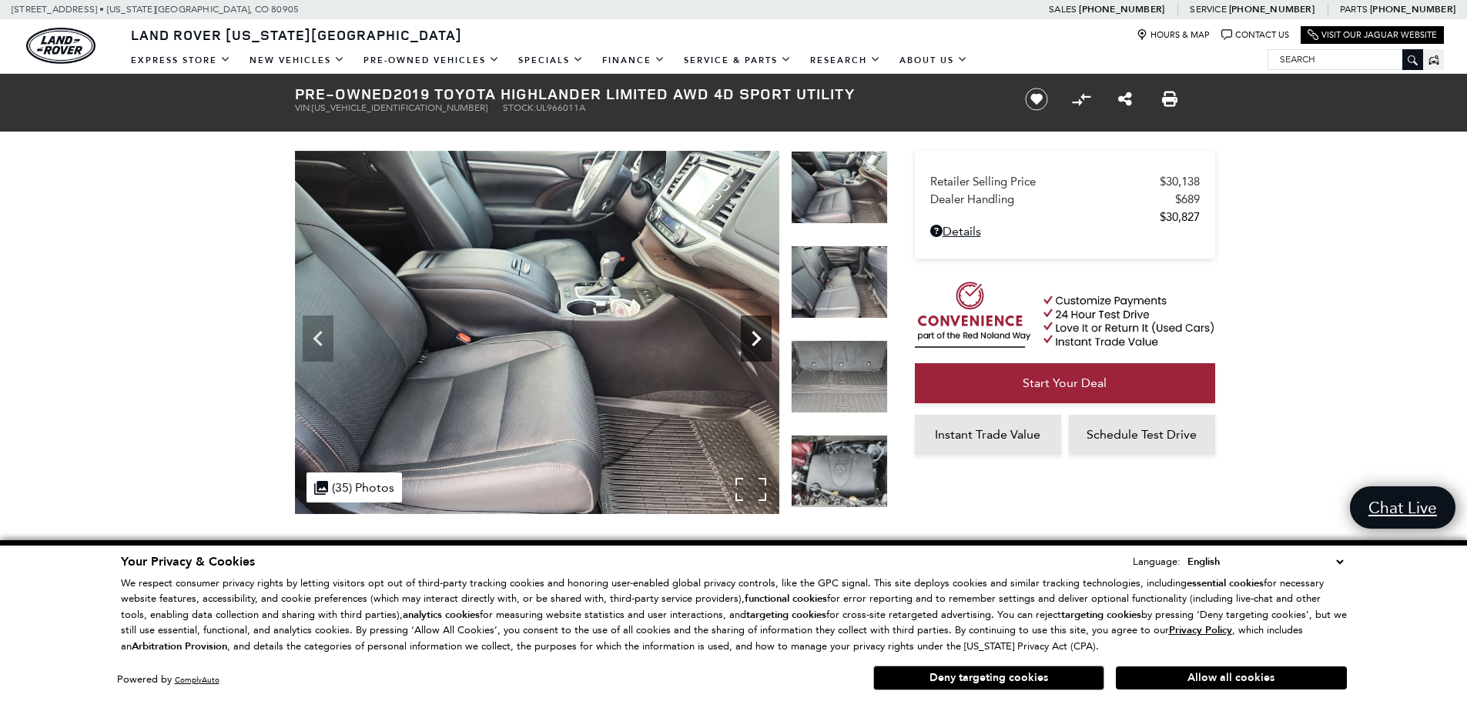
click at [762, 338] on icon "Next" at bounding box center [756, 338] width 31 height 31
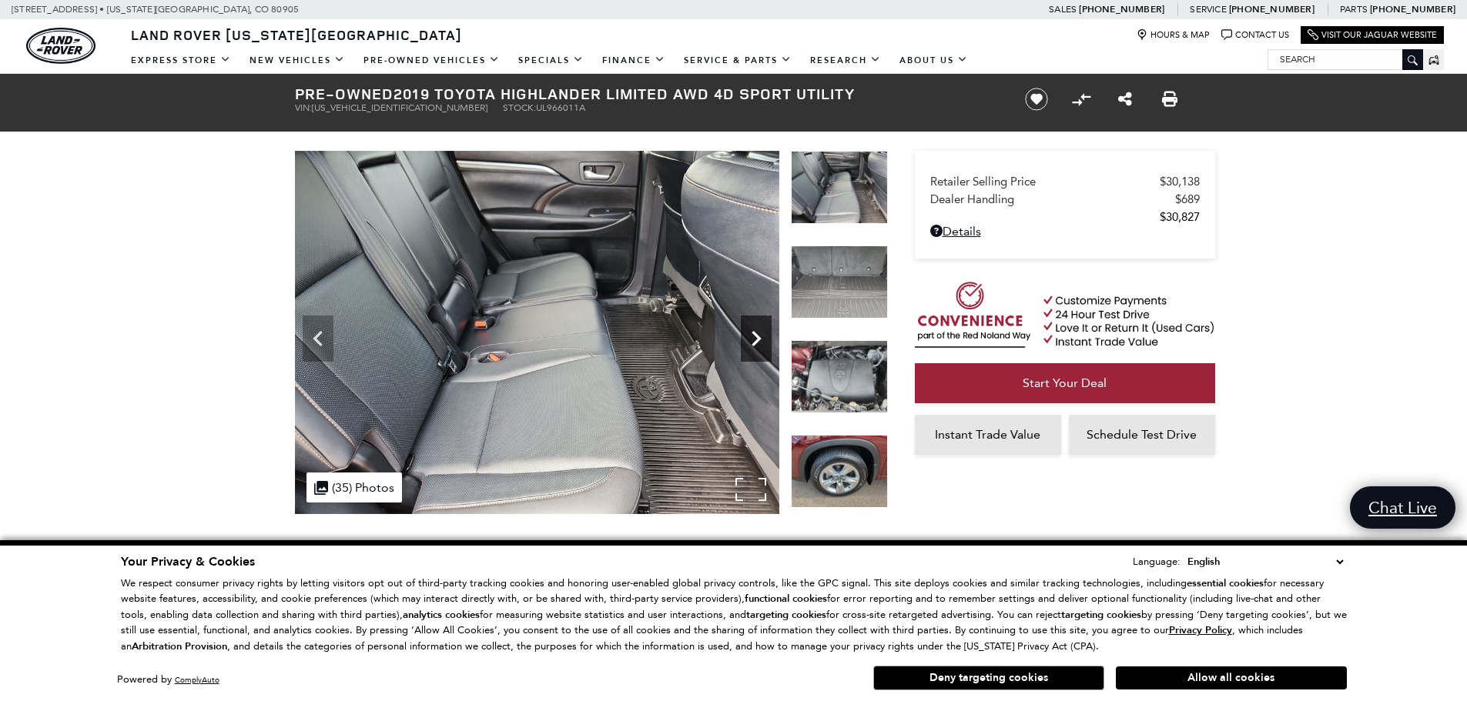
click at [762, 338] on icon "Next" at bounding box center [756, 338] width 31 height 31
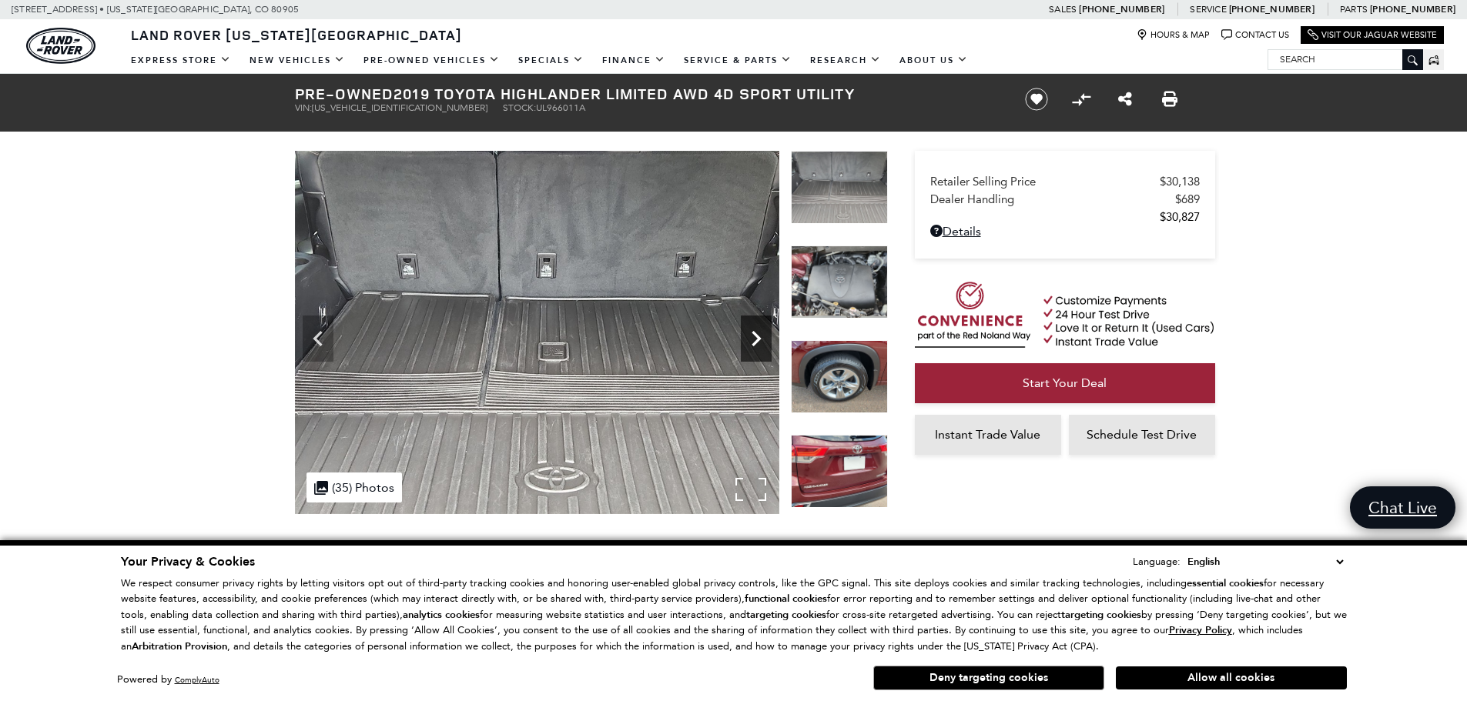
click at [762, 338] on icon "Next" at bounding box center [756, 338] width 31 height 31
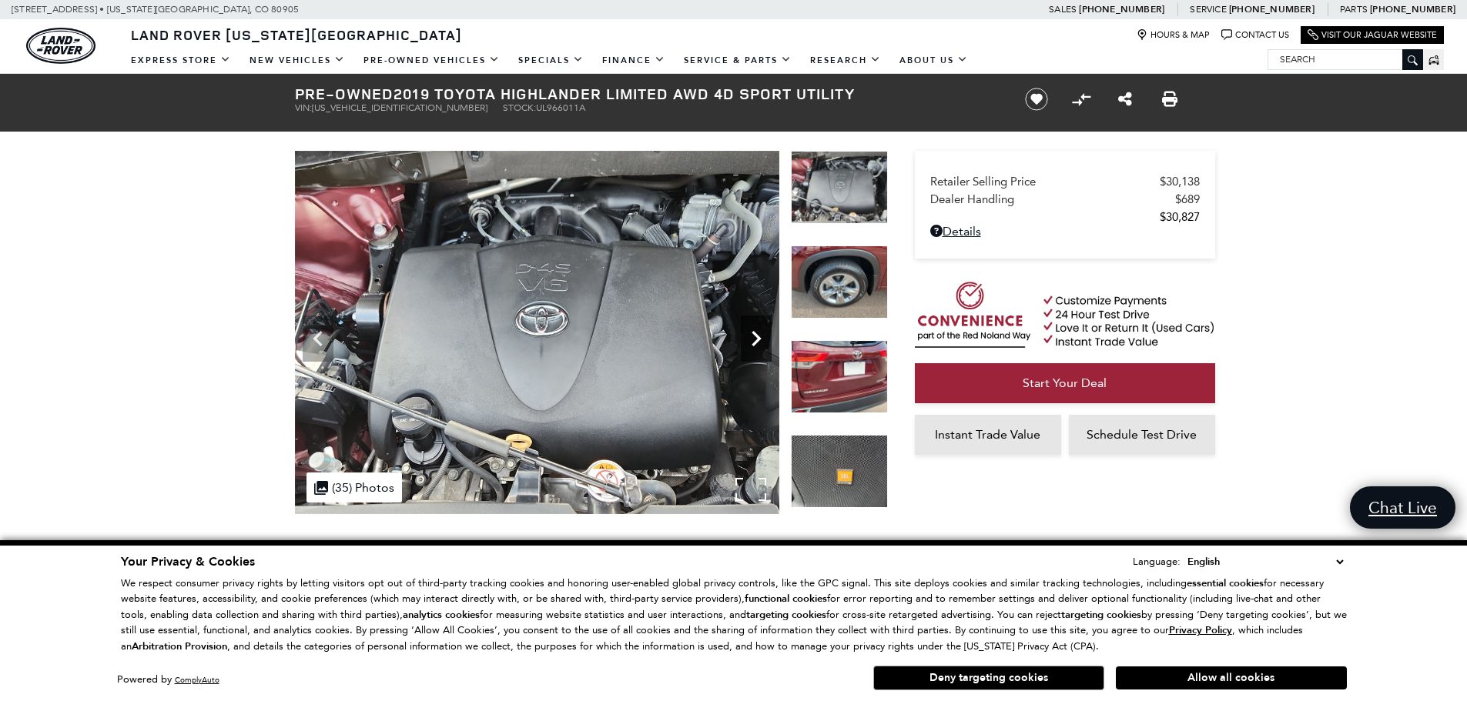
click at [762, 338] on icon "Next" at bounding box center [756, 338] width 31 height 31
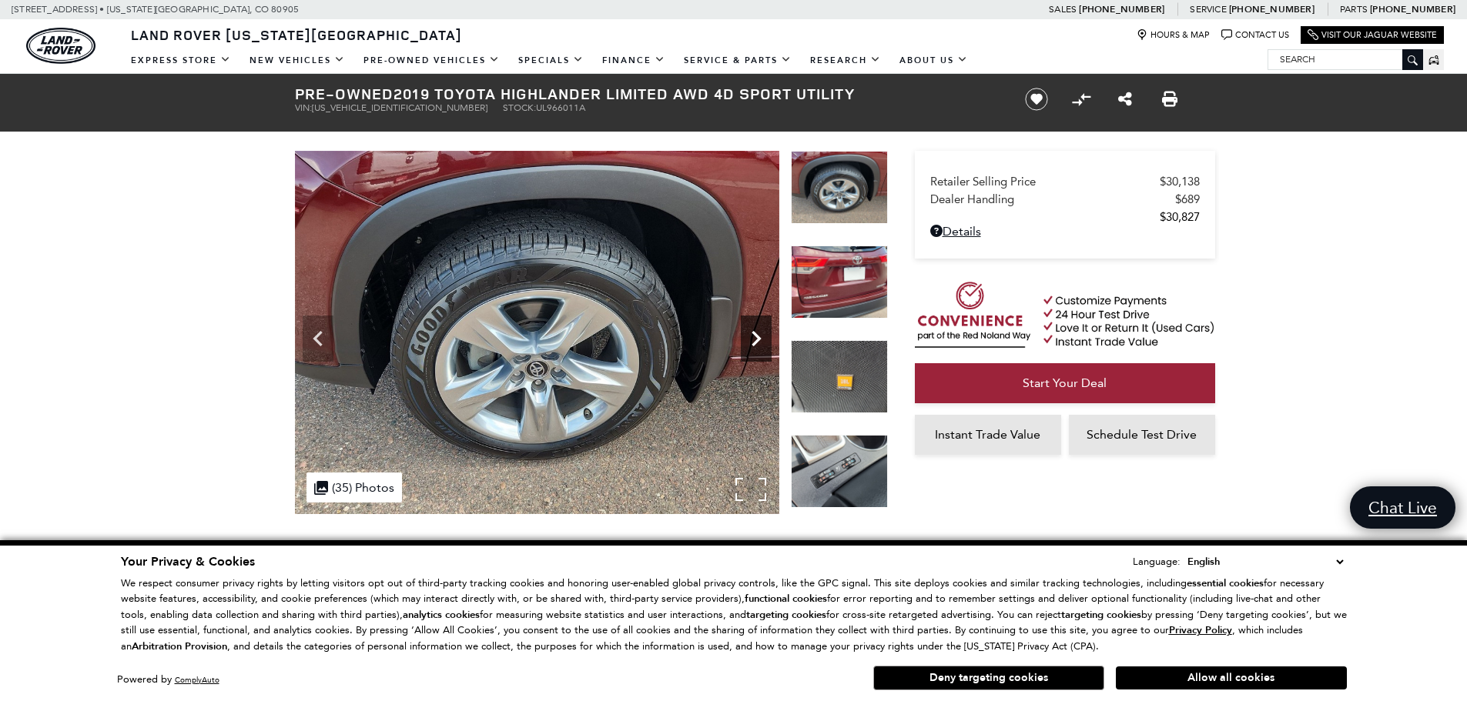
click at [762, 338] on icon "Next" at bounding box center [756, 338] width 31 height 31
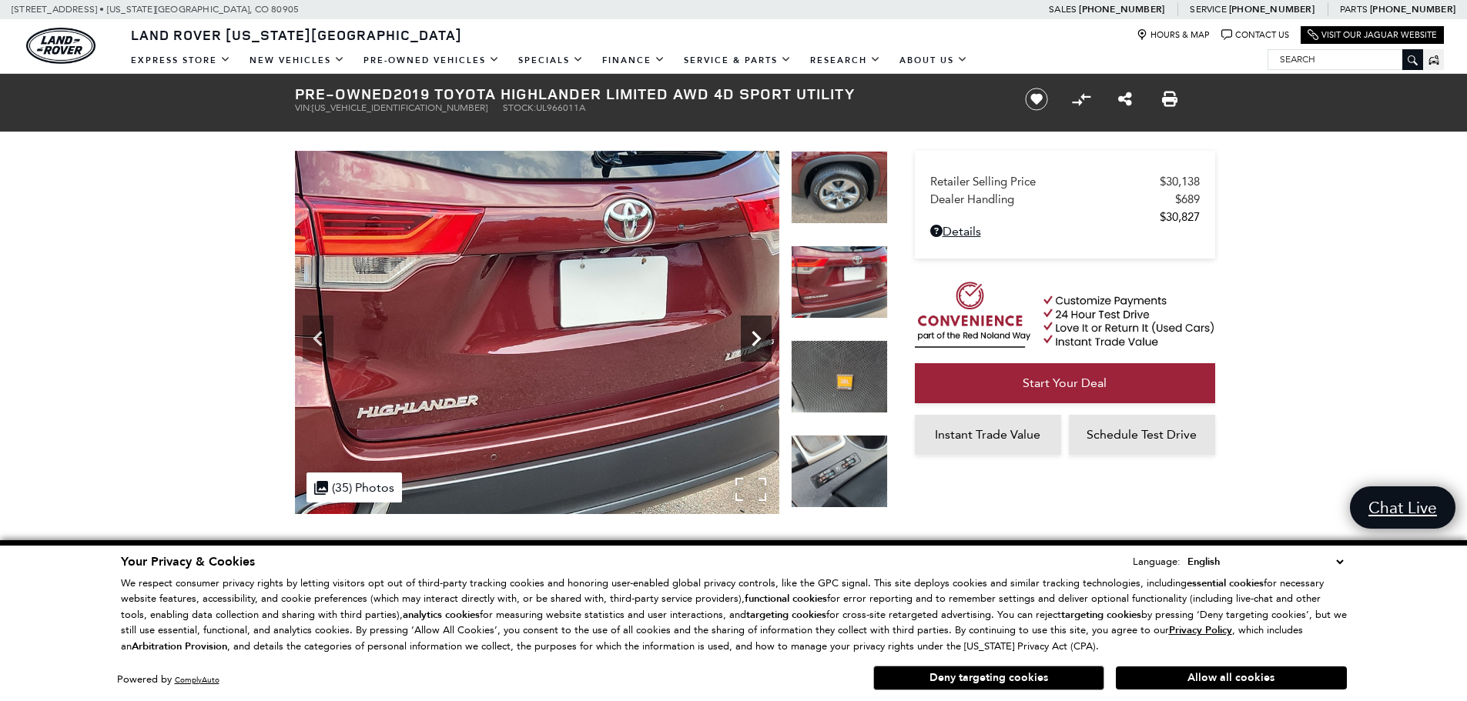
click at [762, 338] on icon "Next" at bounding box center [756, 338] width 31 height 31
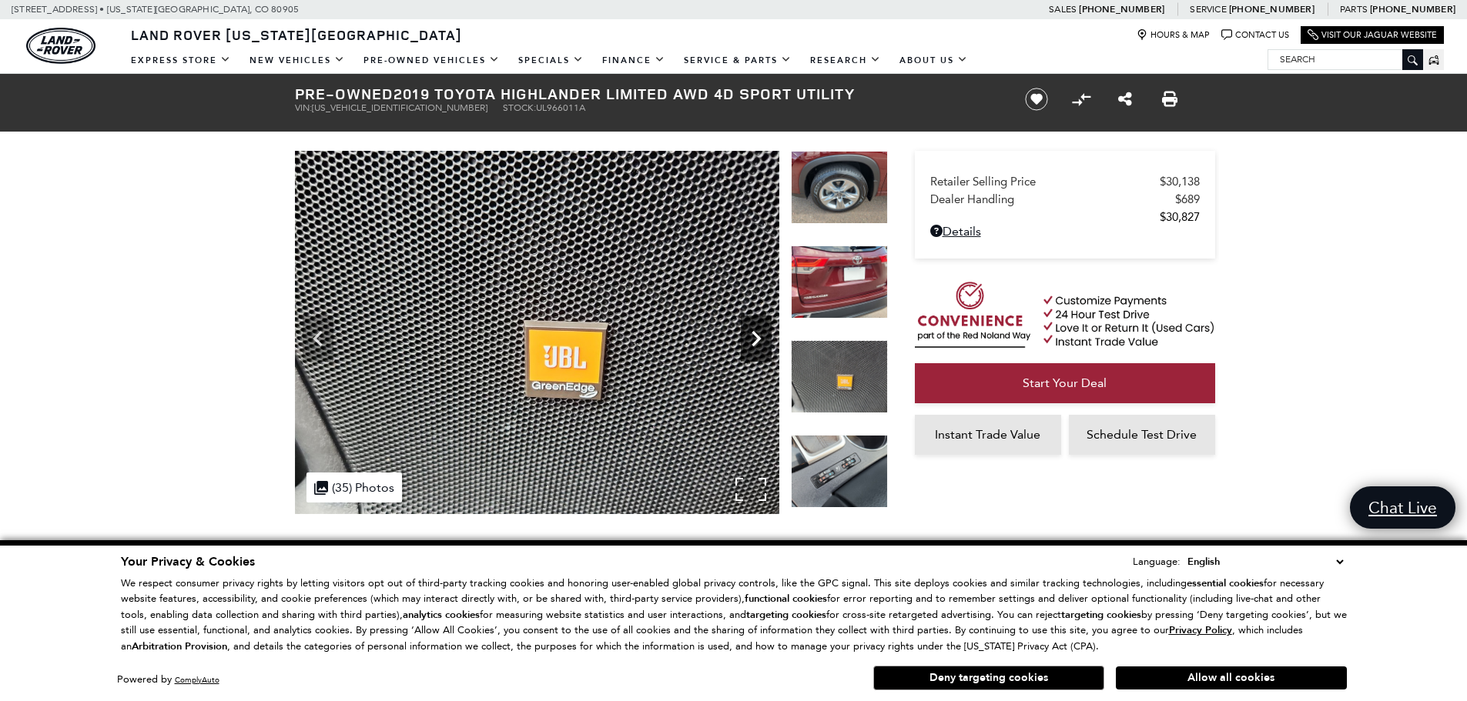
click at [762, 338] on icon "Next" at bounding box center [756, 338] width 31 height 31
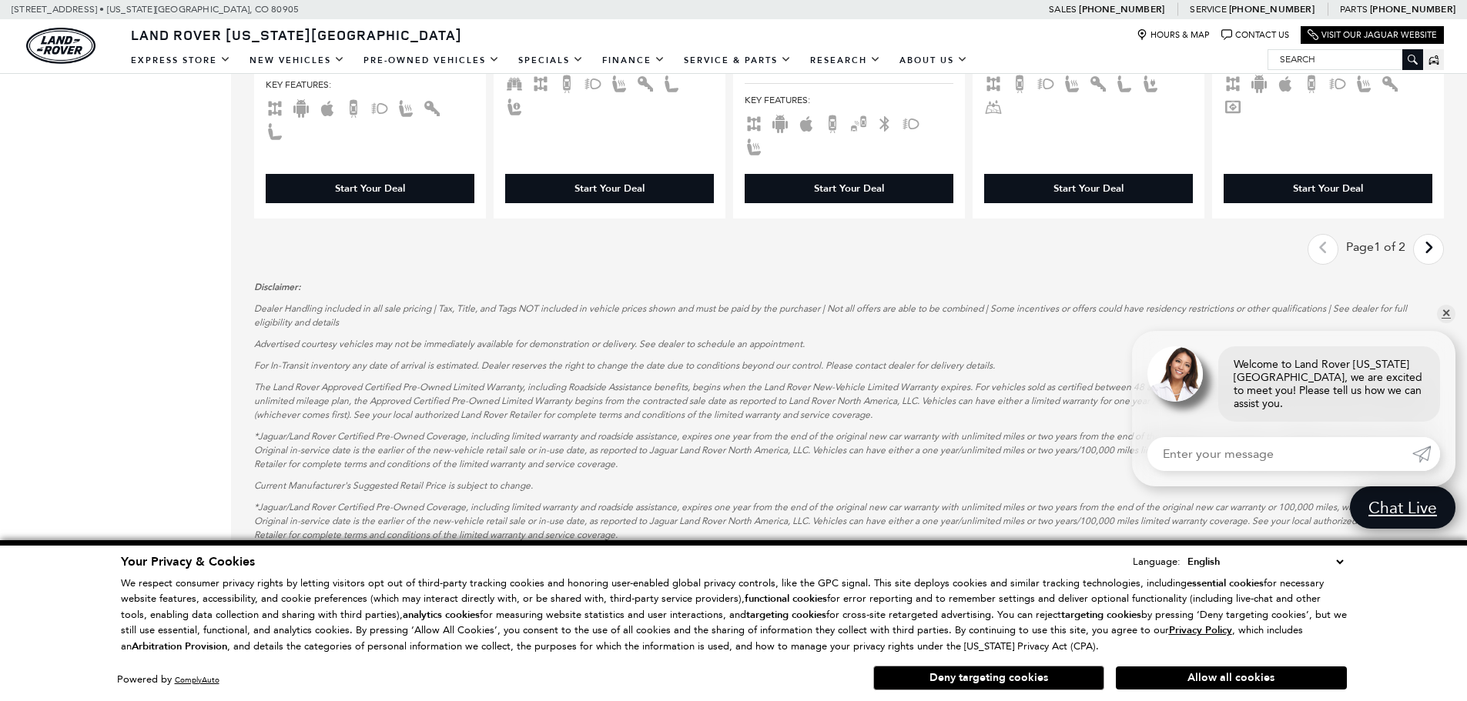
scroll to position [2678, 0]
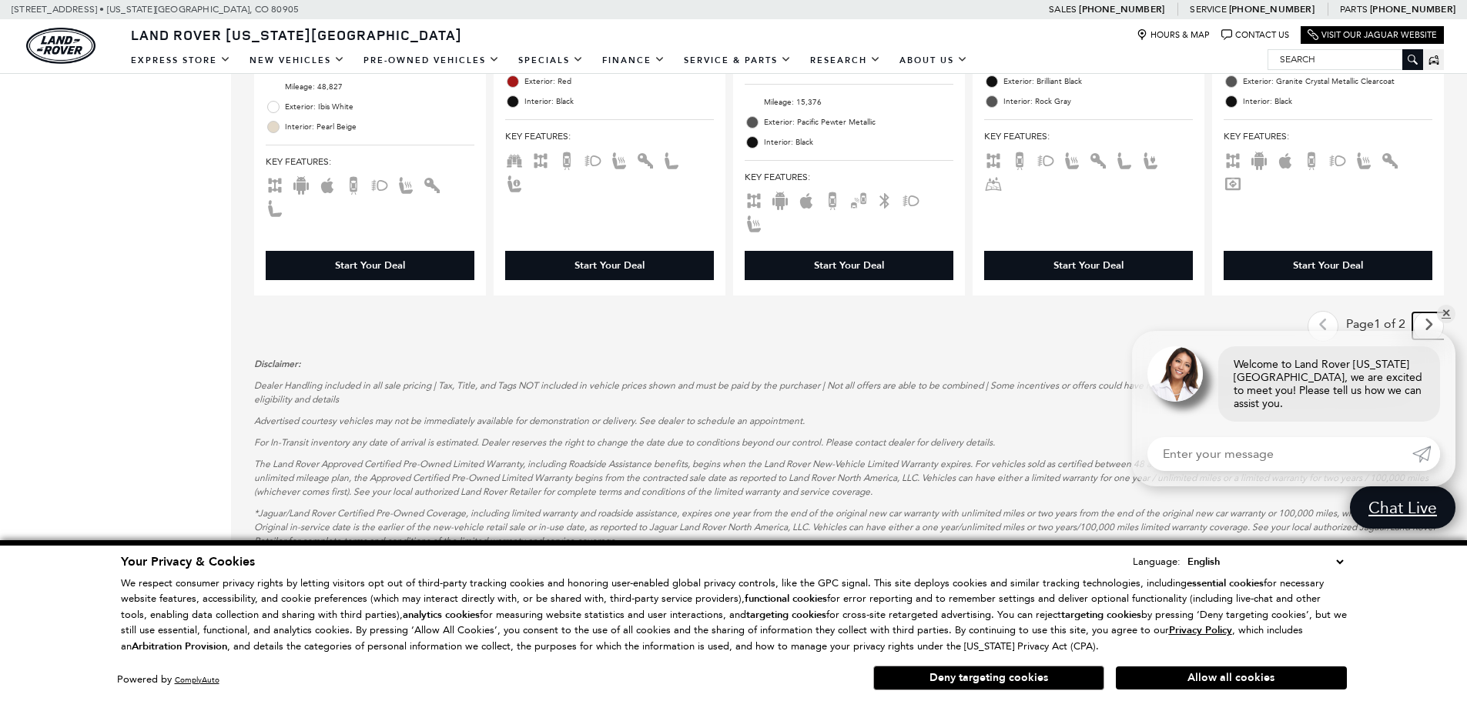
click at [1431, 313] on link "Next - Page" at bounding box center [1428, 326] width 33 height 27
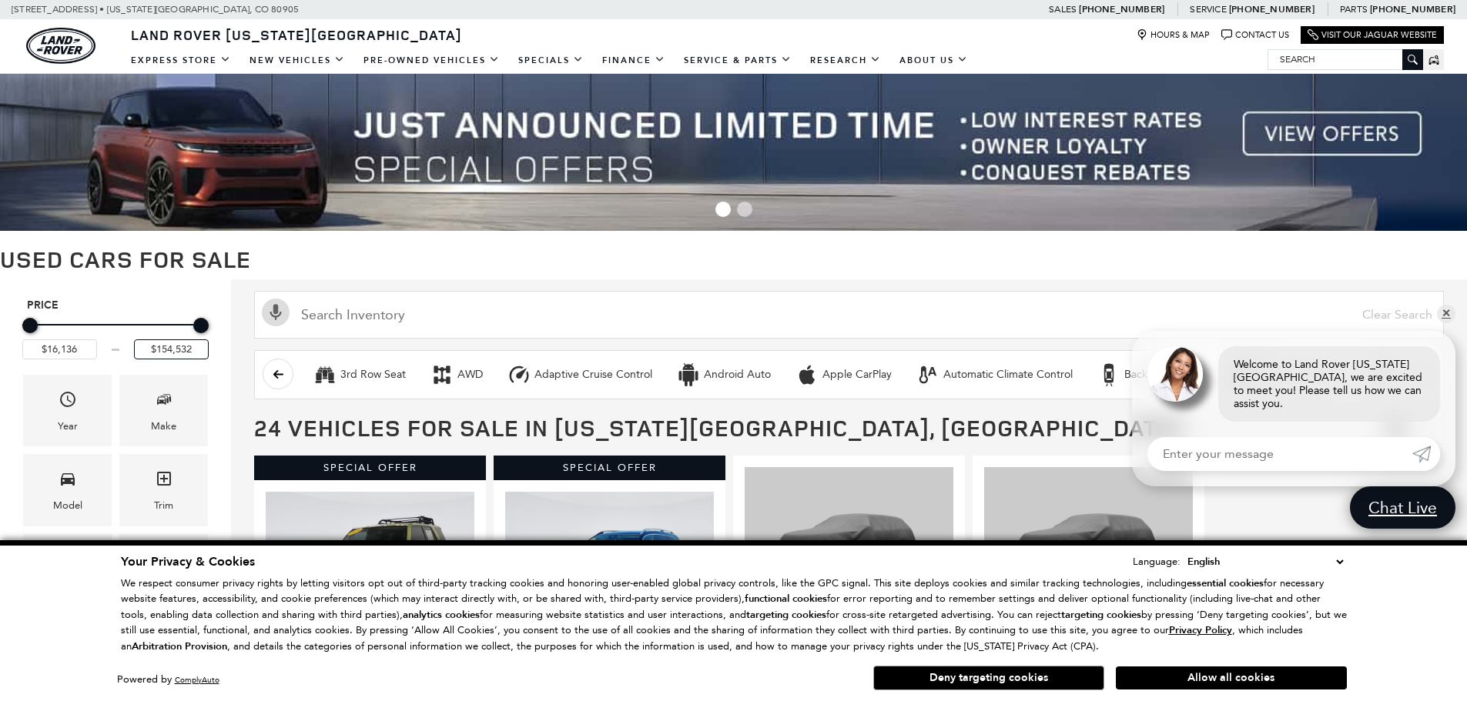
drag, startPoint x: 194, startPoint y: 347, endPoint x: 127, endPoint y: 350, distance: 67.1
click at [127, 350] on div "$16,136 $154,532" at bounding box center [115, 350] width 186 height 20
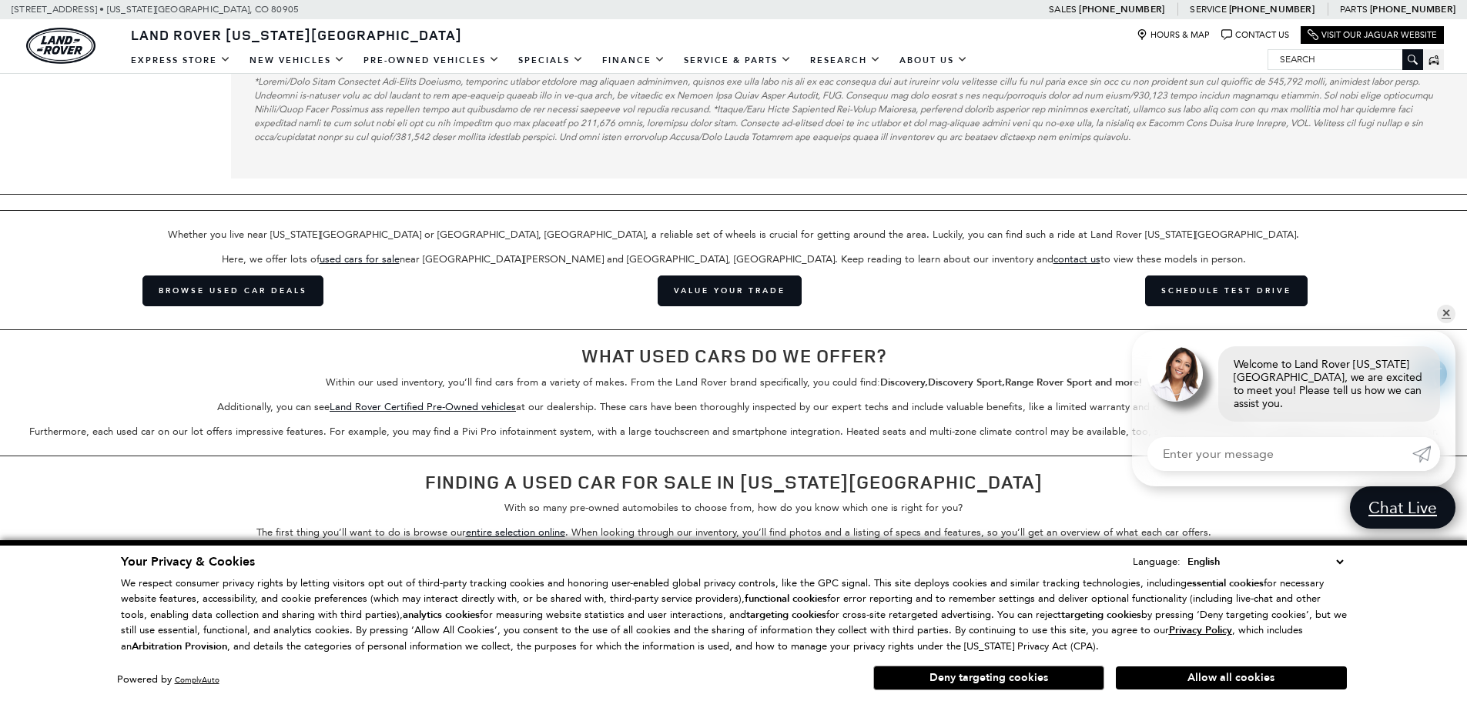
scroll to position [1633, 0]
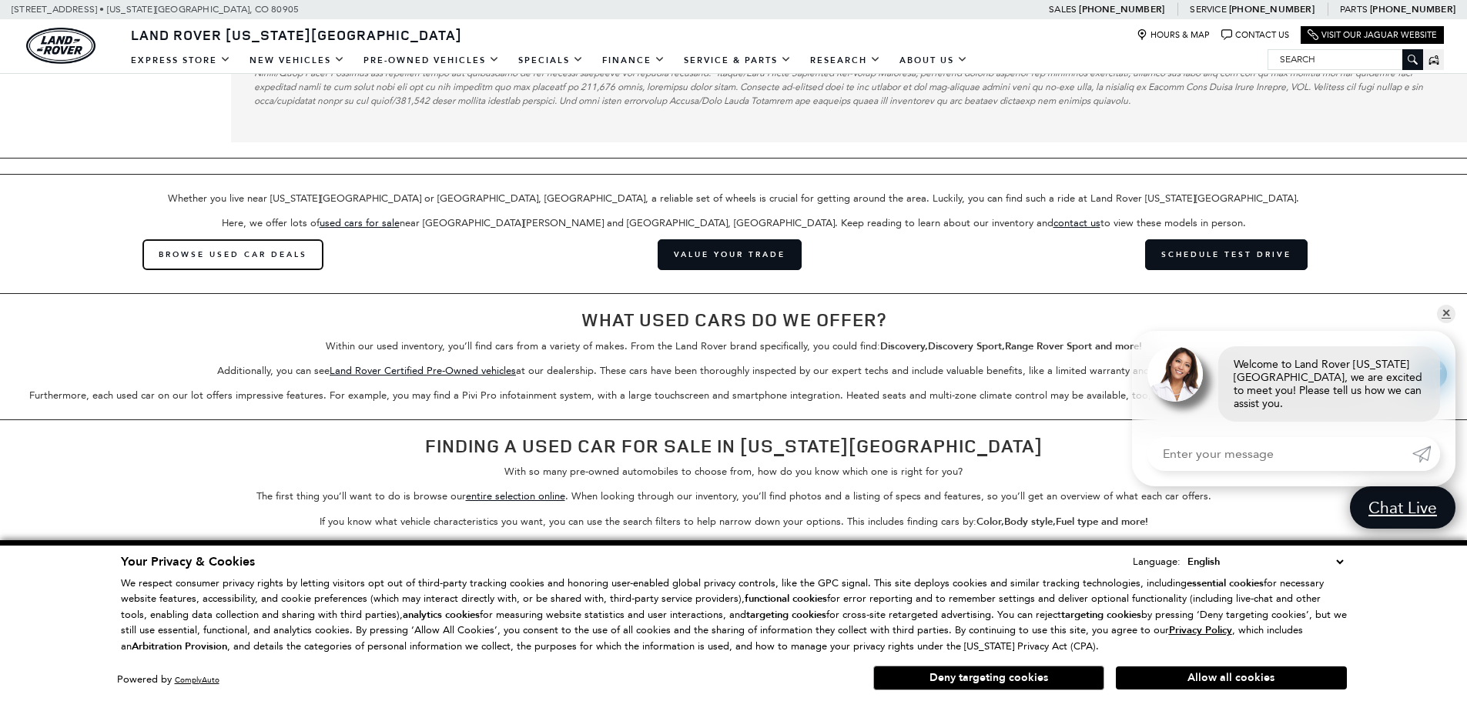
type input "$154,532"
click at [227, 257] on link "Browse Used Car Deals" at bounding box center [232, 254] width 181 height 31
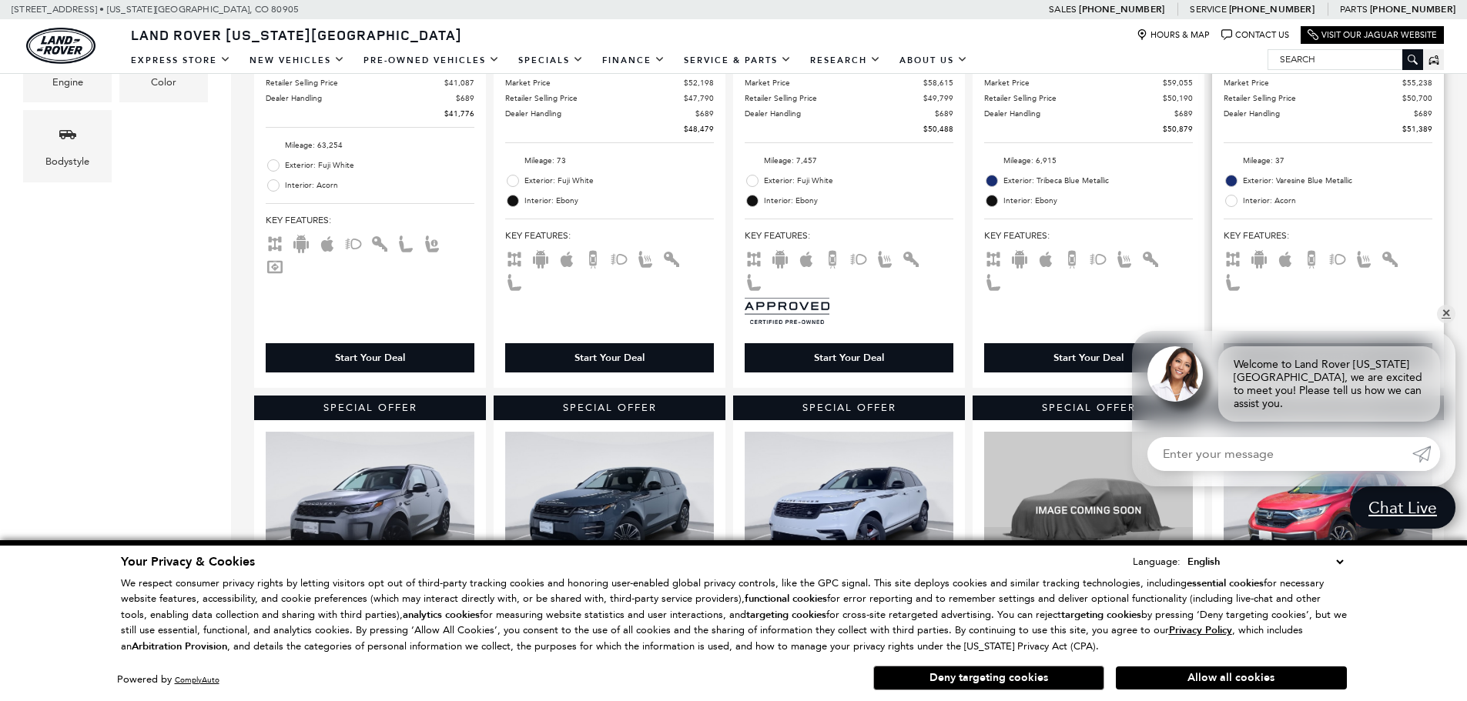
scroll to position [847, 0]
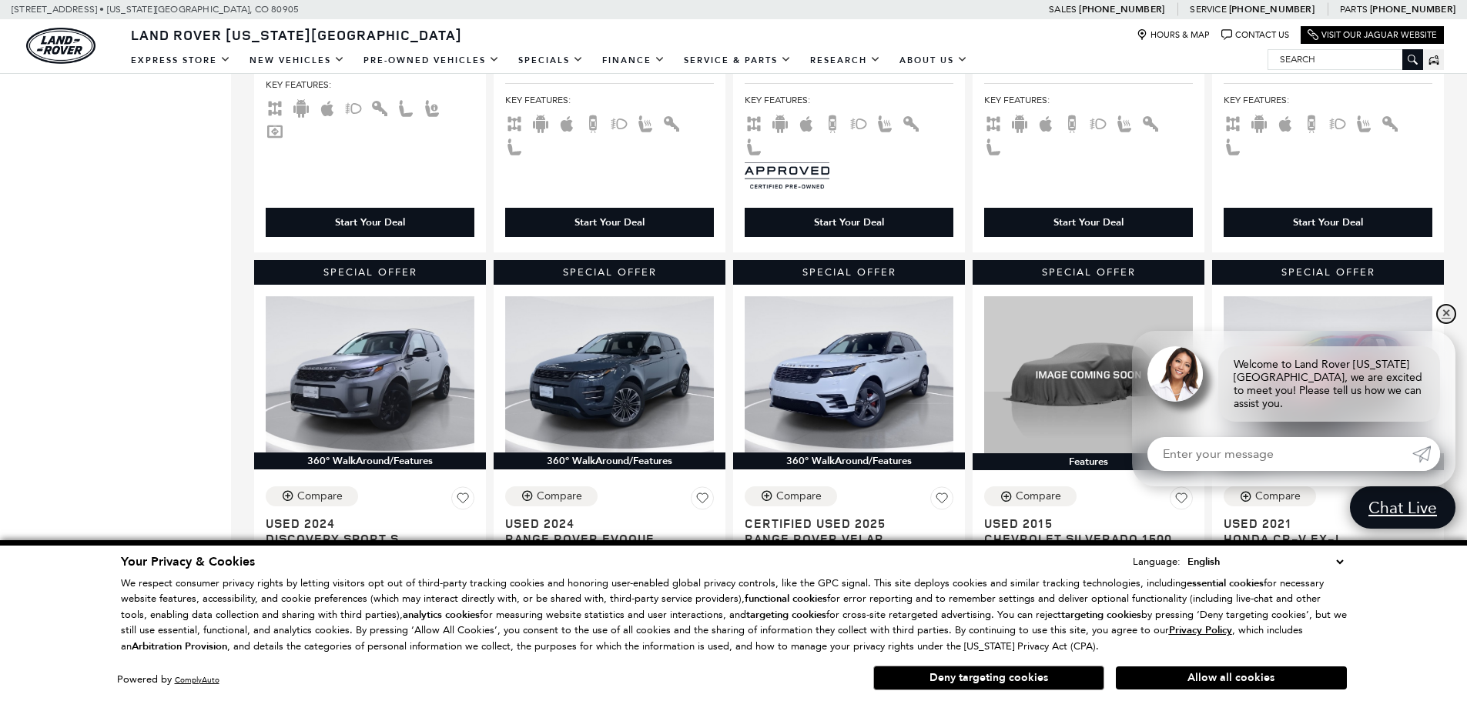
click at [1444, 323] on link "✕" at bounding box center [1446, 314] width 18 height 18
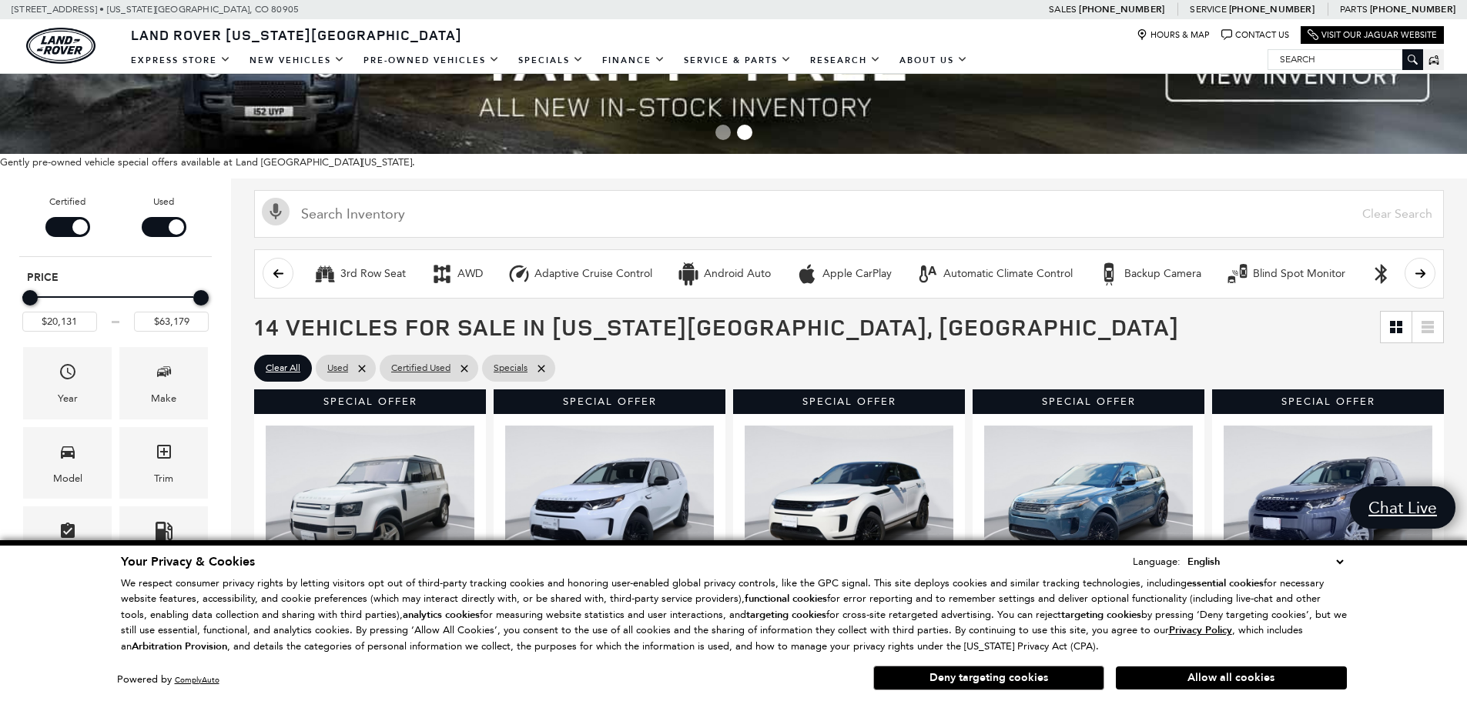
scroll to position [0, 0]
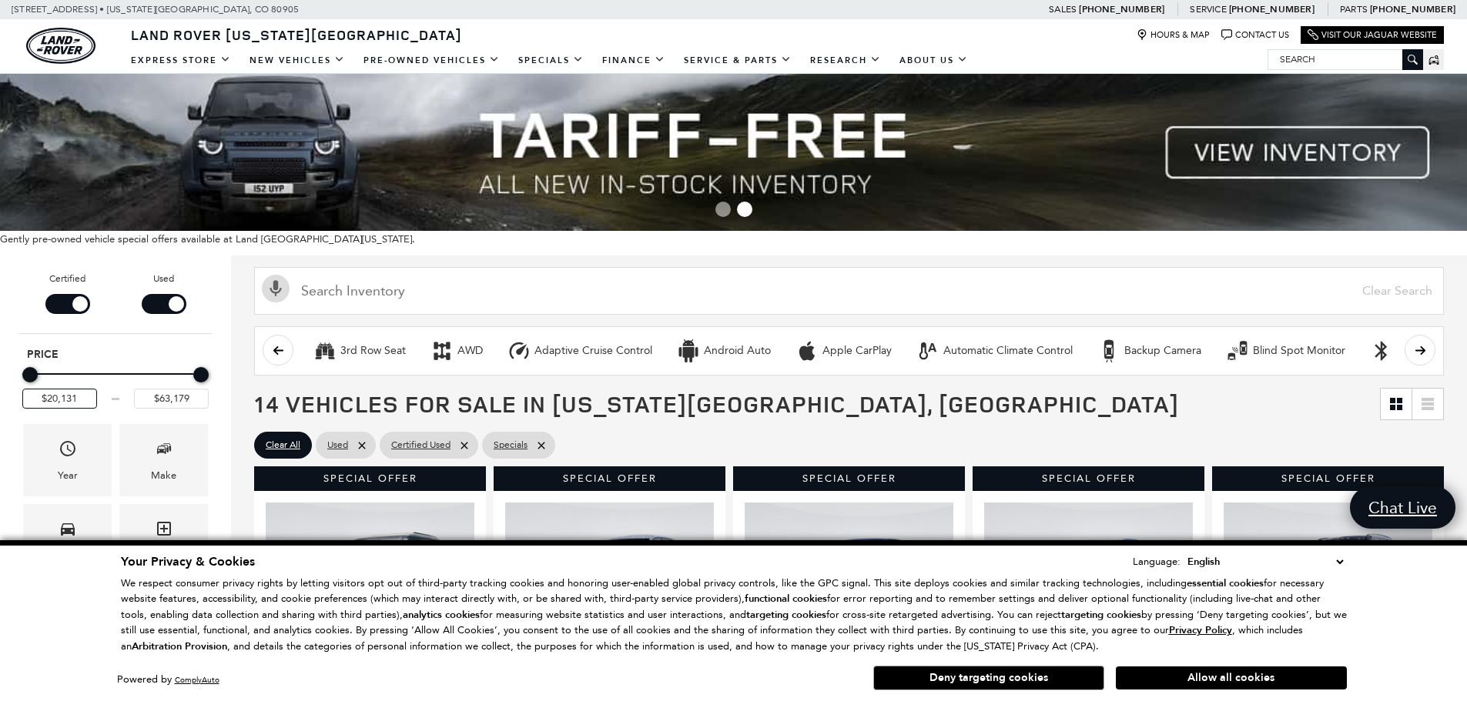
drag, startPoint x: 89, startPoint y: 397, endPoint x: 0, endPoint y: 396, distance: 88.6
click at [0, 393] on div "Certified Used Type Price $20,131 $63,179 Year Make Model Trim Features Fueltyp…" at bounding box center [115, 588] width 231 height 664
click at [332, 444] on span "Used" at bounding box center [337, 445] width 21 height 19
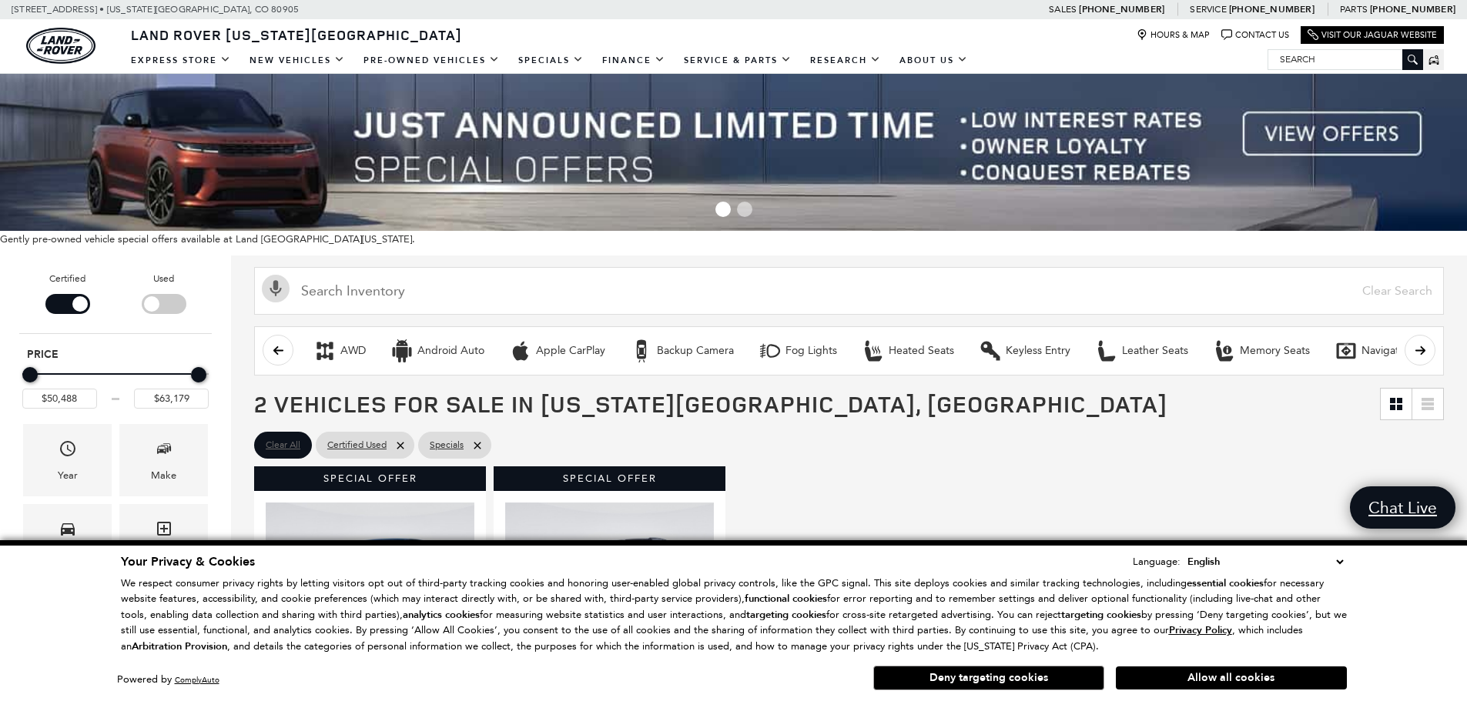
click at [276, 451] on span "Clear All" at bounding box center [283, 445] width 35 height 19
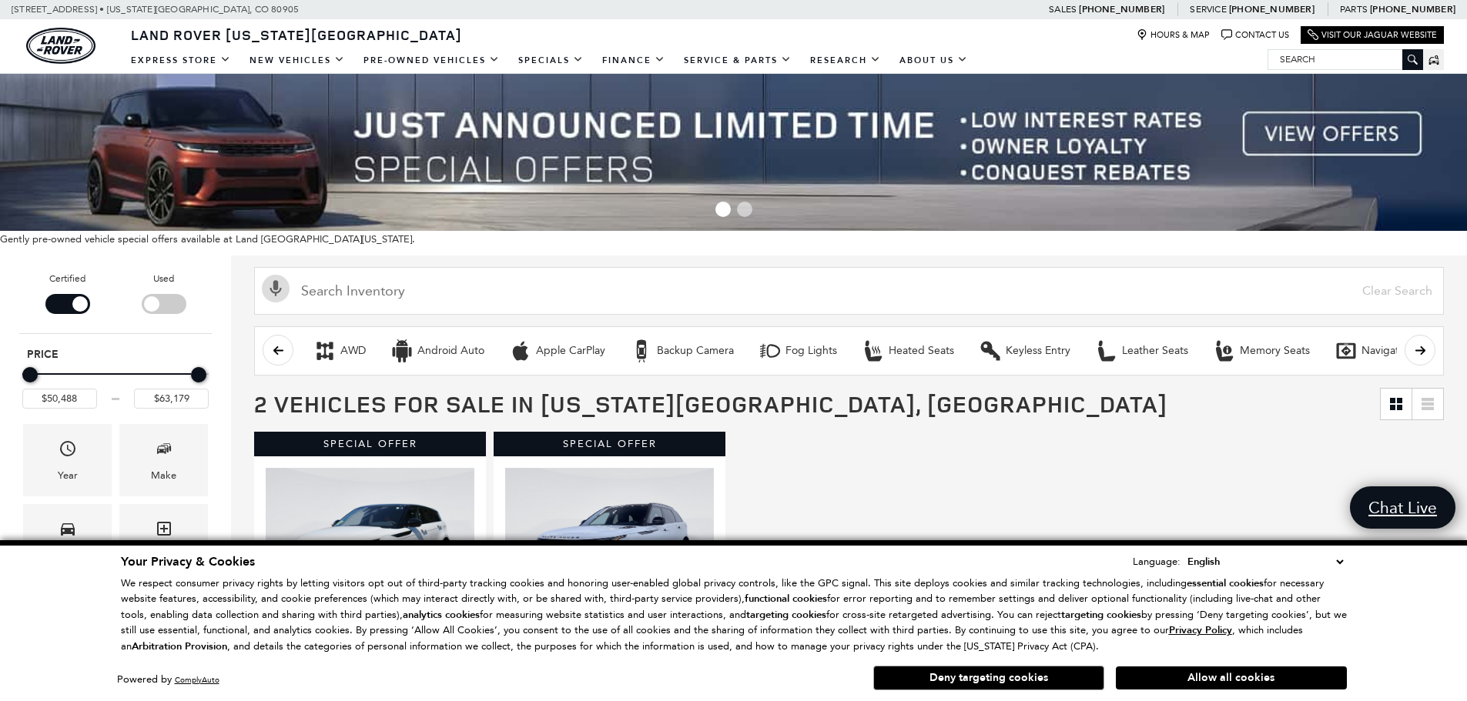
type input "$16,136"
type input "$171,555"
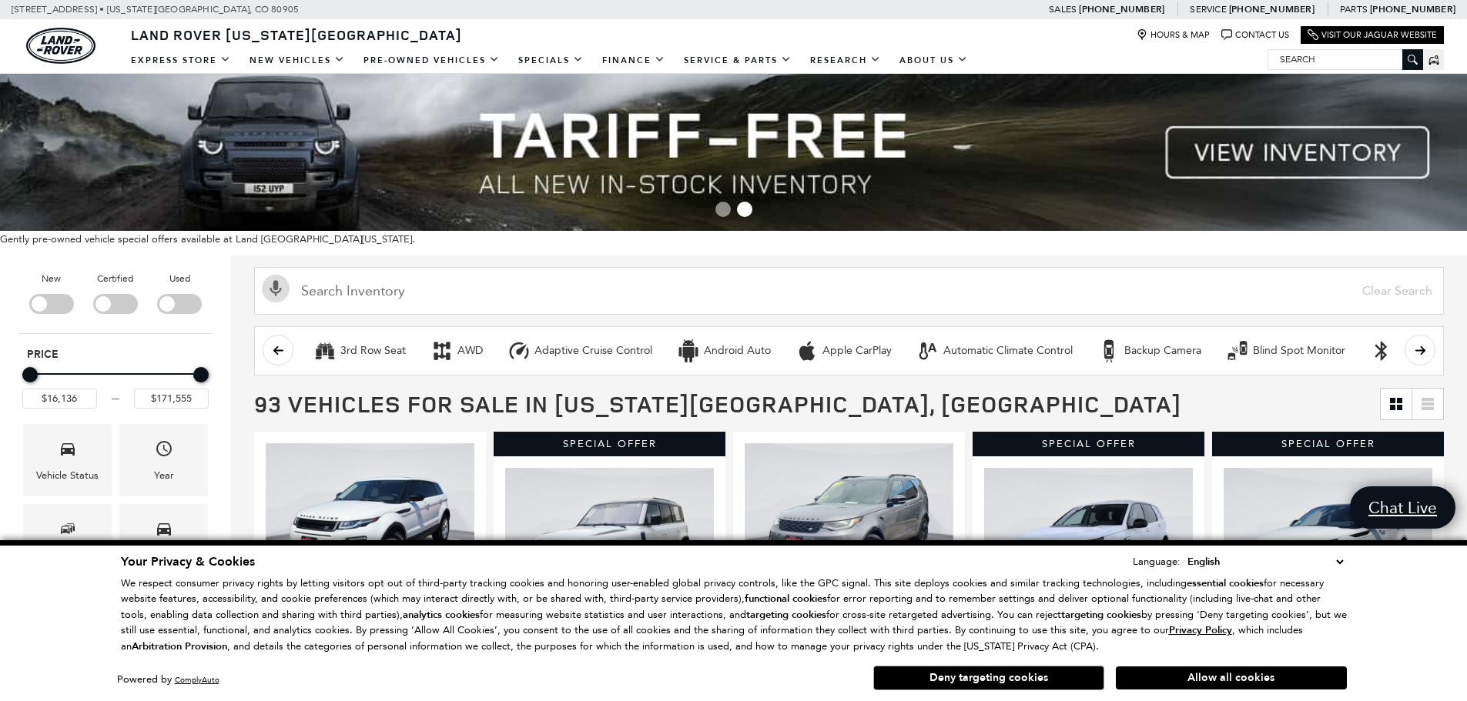
scroll to position [308, 0]
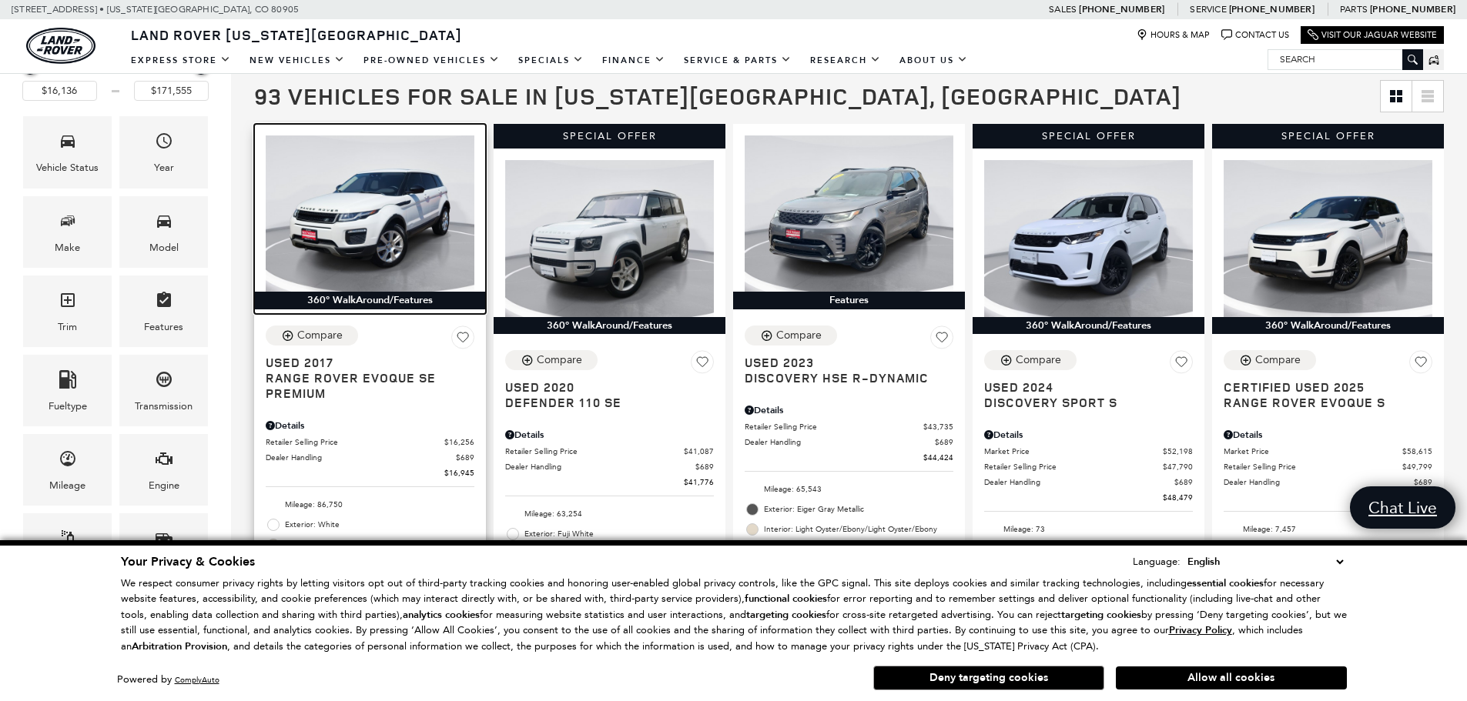
click at [356, 221] on img at bounding box center [370, 214] width 209 height 156
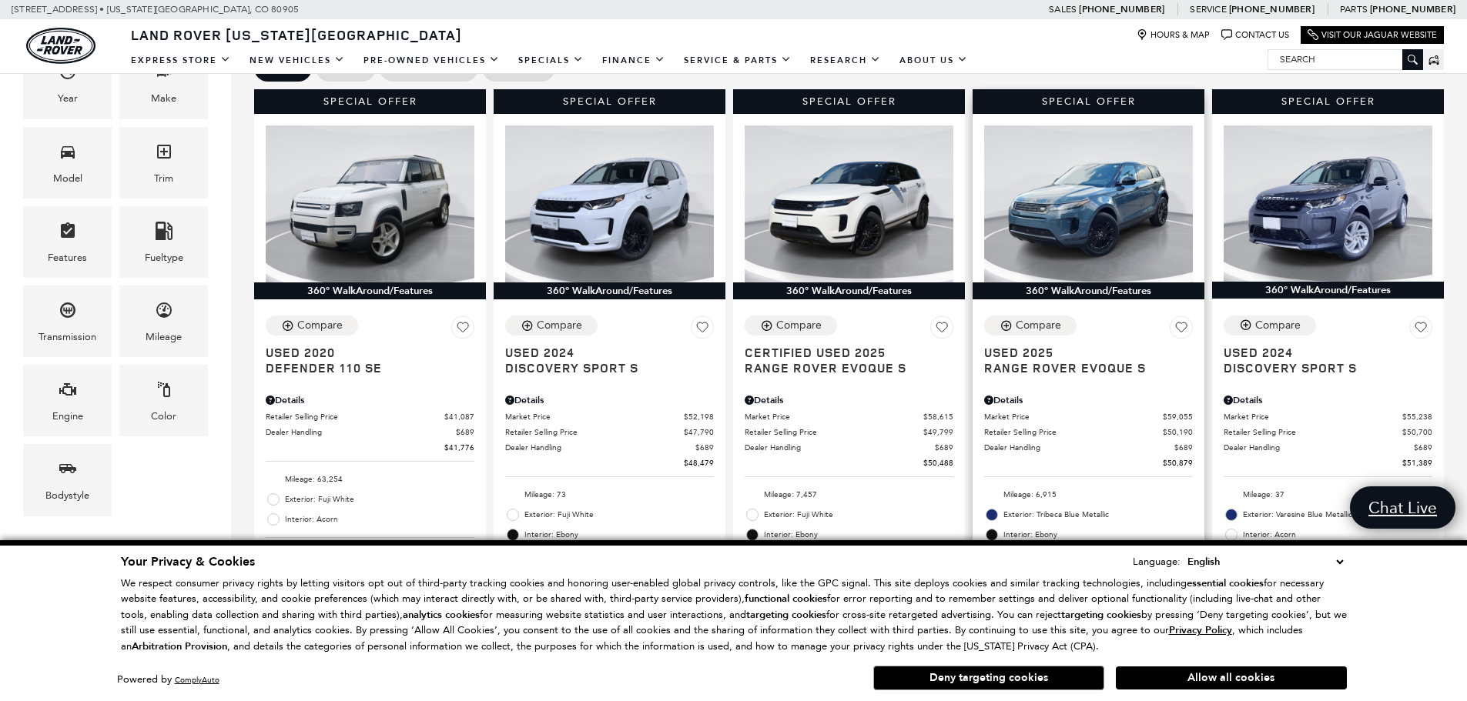
scroll to position [539, 0]
